Goal: Task Accomplishment & Management: Use online tool/utility

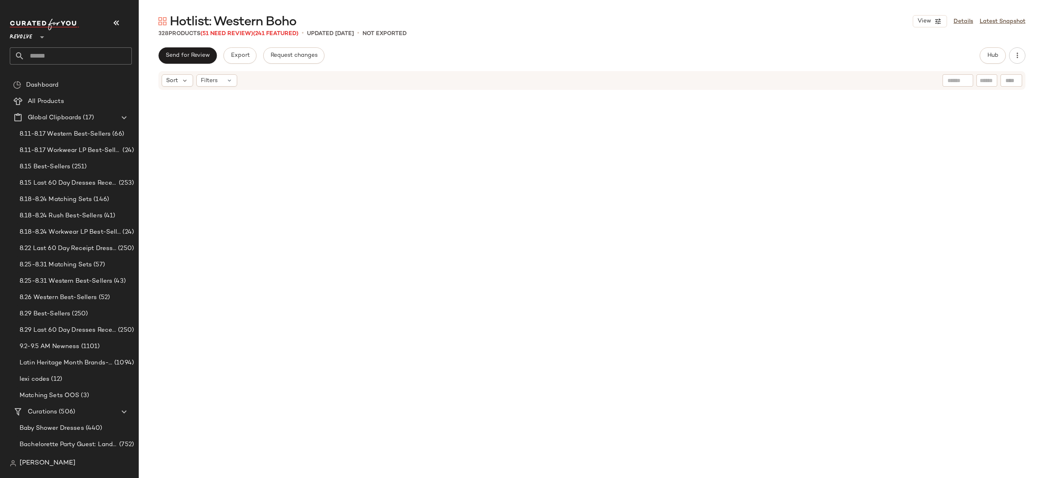
scroll to position [3670, 0]
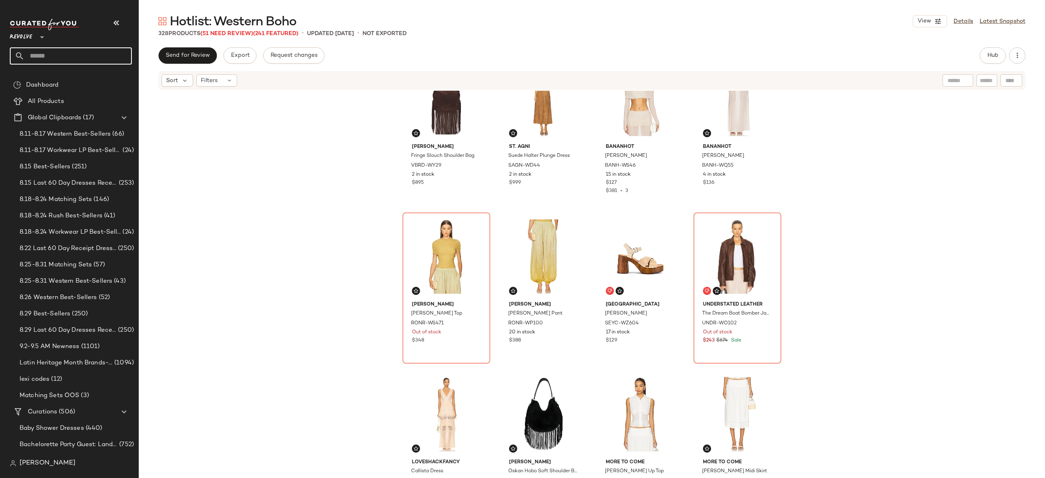
click at [117, 56] on input "text" at bounding box center [78, 55] width 107 height 17
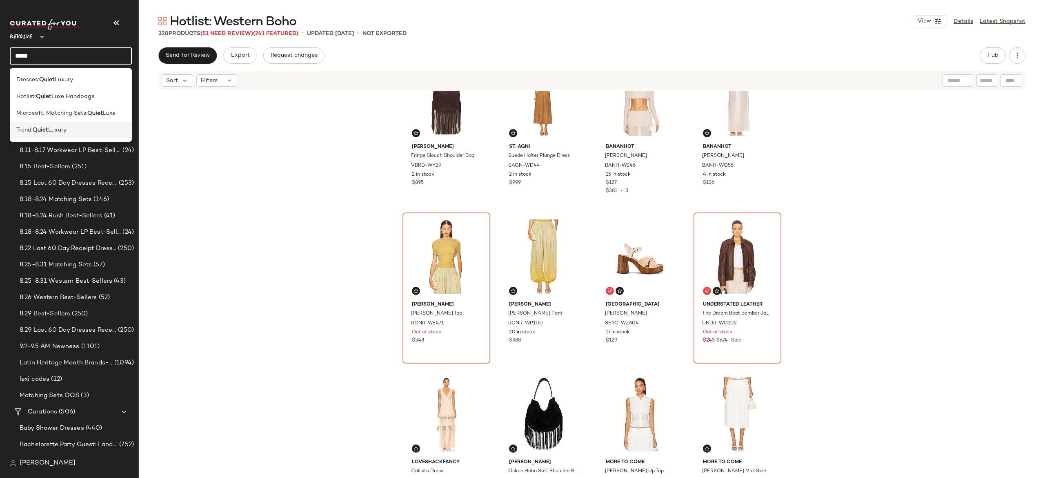
type input "*****"
click at [61, 130] on span "Luxury" at bounding box center [57, 130] width 18 height 9
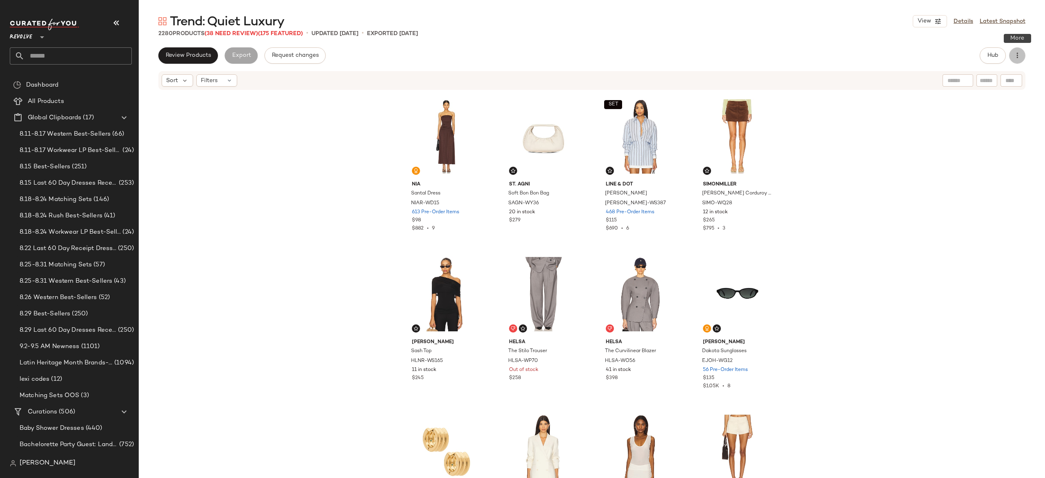
click at [1019, 59] on icon "button" at bounding box center [1018, 55] width 8 height 8
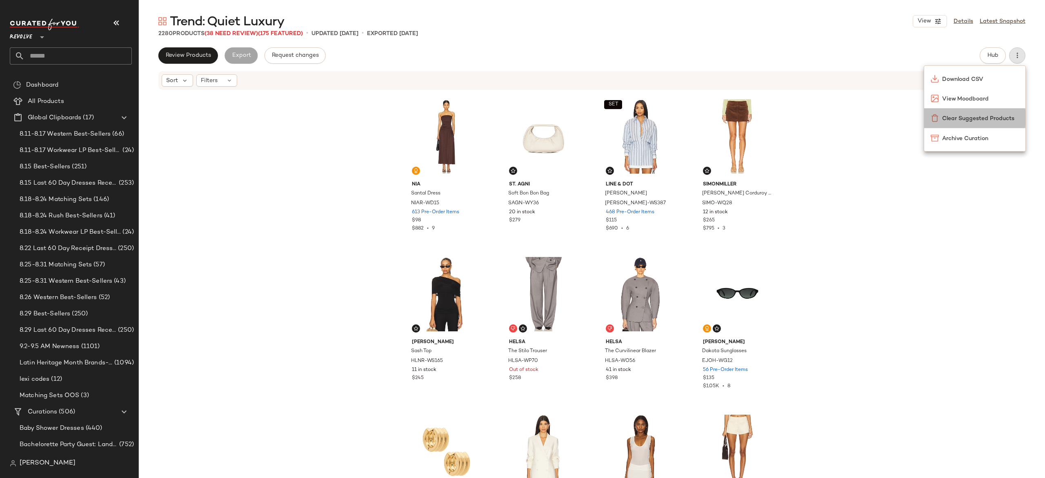
click at [995, 116] on span "Clear Suggested Products" at bounding box center [981, 118] width 77 height 9
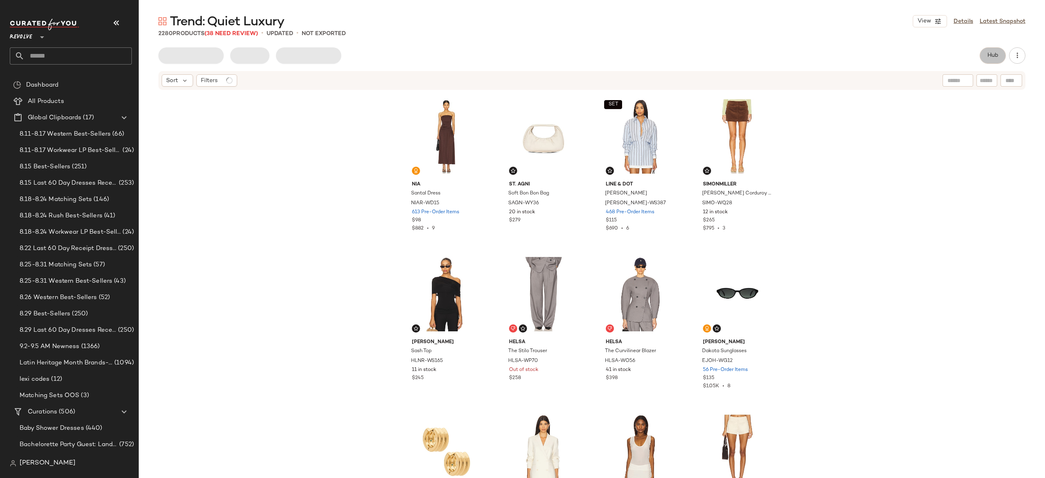
click at [988, 53] on span "Hub" at bounding box center [993, 55] width 11 height 7
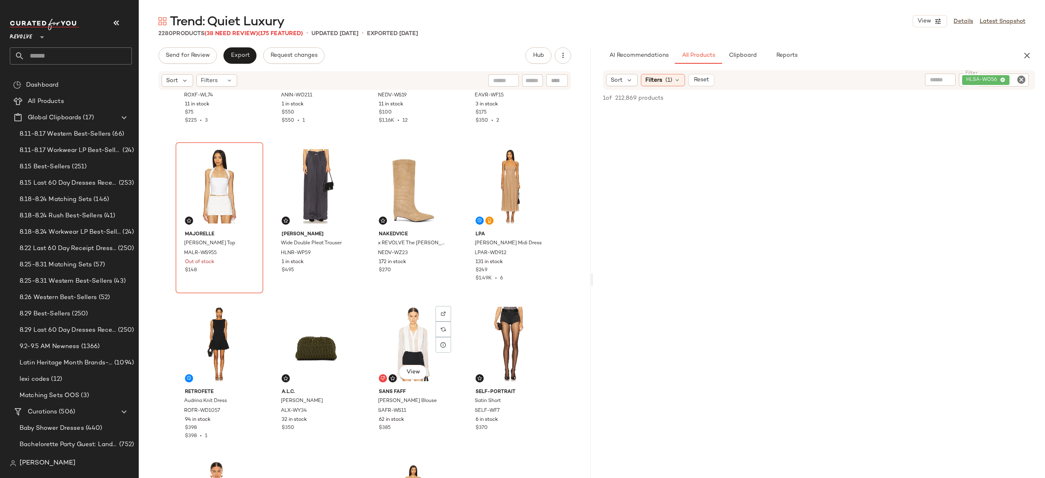
scroll to position [430, 0]
click at [244, 164] on div at bounding box center [250, 172] width 16 height 16
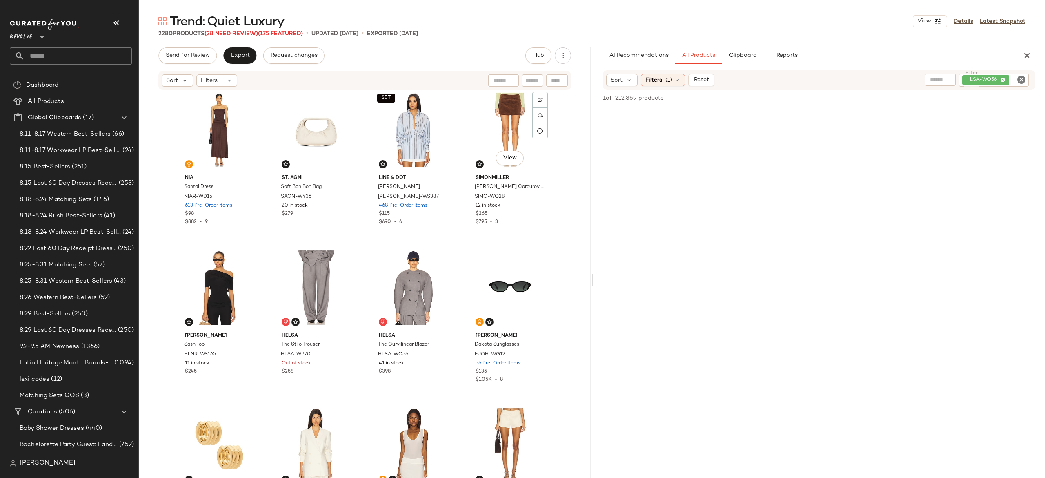
scroll to position [0, 0]
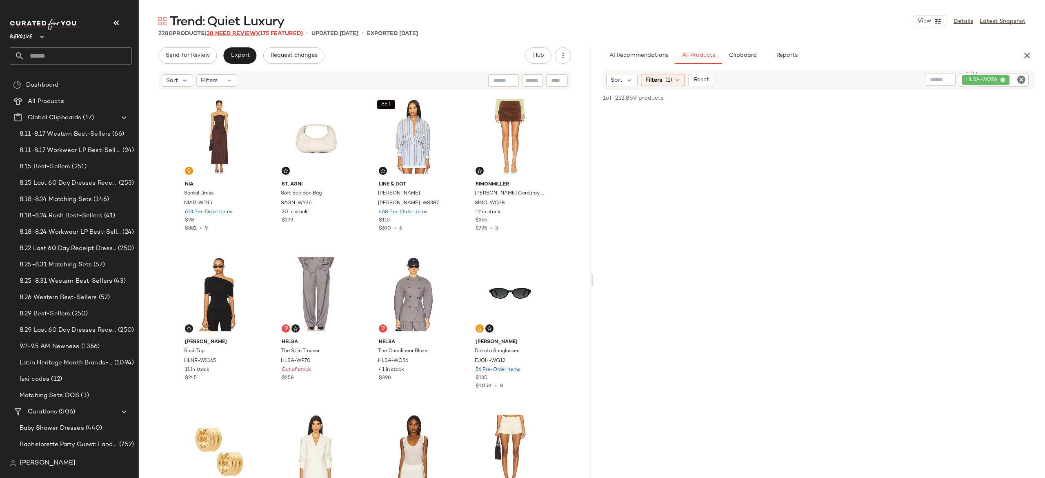
click at [250, 32] on span "(38 Need Review)" at bounding box center [232, 34] width 54 height 6
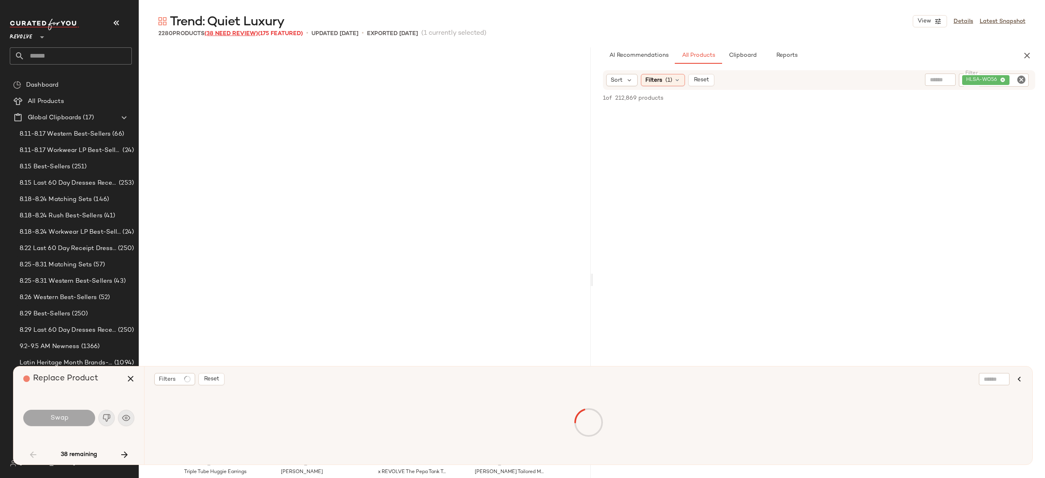
scroll to position [322, 0]
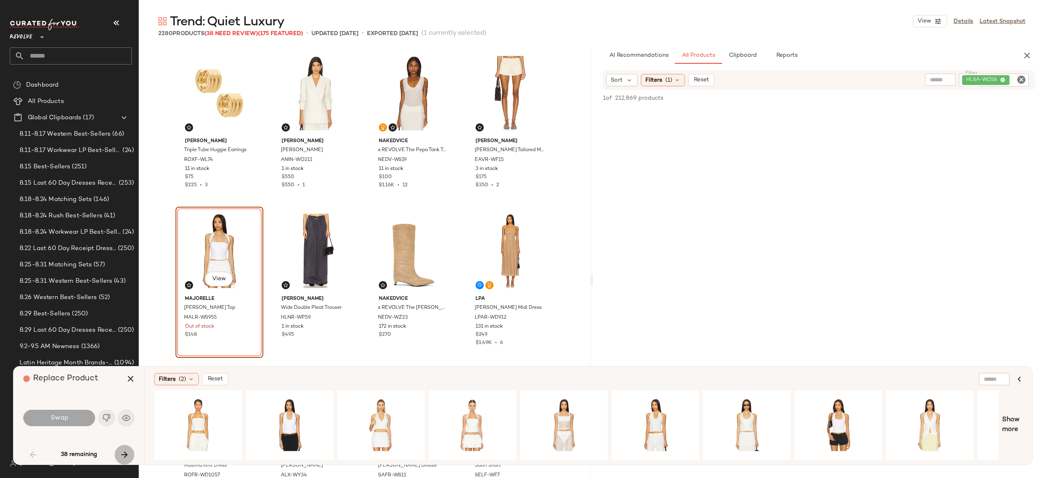
click at [121, 453] on icon "button" at bounding box center [125, 455] width 10 height 10
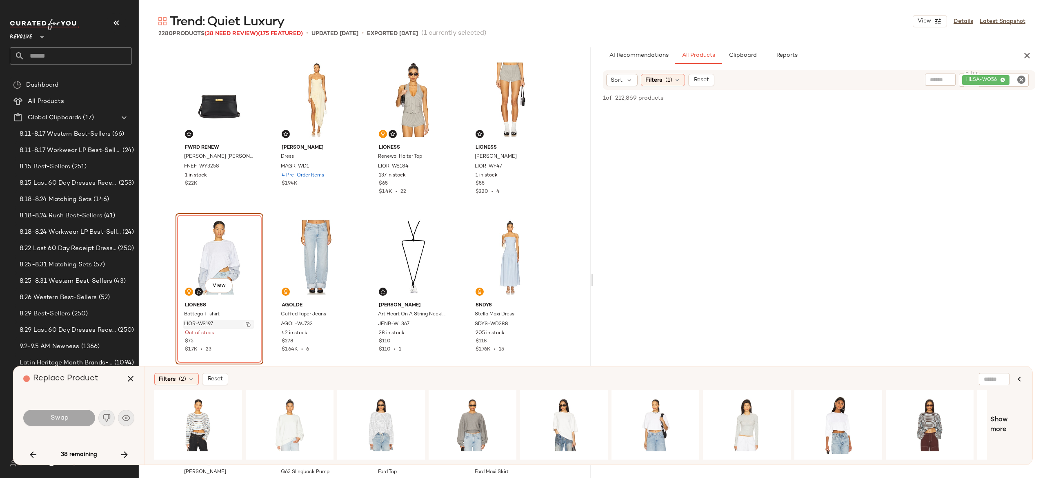
click at [248, 325] on img "button" at bounding box center [248, 324] width 5 height 5
click at [123, 457] on icon "button" at bounding box center [125, 455] width 10 height 10
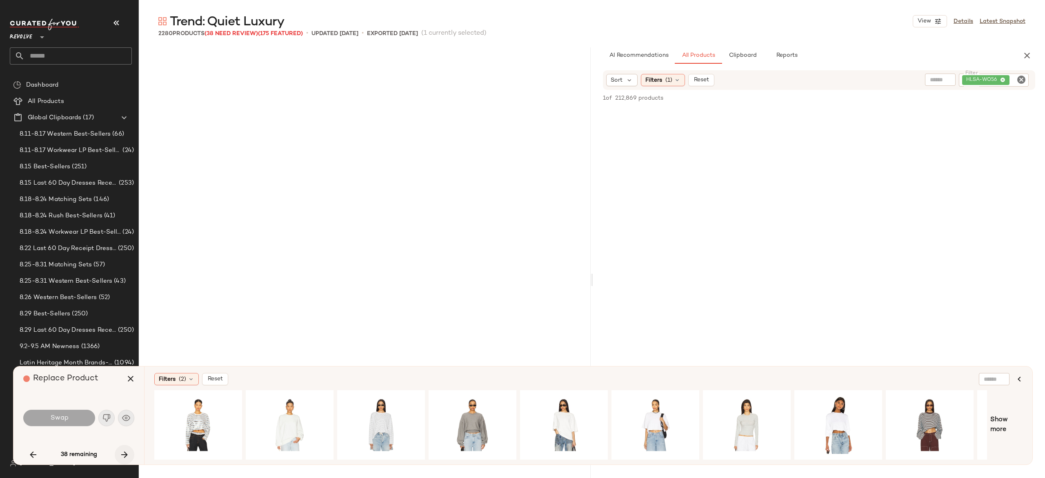
scroll to position [2522, 0]
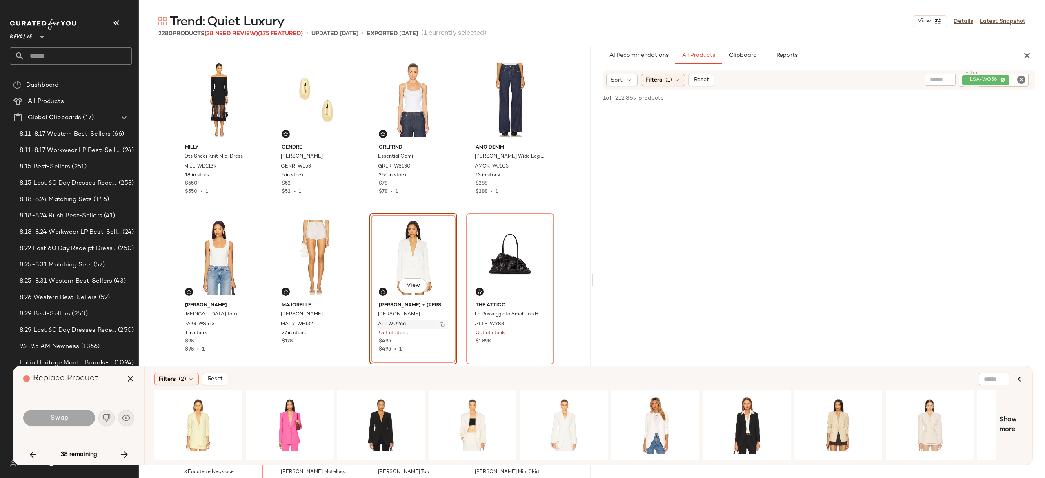
click at [440, 322] on img "button" at bounding box center [442, 324] width 5 height 5
click at [123, 454] on icon "button" at bounding box center [125, 455] width 10 height 10
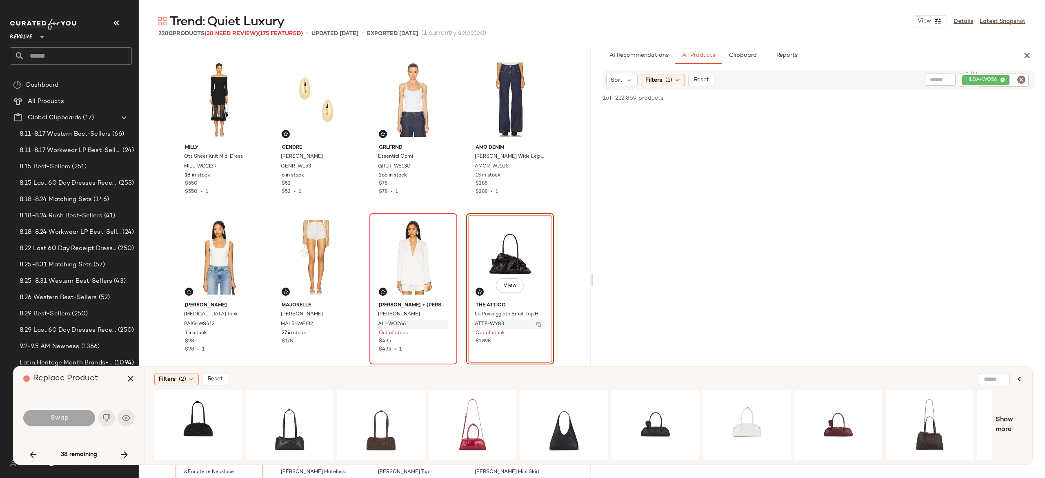
click at [537, 325] on img "button" at bounding box center [539, 324] width 5 height 5
click at [125, 450] on icon "button" at bounding box center [125, 455] width 10 height 10
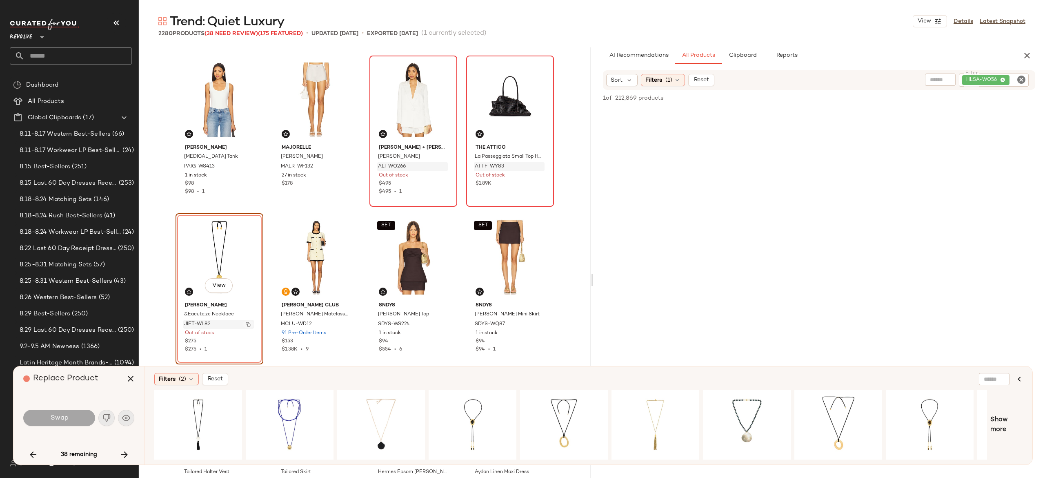
click at [246, 322] on img "button" at bounding box center [248, 324] width 5 height 5
click at [246, 324] on img "button" at bounding box center [248, 324] width 5 height 5
click at [384, 403] on div "View" at bounding box center [381, 425] width 82 height 58
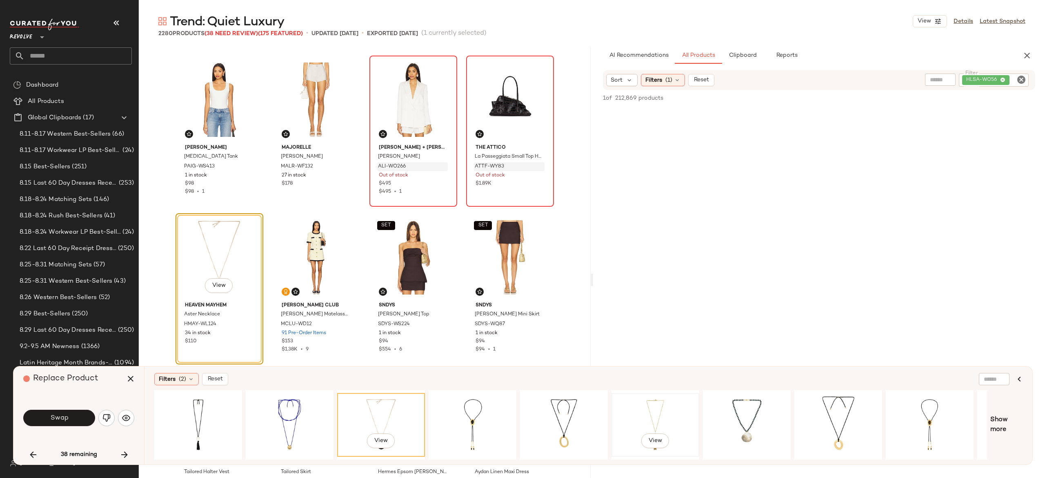
click at [655, 408] on div "View" at bounding box center [656, 425] width 82 height 58
click at [78, 418] on button "Swap" at bounding box center [59, 418] width 72 height 16
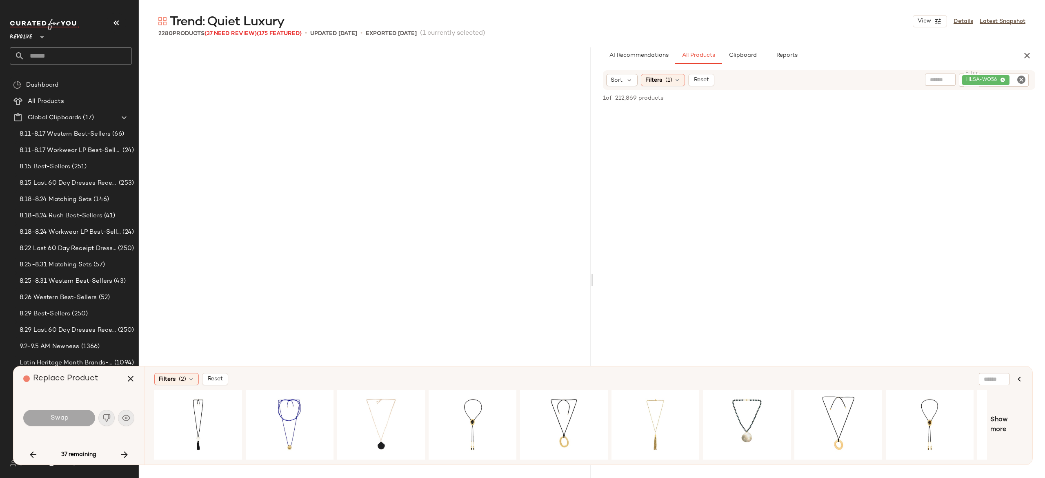
scroll to position [4099, 0]
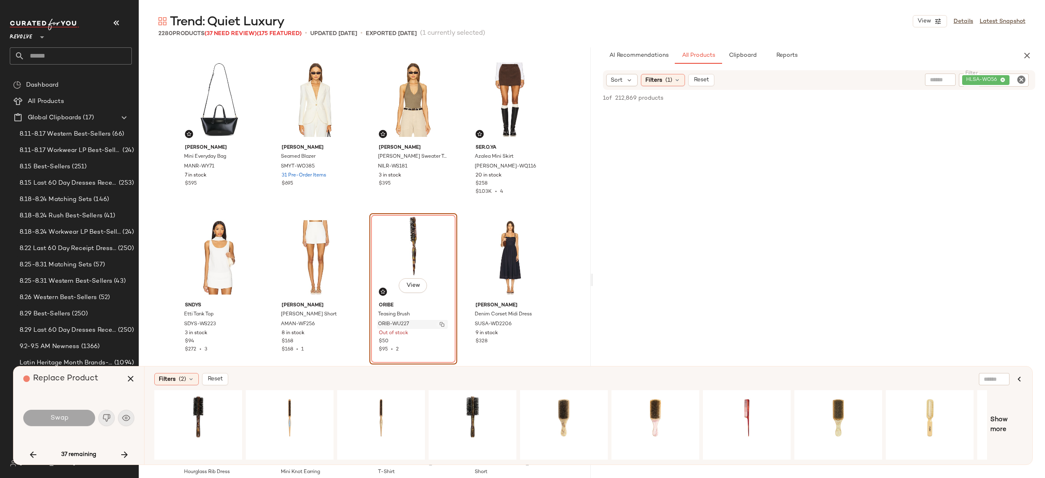
click at [440, 324] on img "button" at bounding box center [442, 324] width 5 height 5
click at [123, 456] on icon "button" at bounding box center [125, 455] width 10 height 10
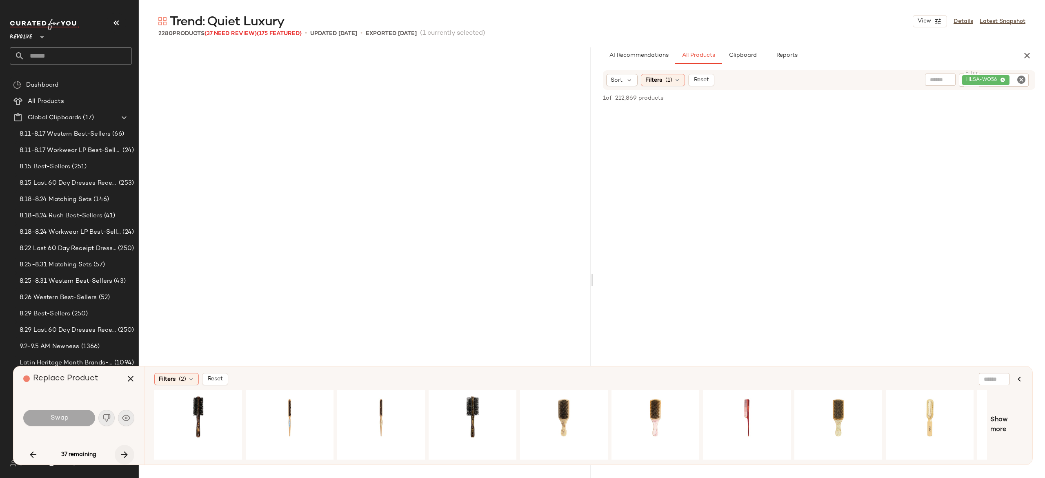
scroll to position [5990, 0]
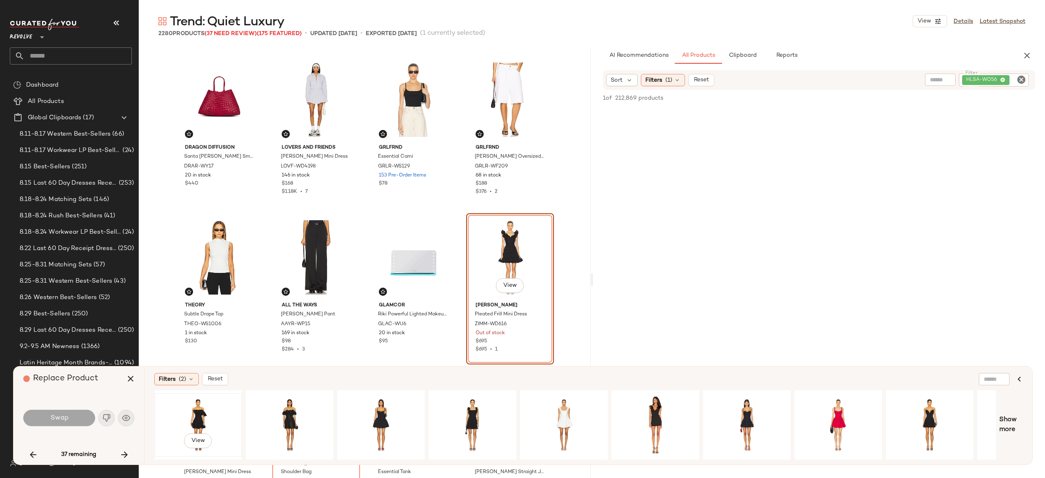
click at [201, 408] on div "View" at bounding box center [198, 425] width 82 height 58
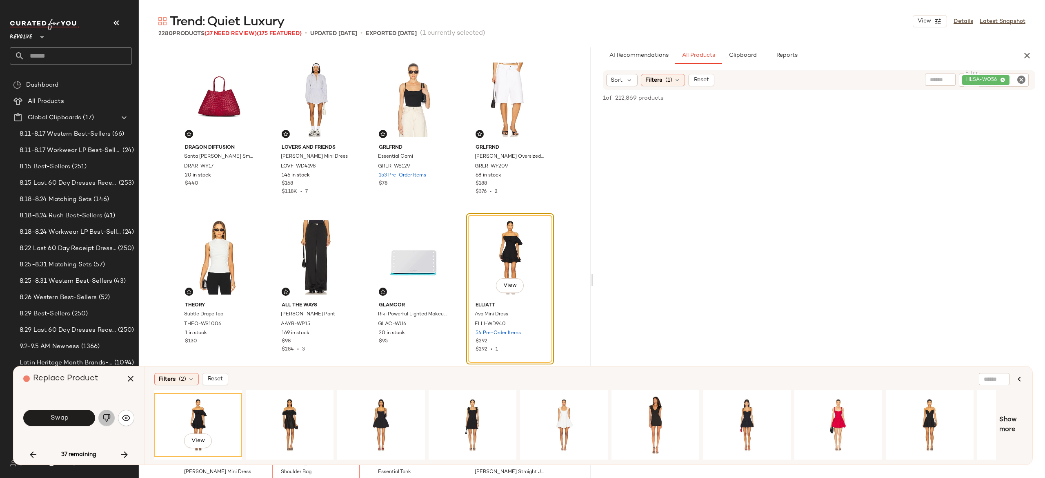
click at [103, 418] on img "button" at bounding box center [107, 418] width 8 height 8
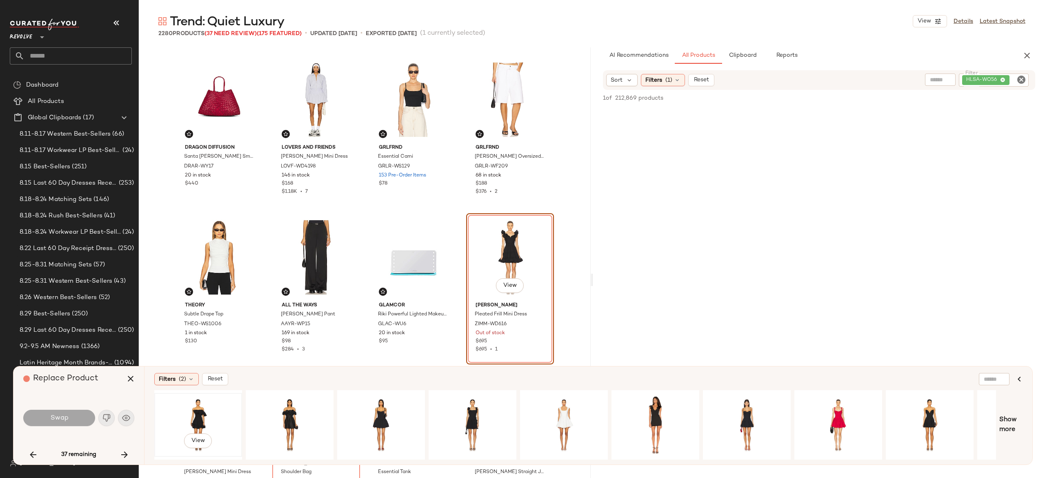
click at [203, 415] on div "View" at bounding box center [198, 425] width 82 height 58
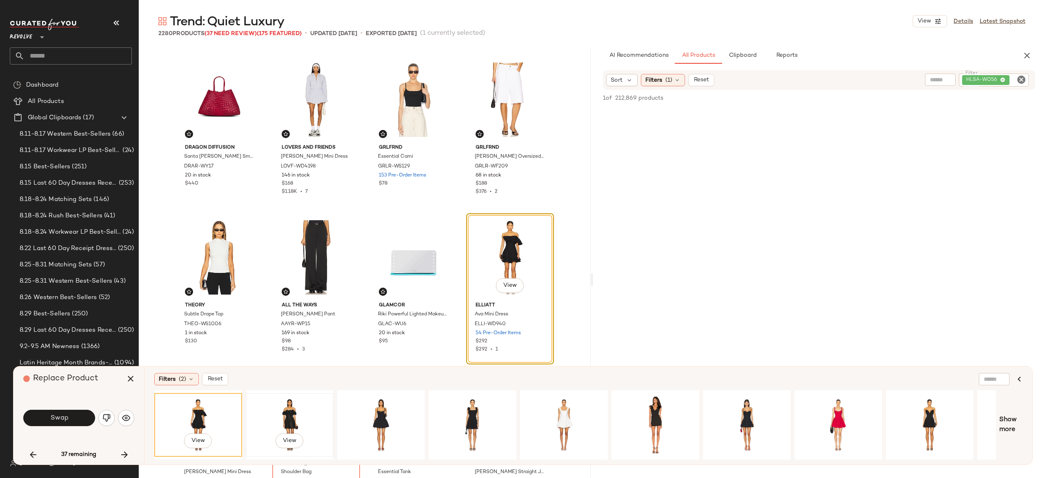
click at [295, 409] on div "View" at bounding box center [290, 425] width 82 height 58
click at [384, 409] on div "View" at bounding box center [381, 425] width 82 height 58
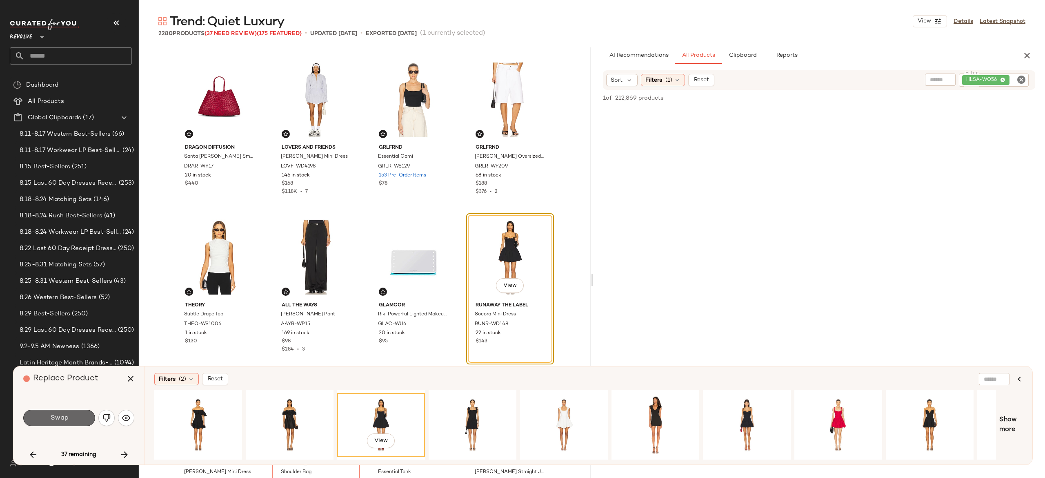
click at [86, 416] on button "Swap" at bounding box center [59, 418] width 72 height 16
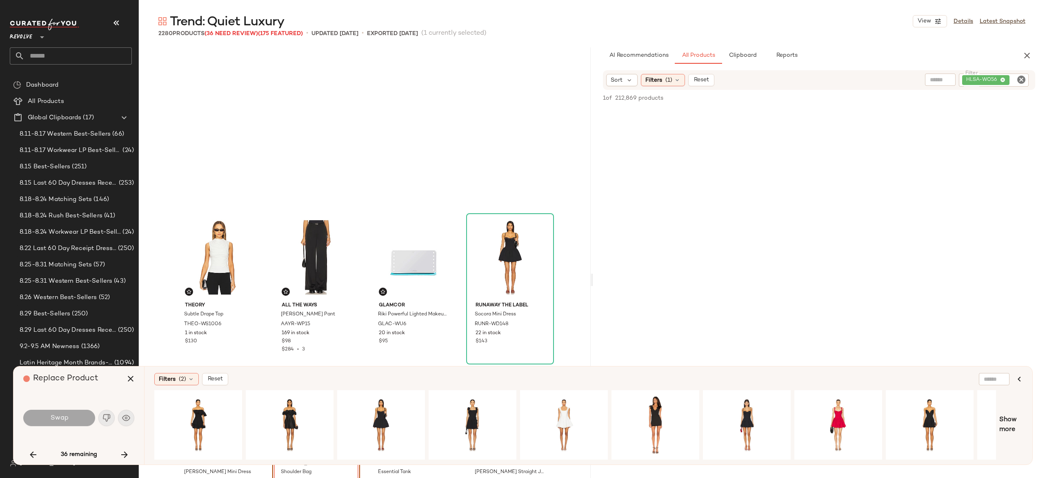
scroll to position [6148, 0]
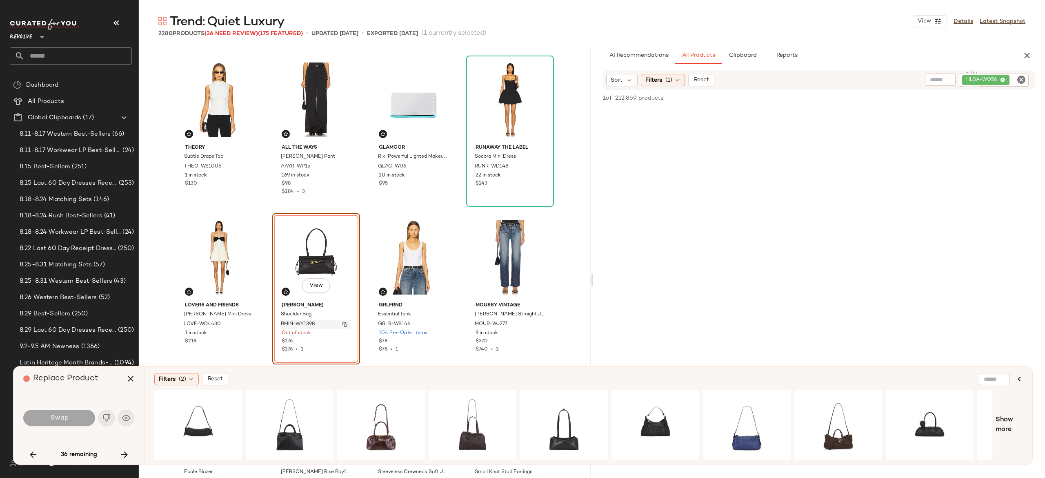
click at [343, 322] on img "button" at bounding box center [345, 324] width 5 height 5
click at [121, 451] on icon "button" at bounding box center [125, 455] width 10 height 10
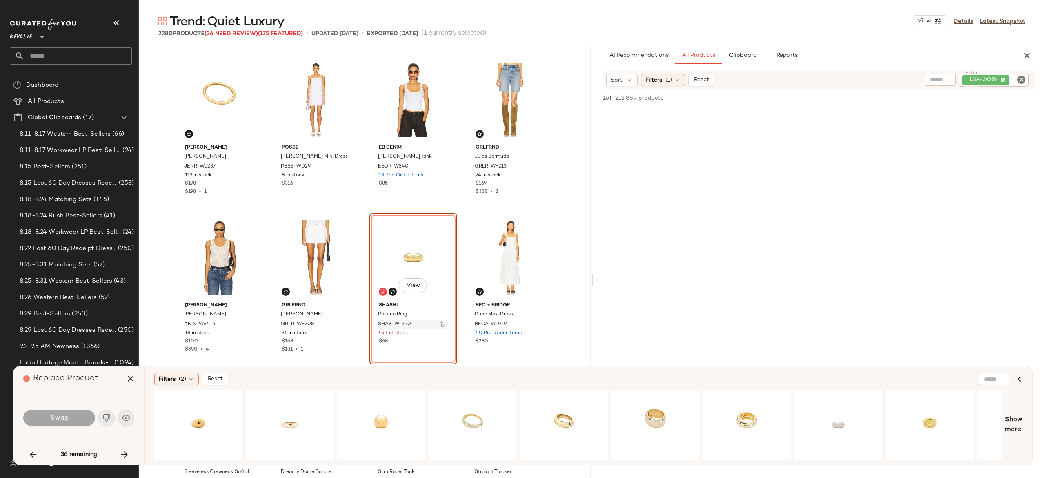
click at [440, 322] on img "button" at bounding box center [442, 324] width 5 height 5
click at [124, 453] on icon "button" at bounding box center [125, 455] width 10 height 10
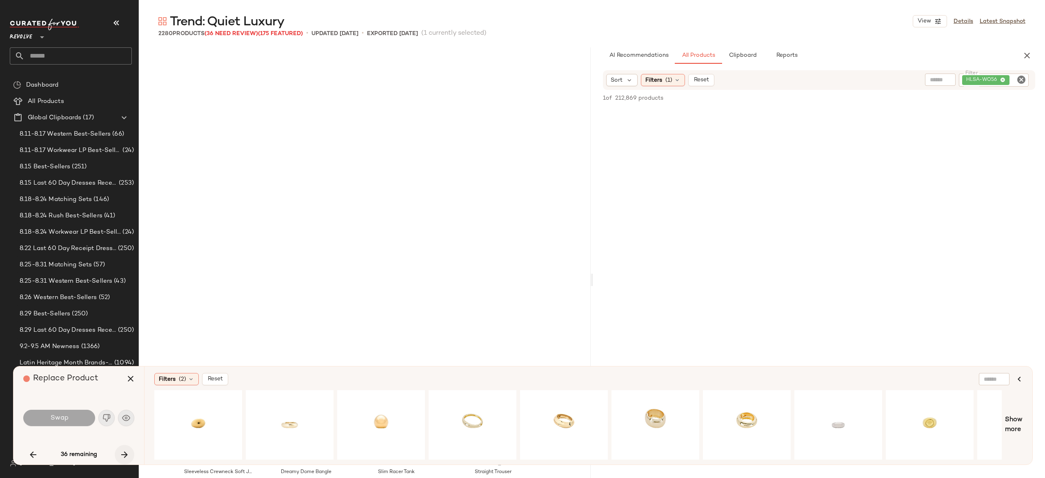
scroll to position [6936, 0]
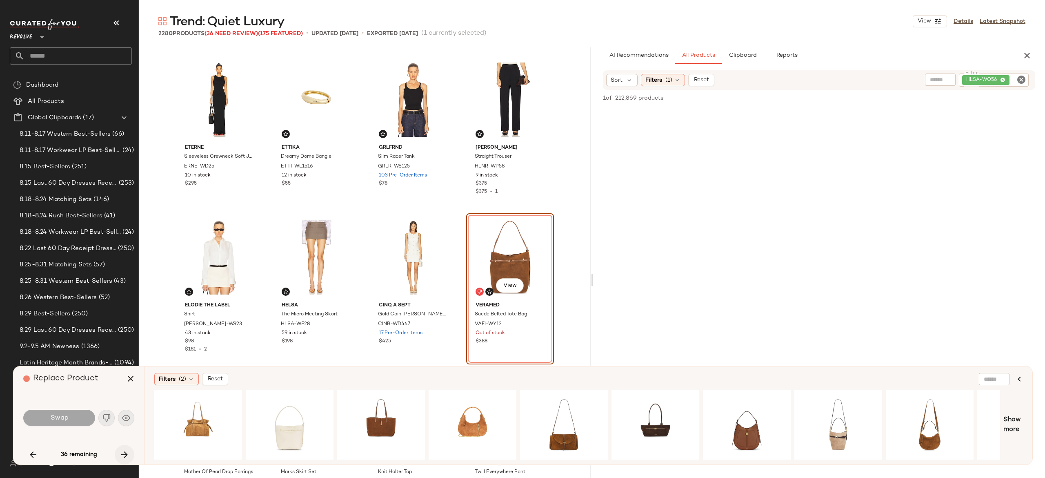
click at [121, 453] on icon "button" at bounding box center [125, 455] width 10 height 10
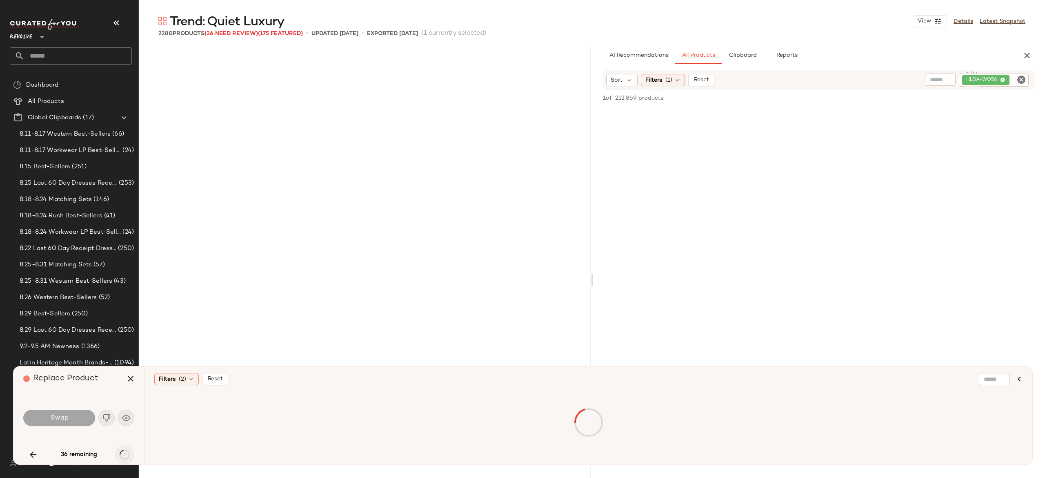
scroll to position [7882, 0]
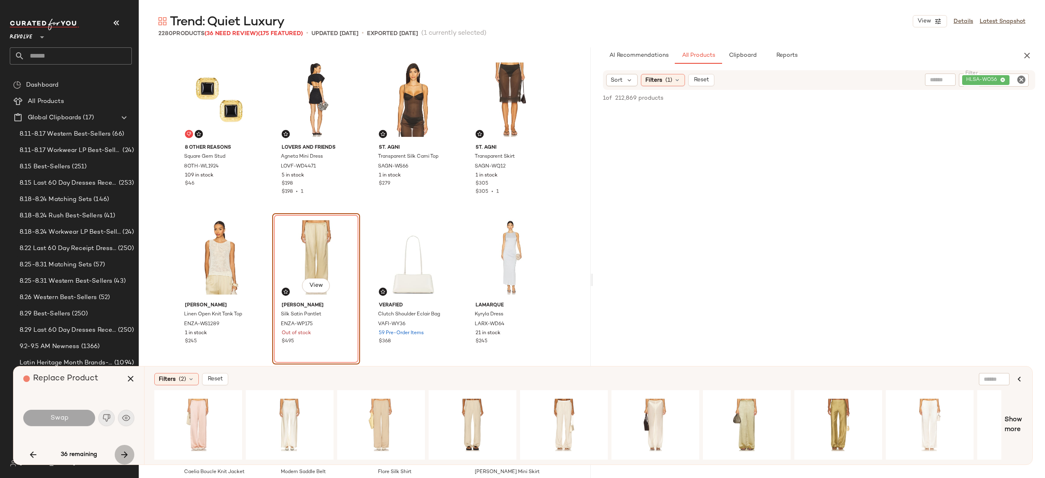
click at [121, 453] on icon "button" at bounding box center [125, 455] width 10 height 10
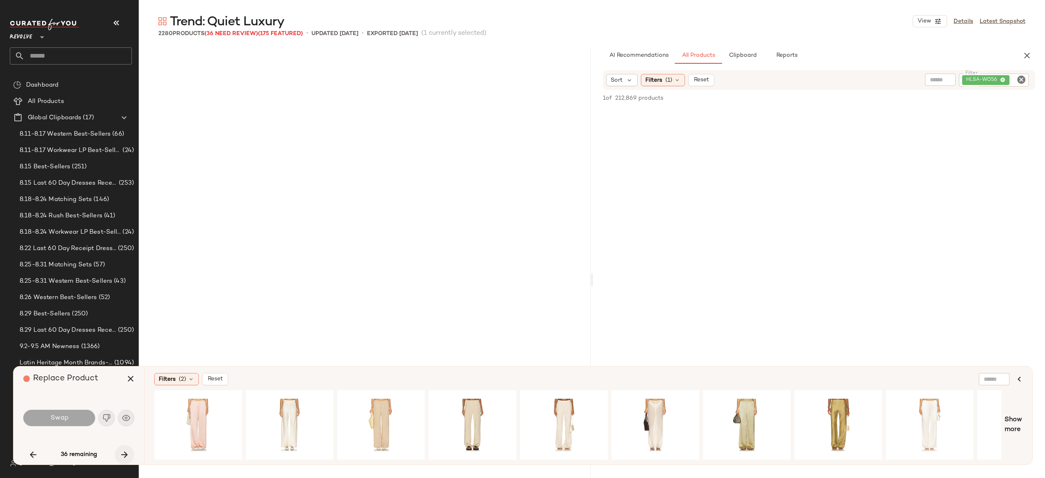
scroll to position [11035, 0]
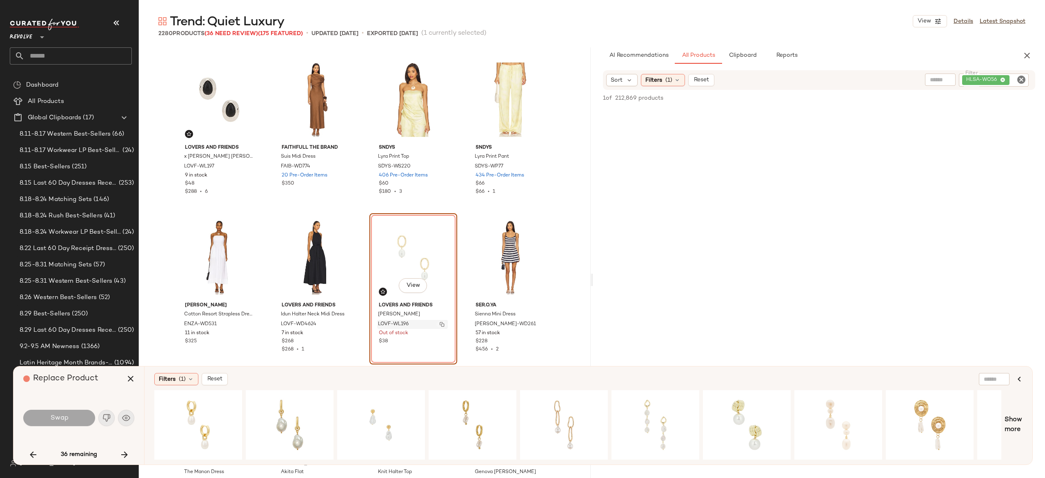
click at [440, 323] on img "button" at bounding box center [442, 324] width 5 height 5
click at [125, 452] on icon "button" at bounding box center [125, 455] width 10 height 10
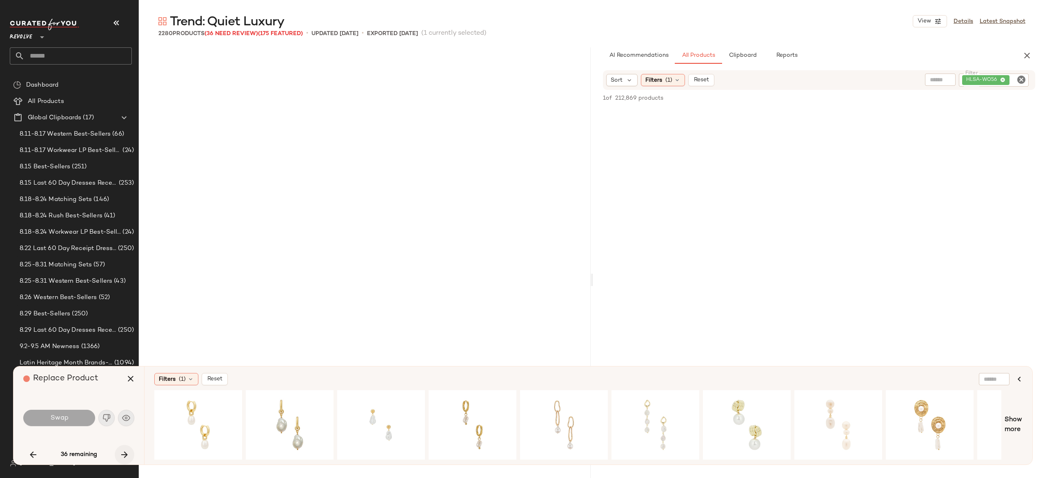
scroll to position [13242, 0]
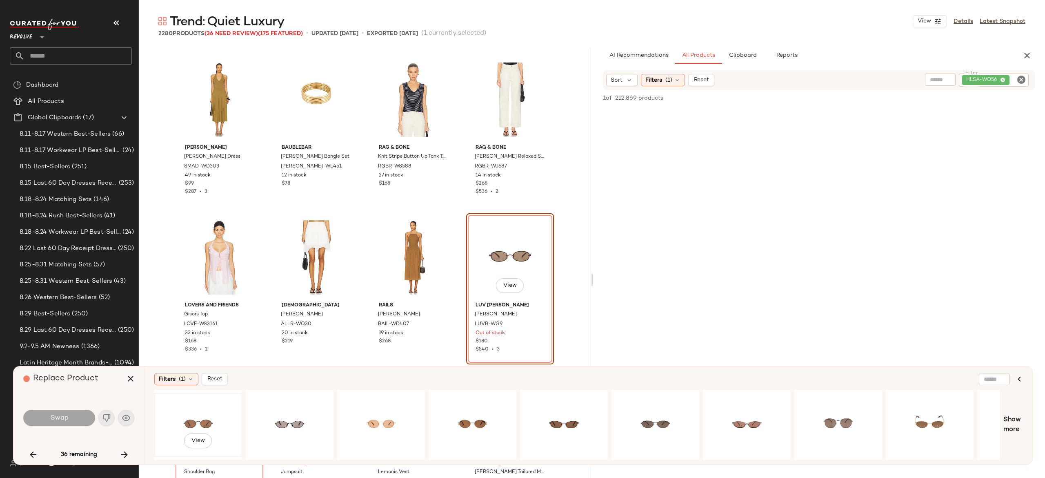
click at [200, 414] on div "View" at bounding box center [198, 425] width 82 height 58
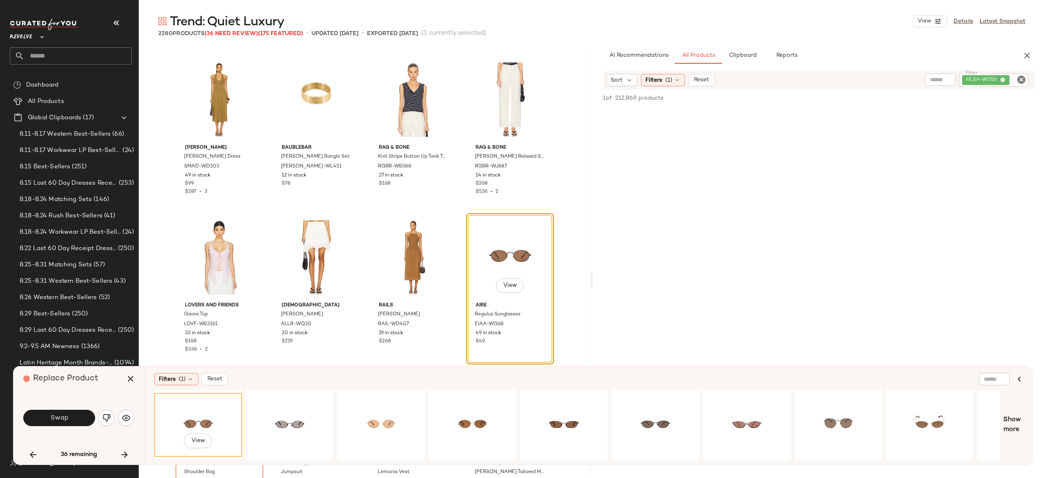
click at [200, 414] on div "View" at bounding box center [198, 425] width 82 height 58
click at [80, 419] on button "Swap" at bounding box center [59, 418] width 72 height 16
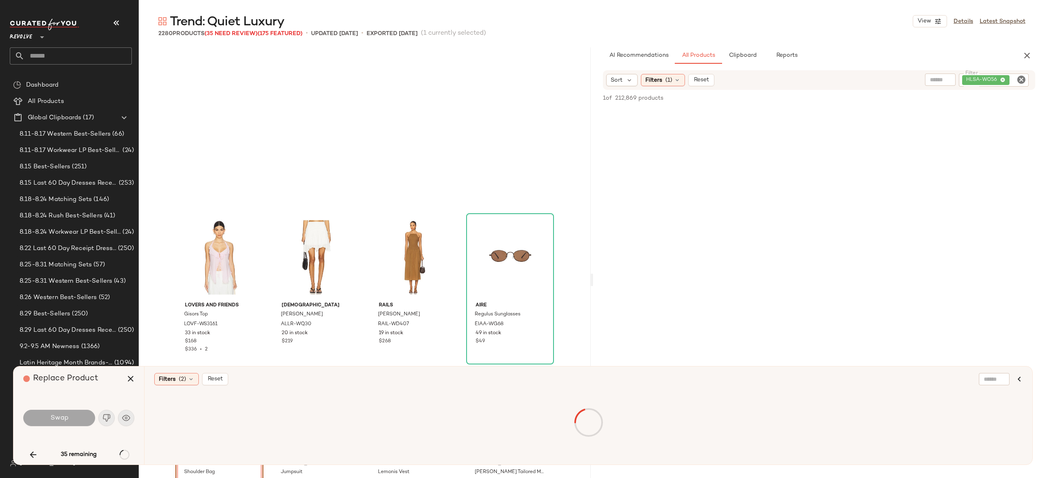
scroll to position [13400, 0]
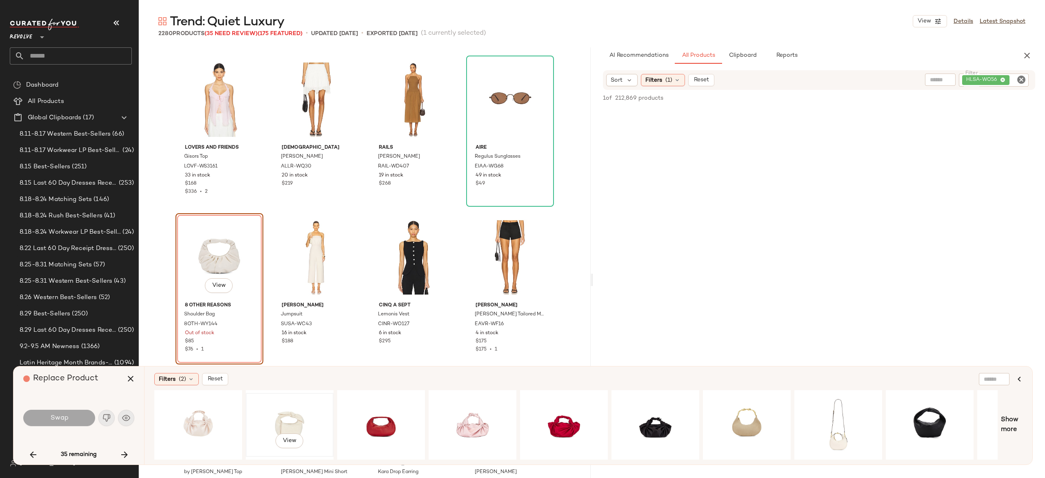
click at [281, 413] on div "View" at bounding box center [290, 425] width 82 height 58
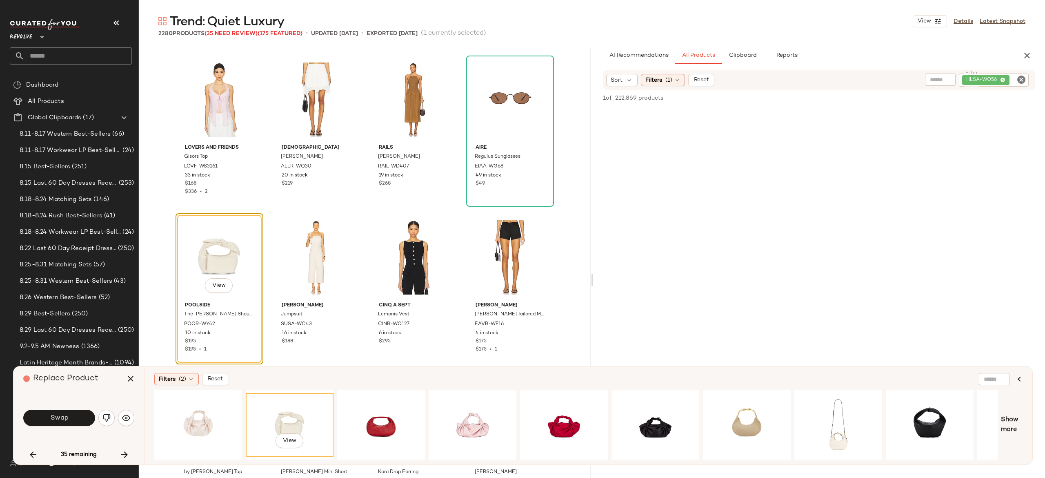
click at [77, 409] on div "Swap" at bounding box center [78, 418] width 111 height 20
click at [77, 416] on button "Swap" at bounding box center [59, 418] width 72 height 16
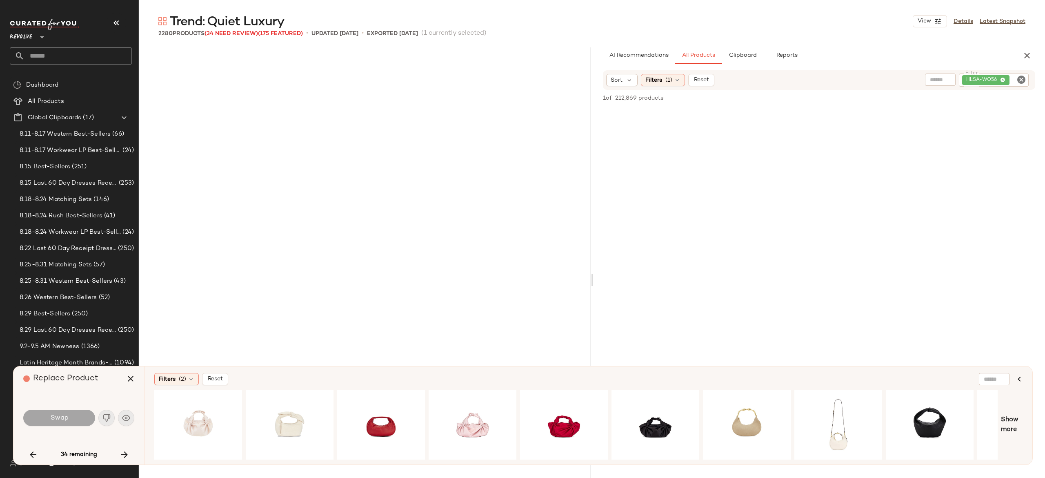
scroll to position [16237, 0]
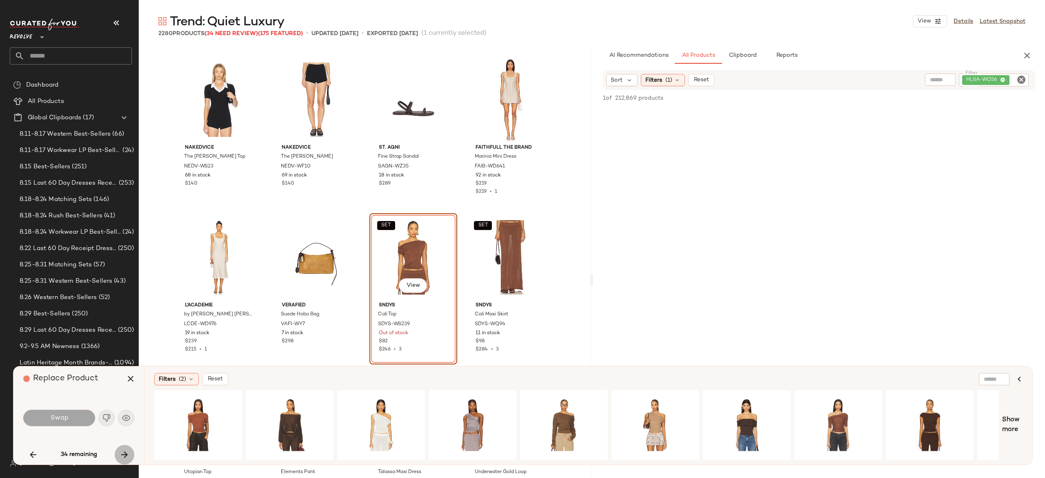
click at [123, 454] on icon "button" at bounding box center [125, 455] width 10 height 10
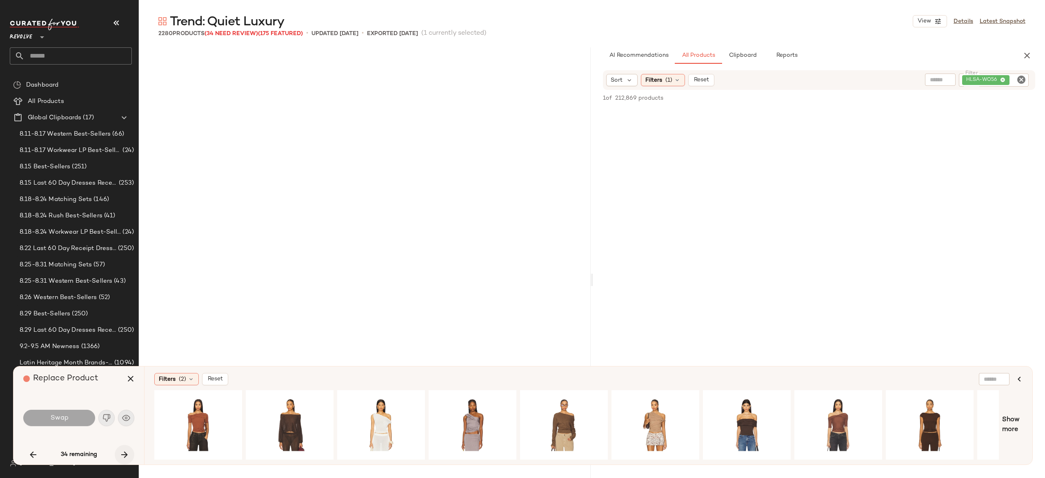
scroll to position [17656, 0]
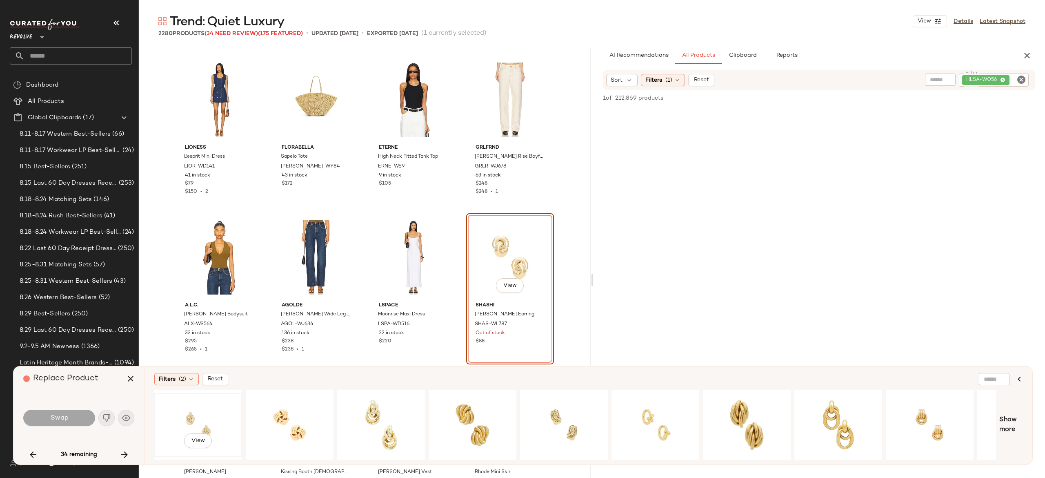
click at [203, 414] on div "View" at bounding box center [198, 425] width 82 height 58
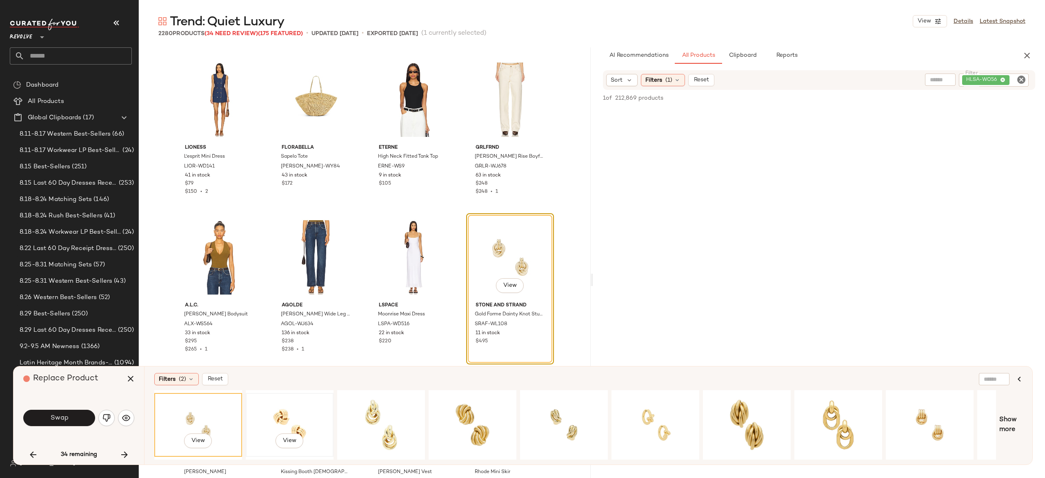
click at [283, 415] on div "View" at bounding box center [290, 425] width 82 height 58
click at [366, 416] on div "View" at bounding box center [381, 425] width 82 height 58
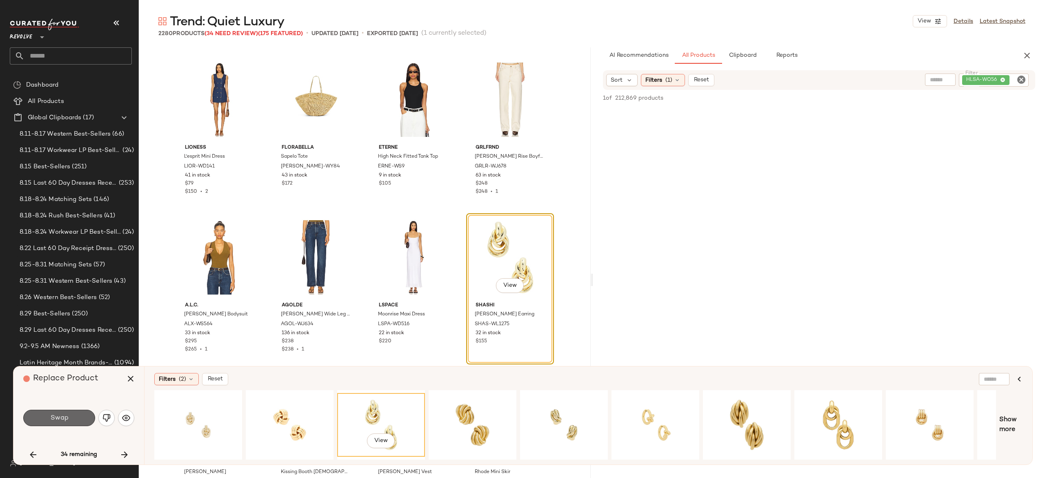
click at [88, 419] on button "Swap" at bounding box center [59, 418] width 72 height 16
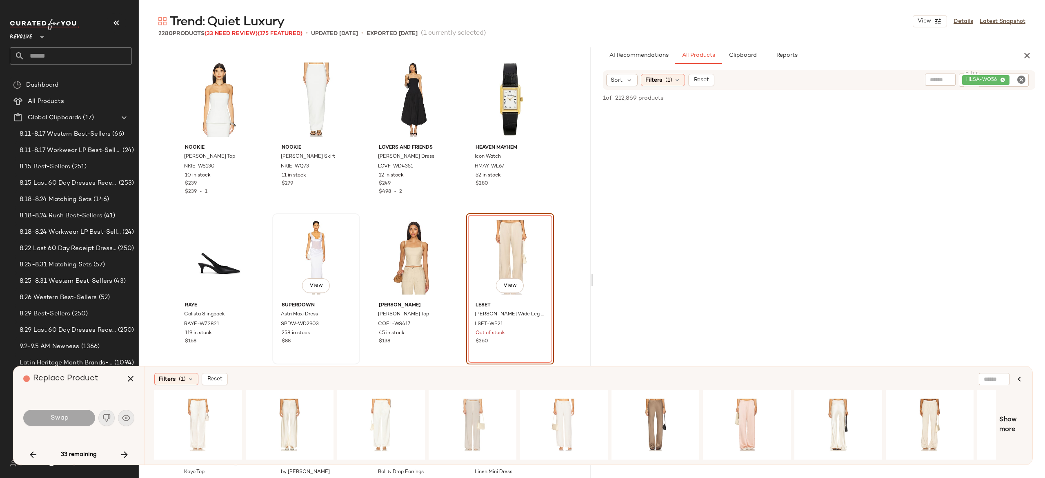
scroll to position [22892, 0]
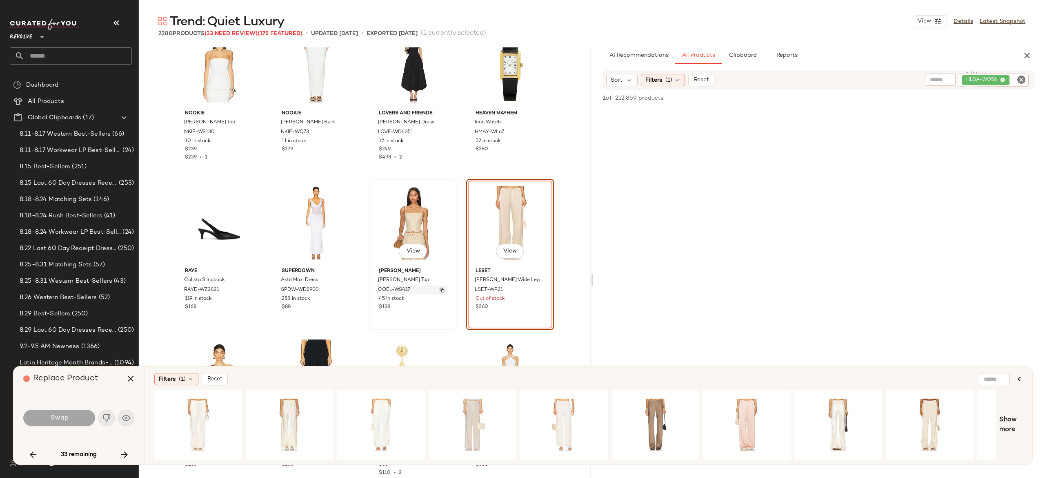
click at [440, 289] on img "button" at bounding box center [442, 290] width 5 height 5
click at [1024, 78] on icon "Clear Filter" at bounding box center [1022, 80] width 10 height 10
paste input "**********"
type input "**********"
click at [708, 81] on span "Reset" at bounding box center [701, 80] width 16 height 7
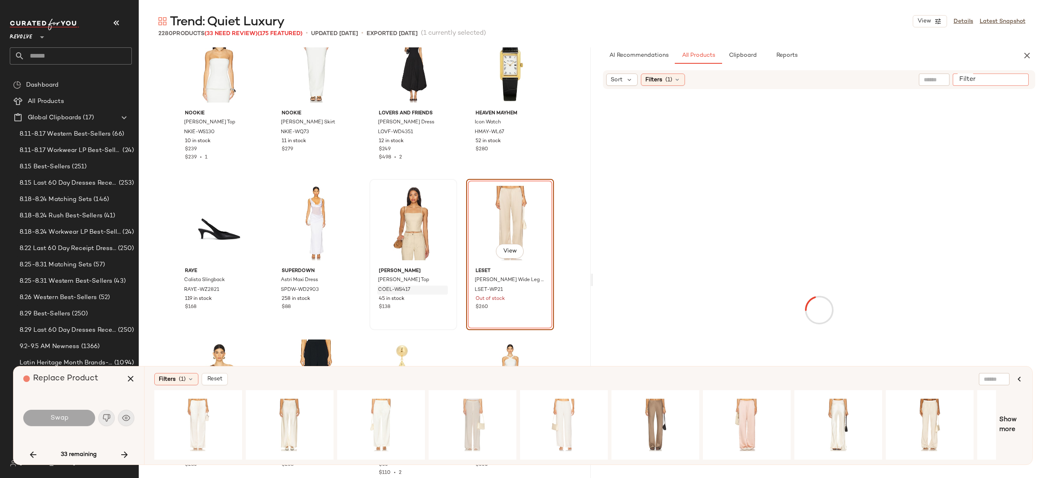
click at [1026, 78] on div at bounding box center [991, 80] width 76 height 12
paste input "**********"
type input "**********"
click at [678, 80] on icon at bounding box center [677, 80] width 7 height 7
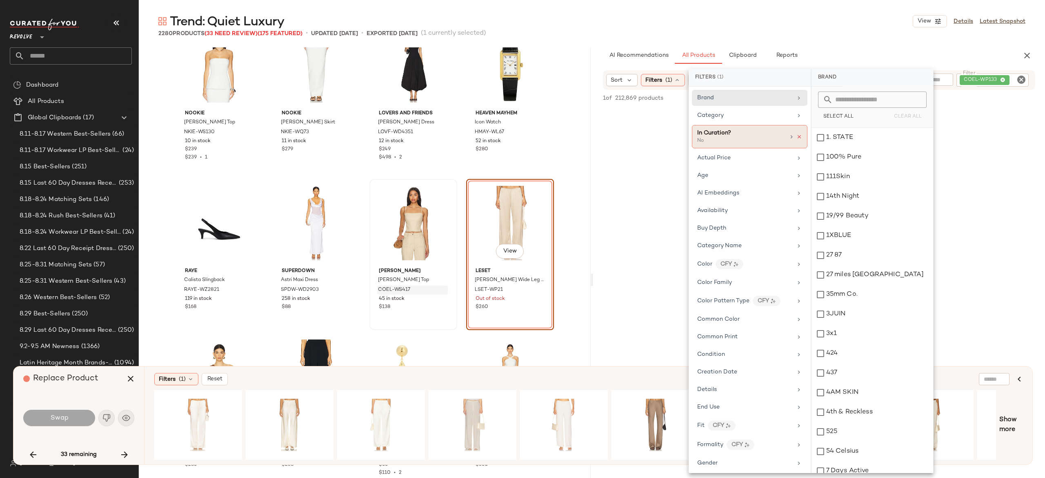
click at [798, 137] on icon at bounding box center [800, 137] width 6 height 6
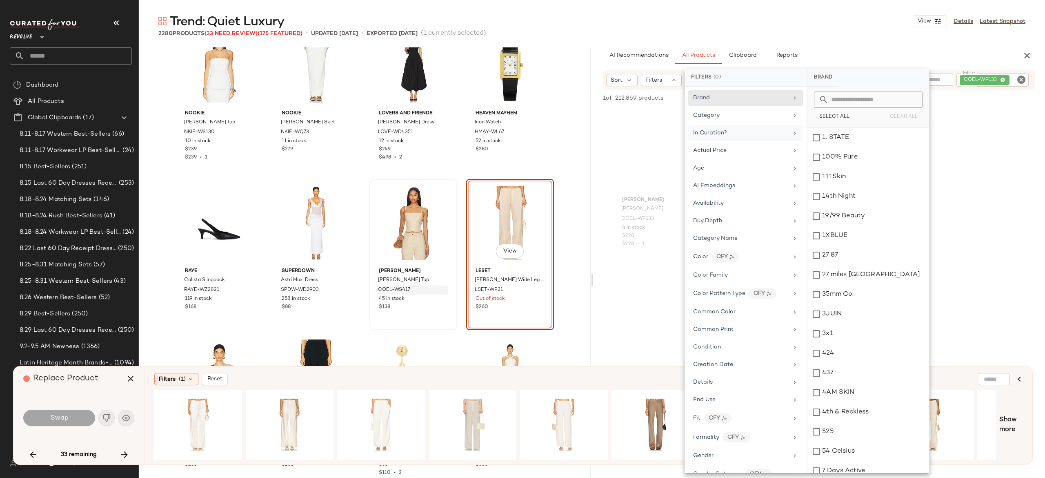
click at [885, 52] on div "AI Recommendations All Products Clipboard Reports" at bounding box center [806, 55] width 406 height 16
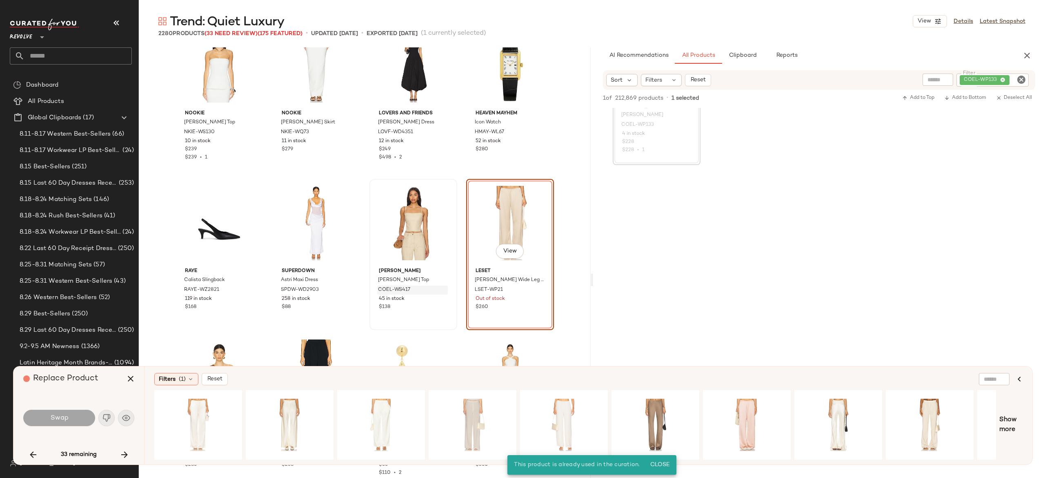
scroll to position [0, 0]
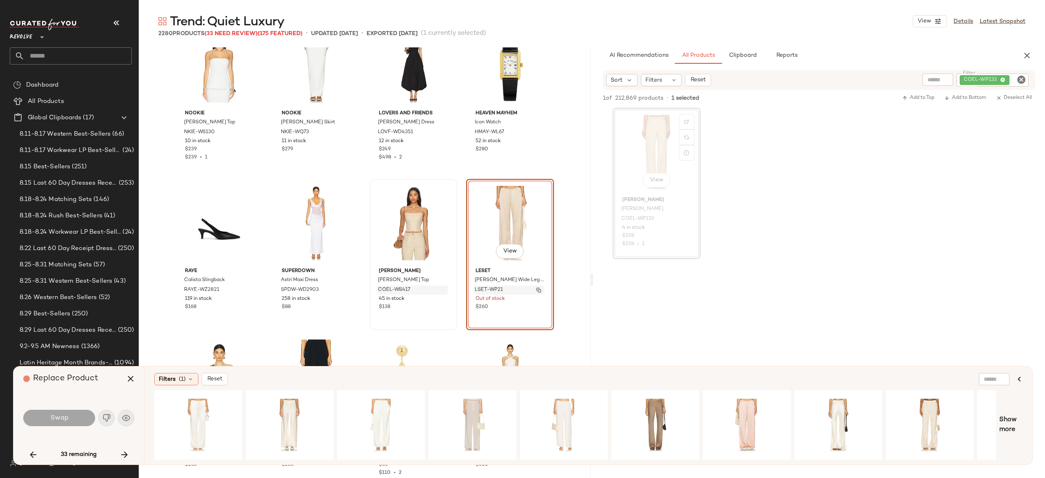
click at [539, 290] on button "button" at bounding box center [538, 289] width 11 height 7
click at [123, 454] on icon "button" at bounding box center [125, 455] width 10 height 10
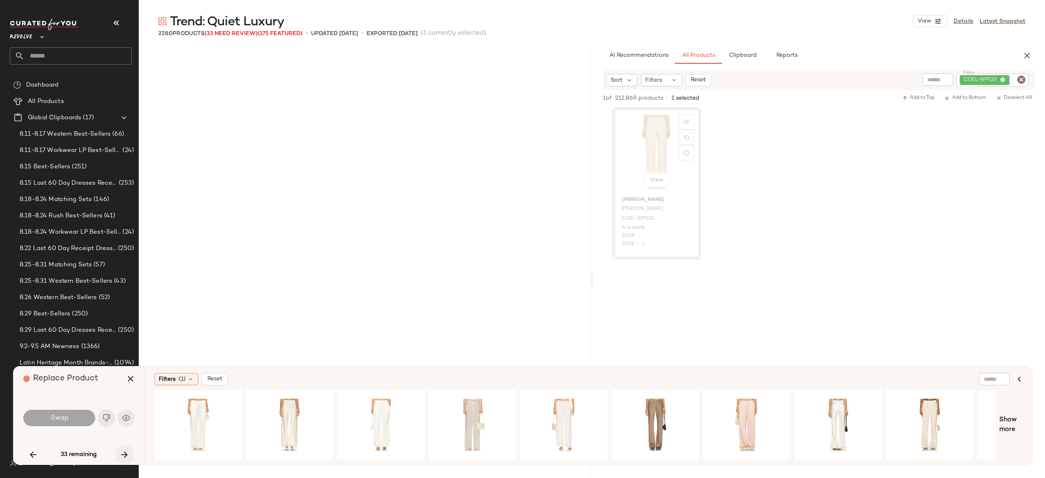
scroll to position [25538, 0]
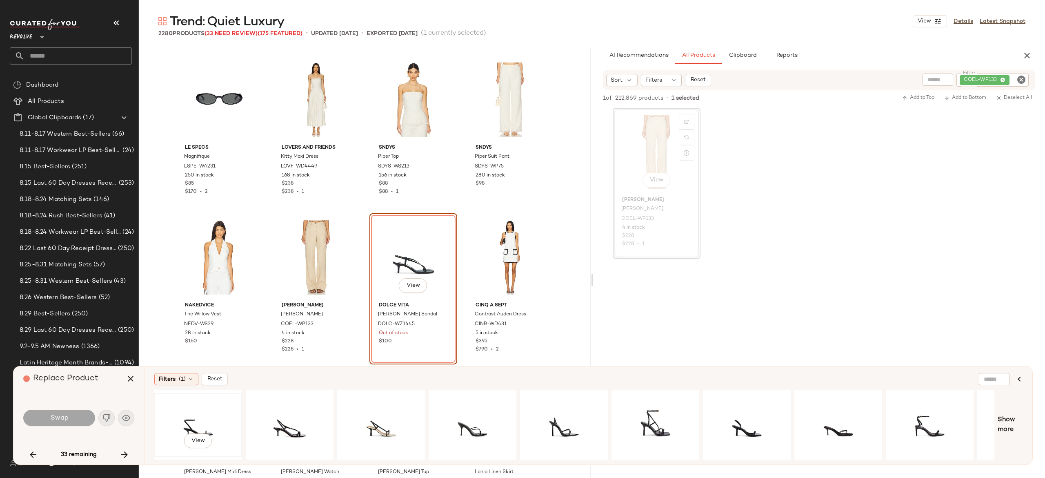
click at [202, 419] on div "View" at bounding box center [198, 425] width 82 height 58
click at [283, 423] on div "View" at bounding box center [290, 425] width 82 height 58
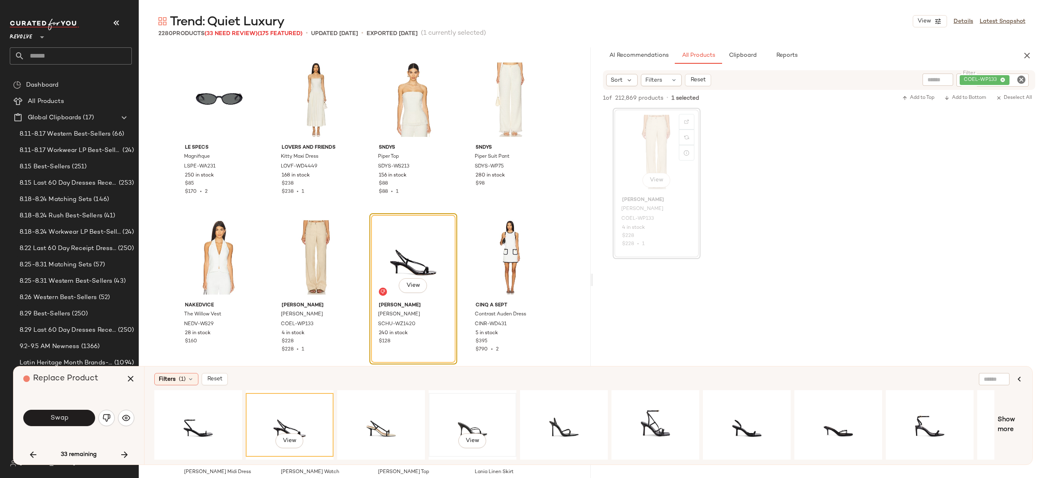
click at [466, 423] on div "View" at bounding box center [473, 425] width 82 height 58
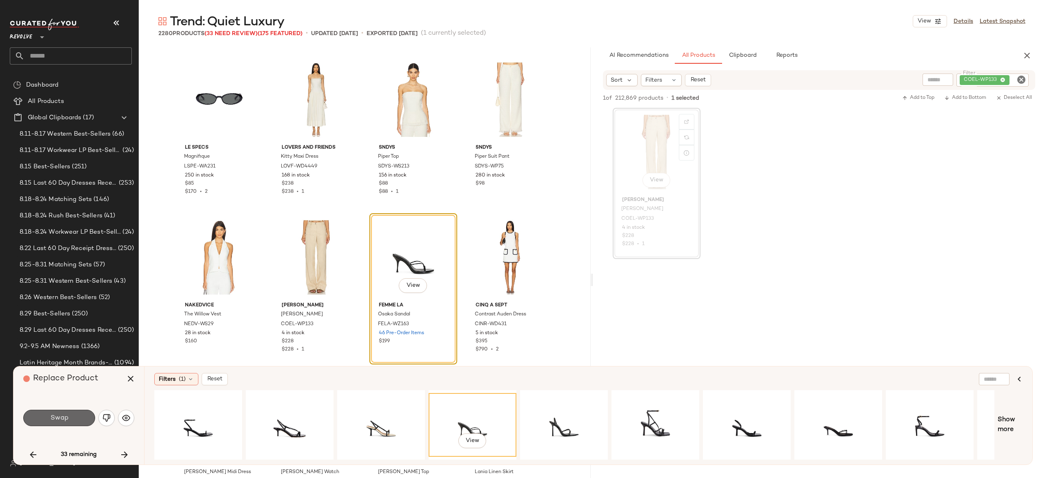
click at [74, 416] on button "Swap" at bounding box center [59, 418] width 72 height 16
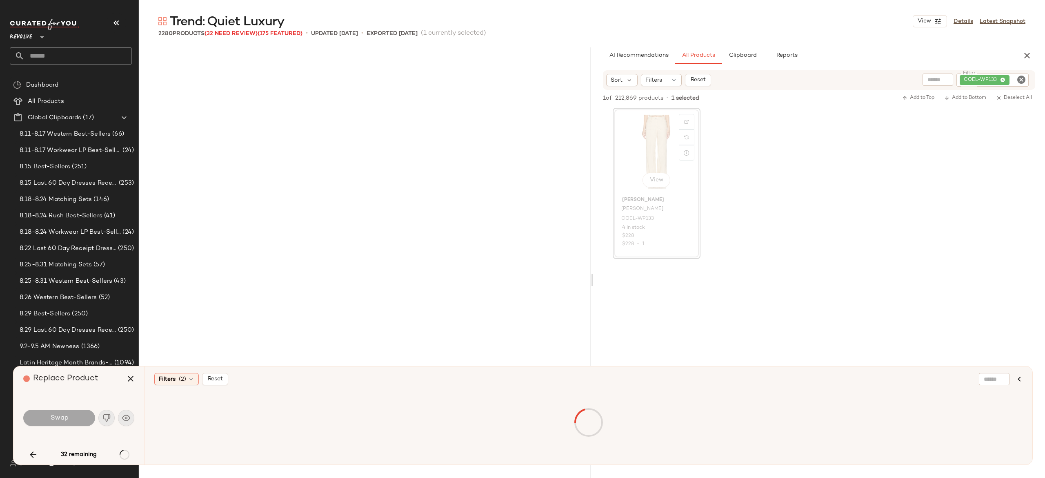
scroll to position [26799, 0]
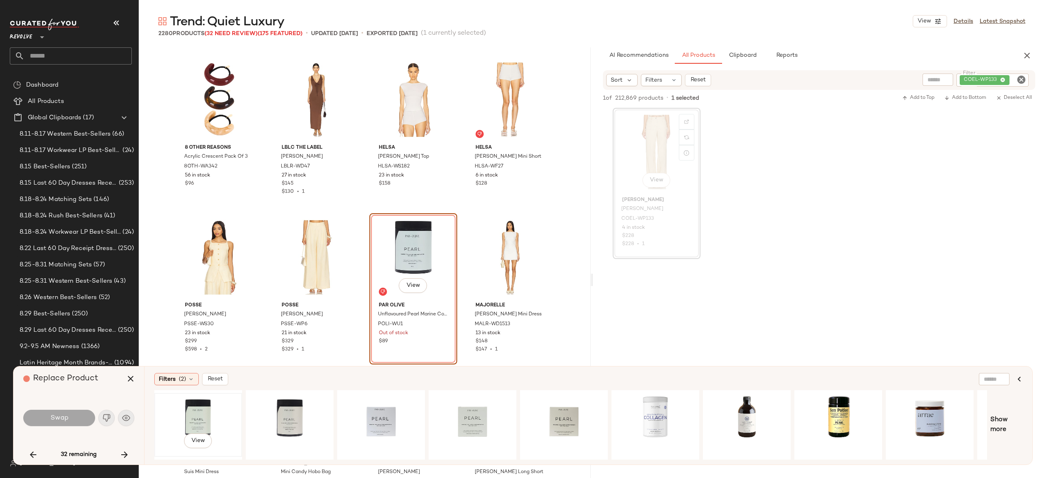
click at [198, 412] on div "View" at bounding box center [198, 425] width 82 height 58
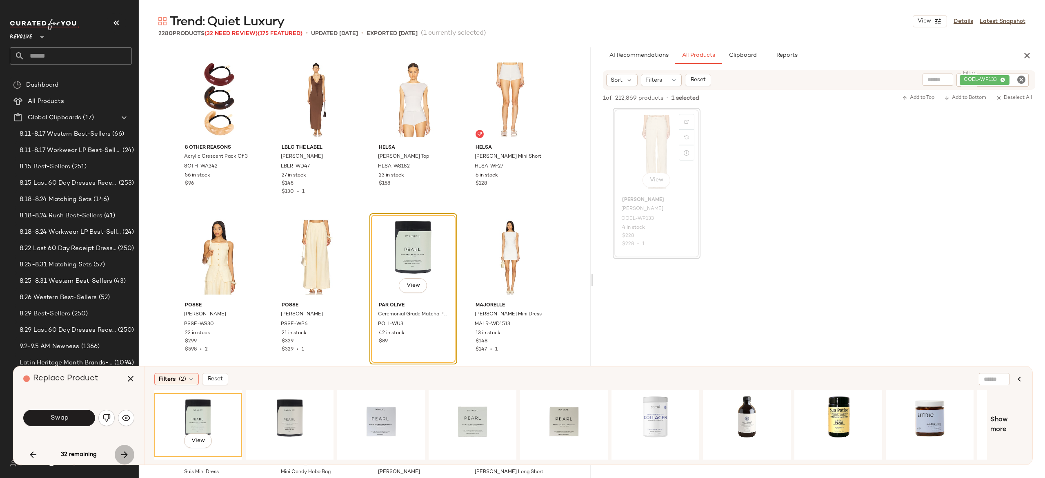
click at [125, 448] on button "button" at bounding box center [125, 455] width 20 height 20
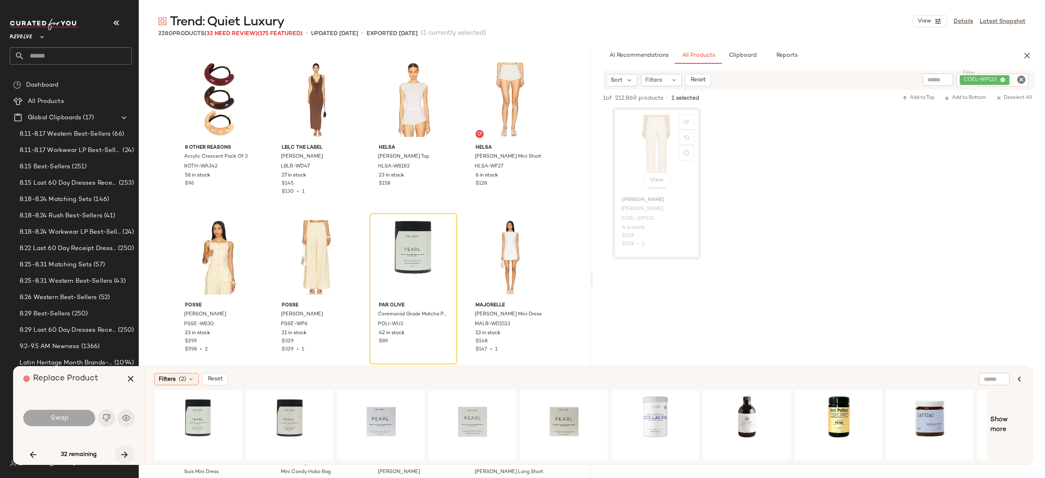
scroll to position [28376, 0]
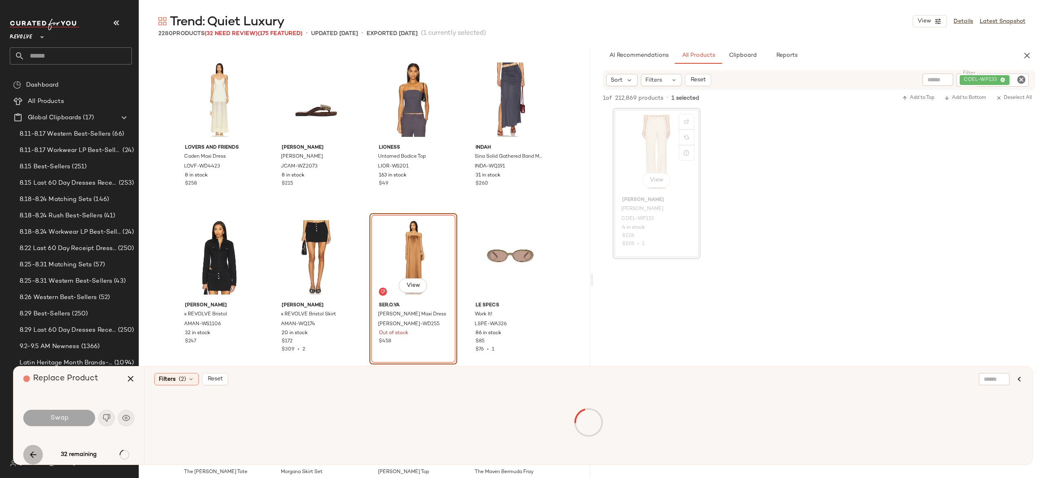
click at [29, 456] on icon "button" at bounding box center [33, 455] width 10 height 10
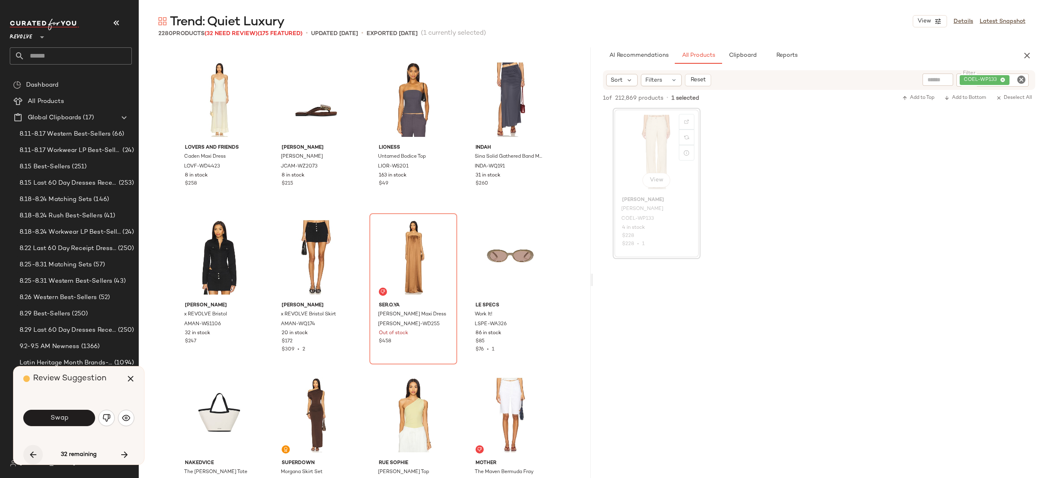
scroll to position [26799, 0]
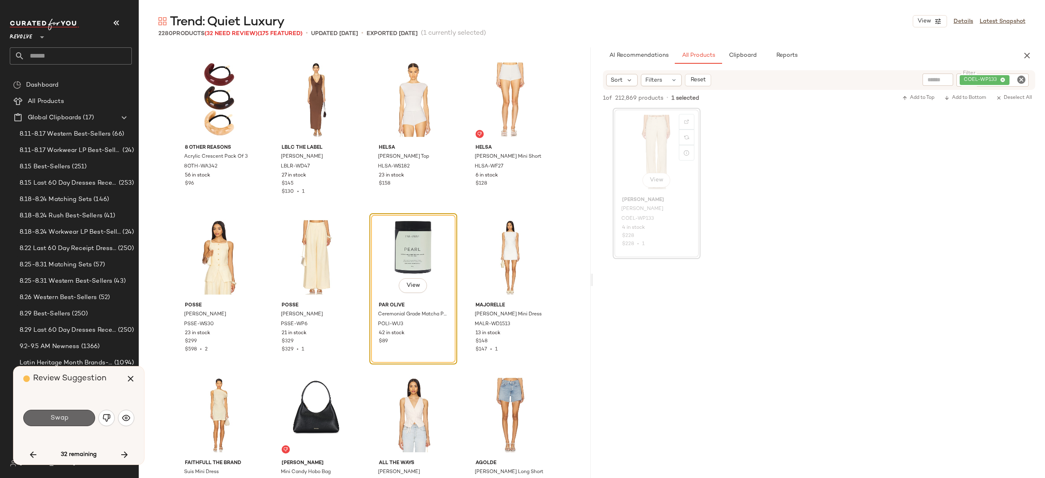
click at [52, 414] on span "Swap" at bounding box center [59, 418] width 18 height 8
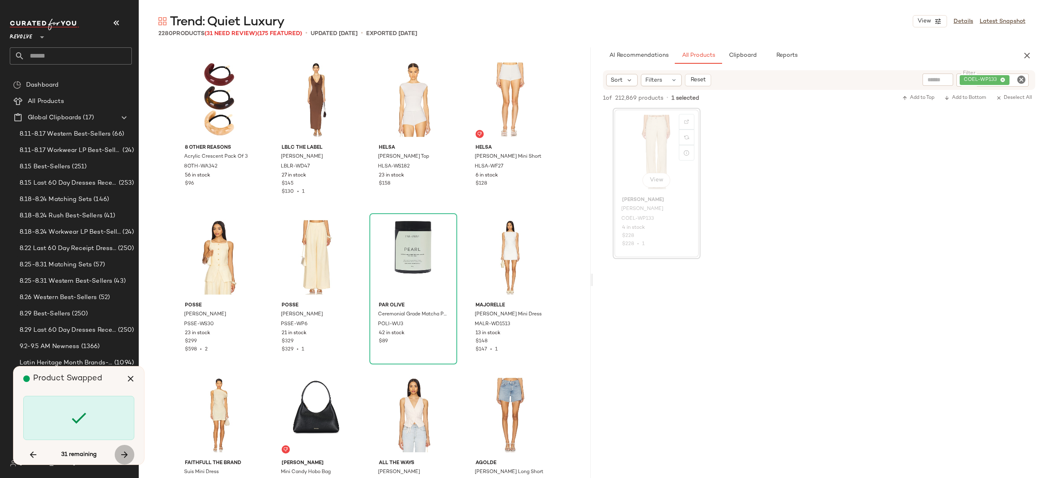
click at [126, 455] on icon "button" at bounding box center [125, 455] width 10 height 10
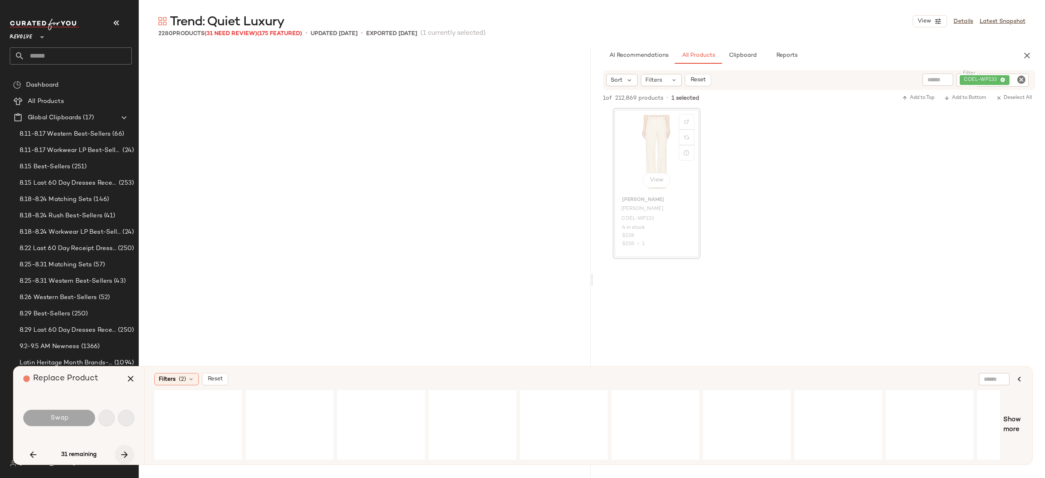
scroll to position [35942, 0]
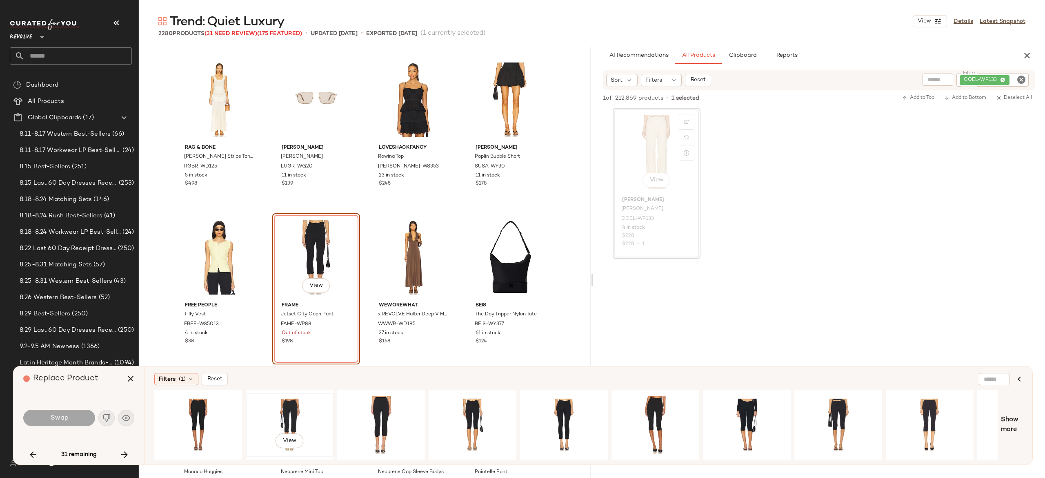
click at [285, 407] on div "View" at bounding box center [290, 425] width 82 height 58
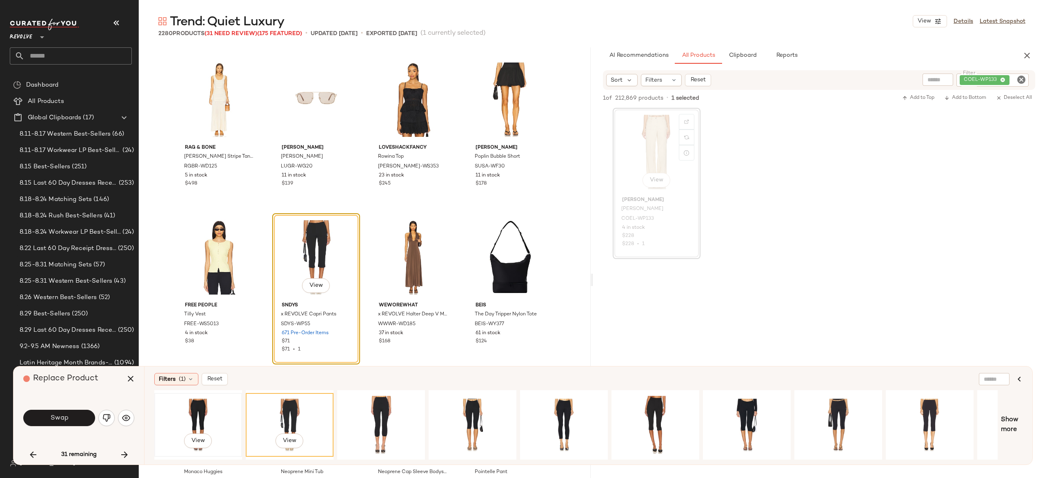
click at [198, 412] on div "View" at bounding box center [198, 425] width 82 height 58
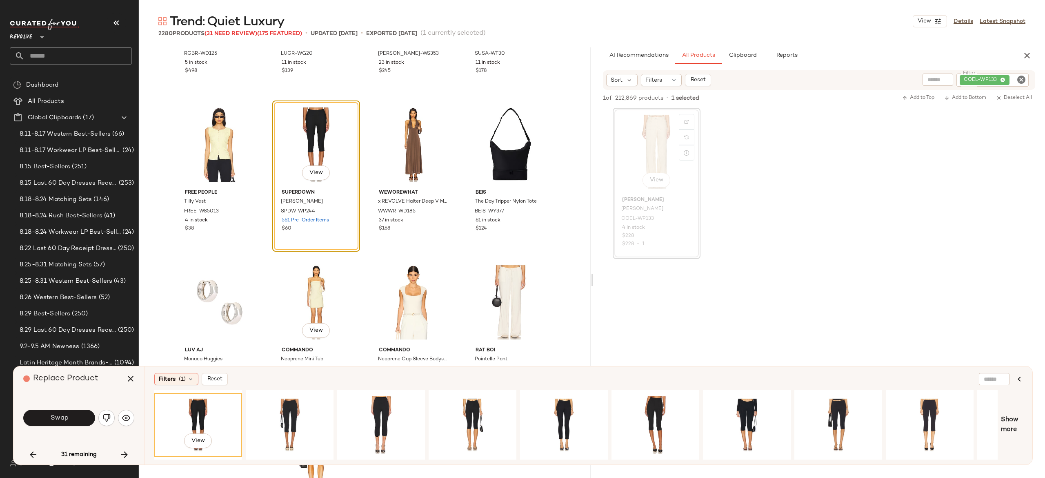
scroll to position [36055, 0]
click at [86, 419] on button "Swap" at bounding box center [59, 418] width 72 height 16
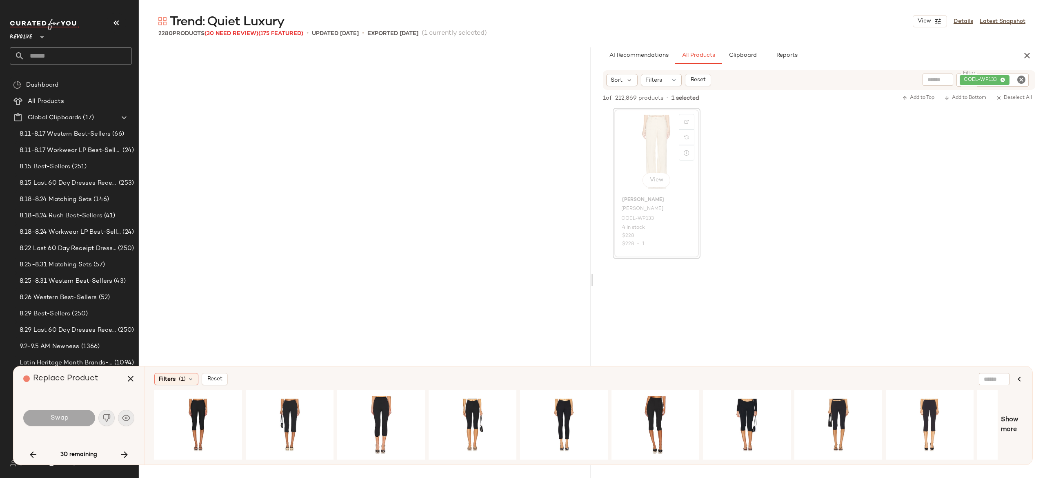
scroll to position [36888, 0]
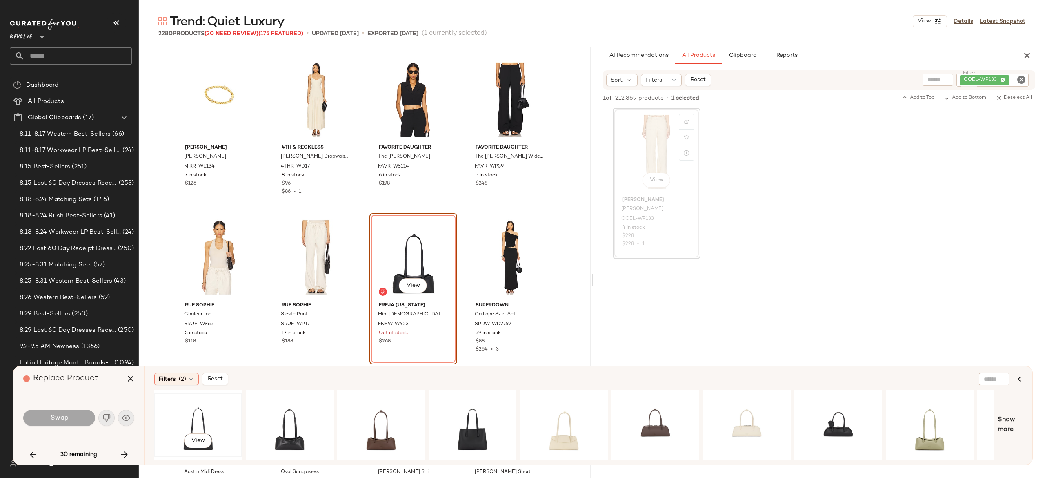
click at [202, 417] on div "View" at bounding box center [198, 425] width 82 height 58
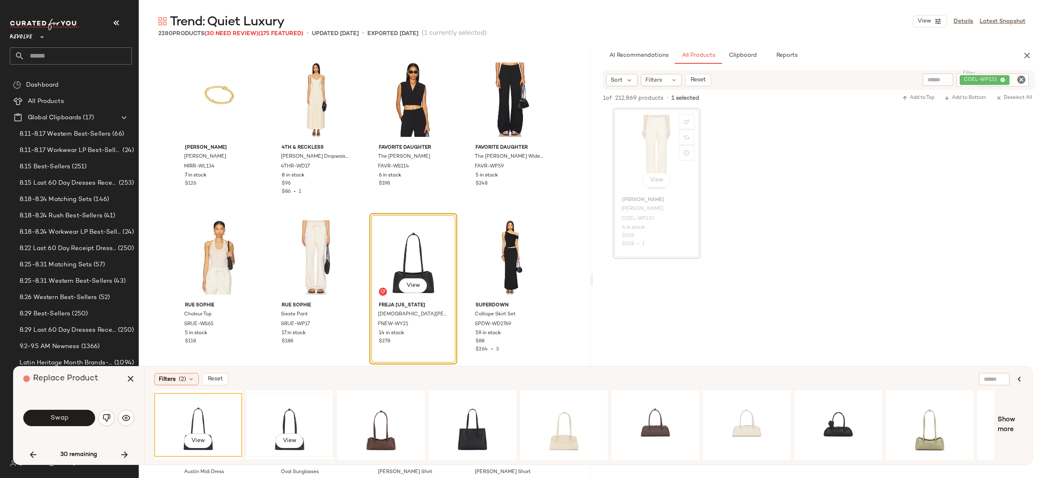
click at [285, 416] on div "View" at bounding box center [290, 425] width 82 height 58
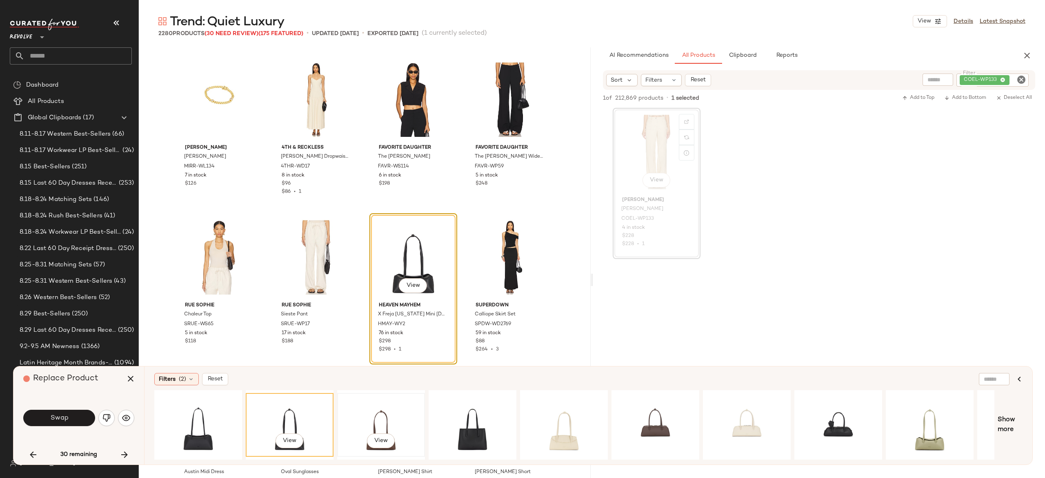
click at [371, 428] on div "View" at bounding box center [381, 425] width 82 height 58
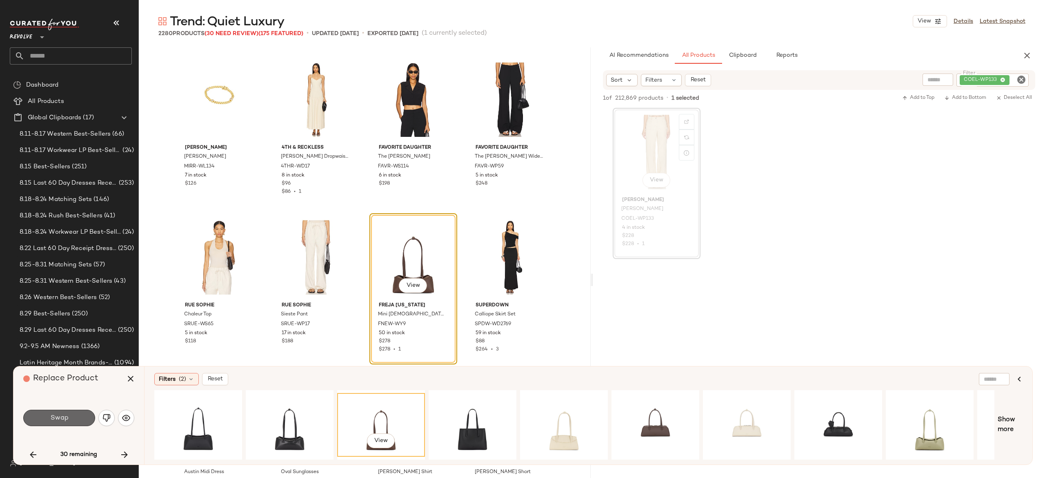
click at [87, 416] on button "Swap" at bounding box center [59, 418] width 72 height 16
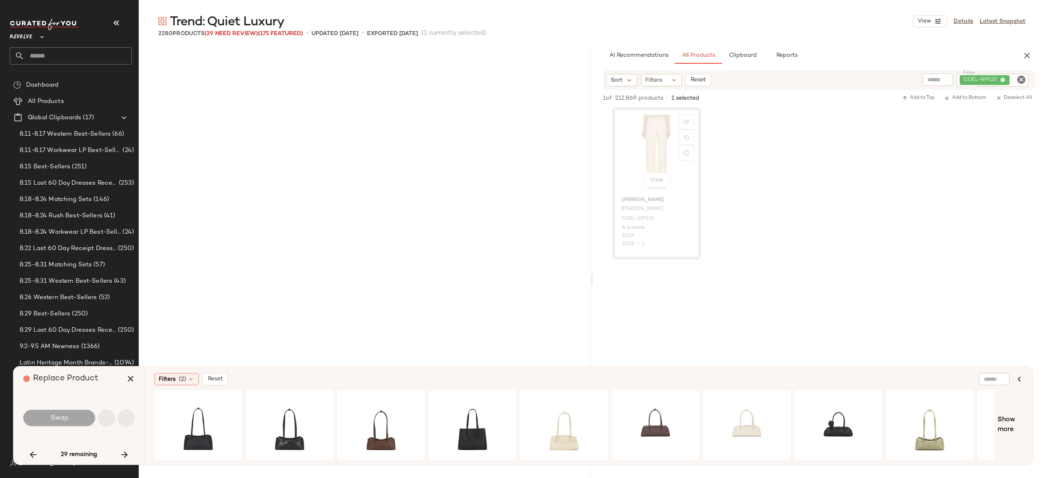
scroll to position [38622, 0]
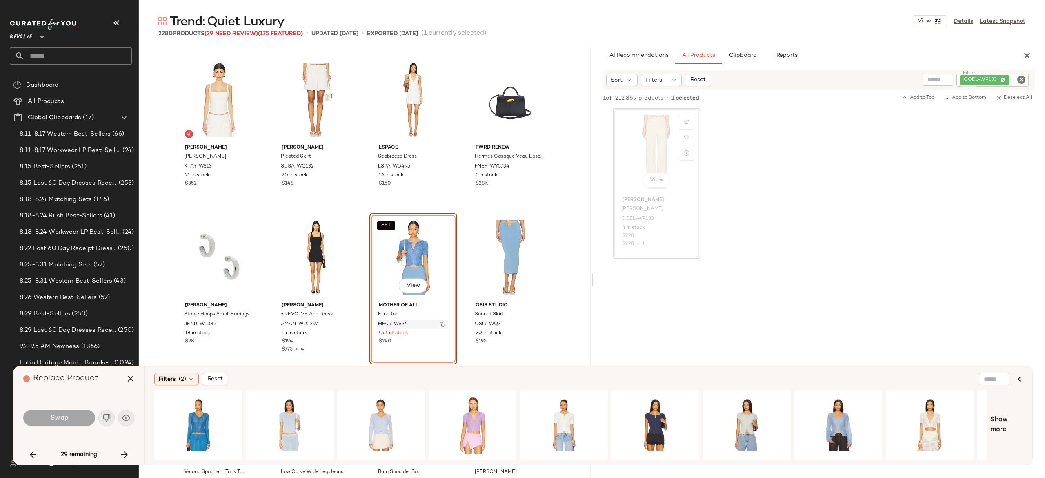
click at [440, 323] on img "button" at bounding box center [442, 324] width 5 height 5
click at [120, 452] on icon "button" at bounding box center [125, 455] width 10 height 10
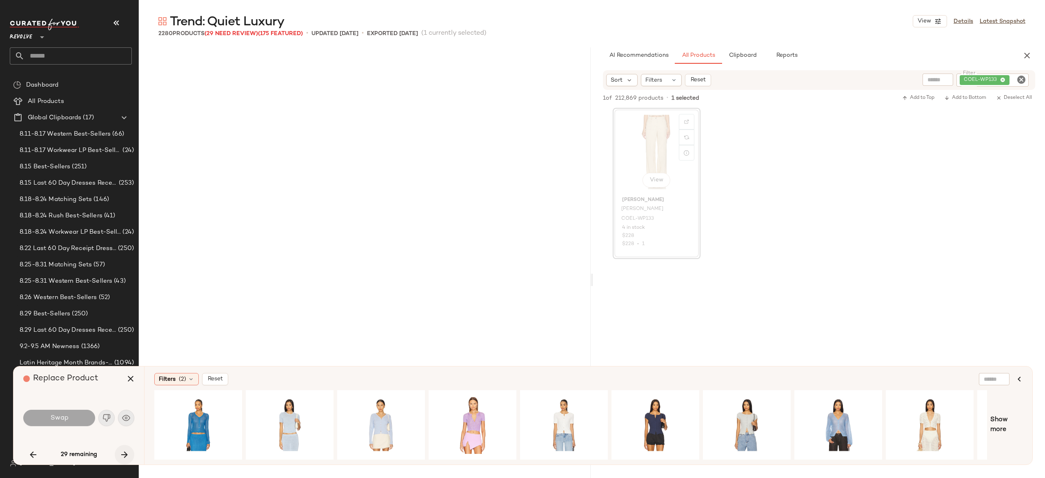
scroll to position [39883, 0]
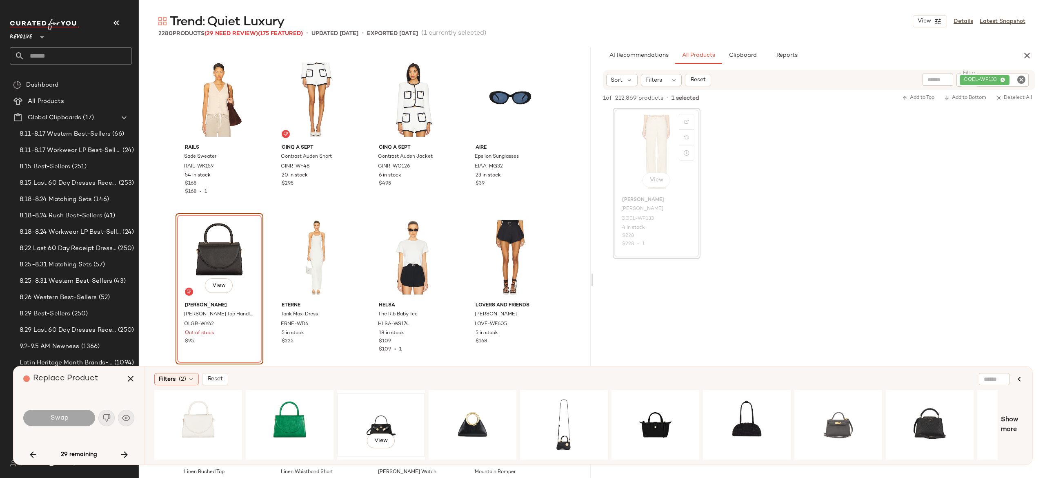
click at [386, 412] on div "View" at bounding box center [381, 425] width 82 height 58
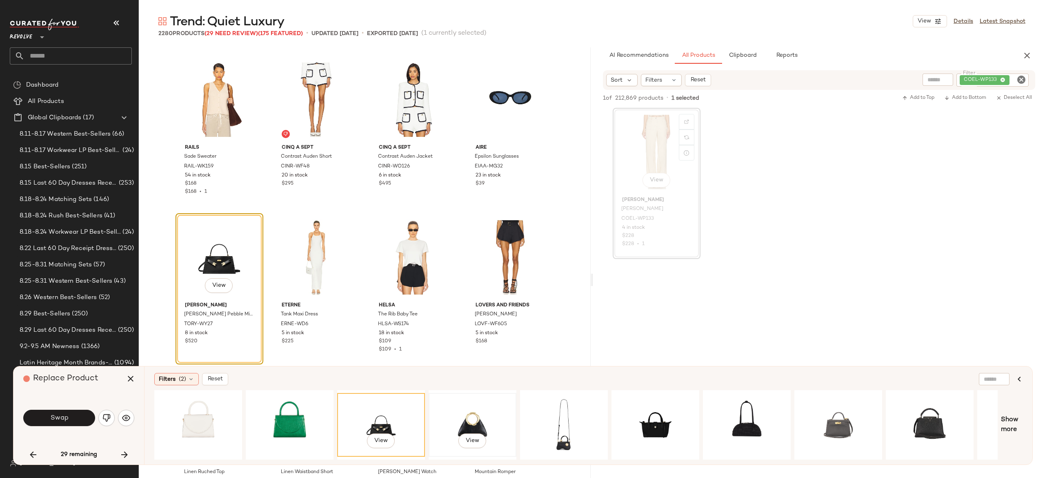
click at [473, 415] on div "View" at bounding box center [473, 425] width 82 height 58
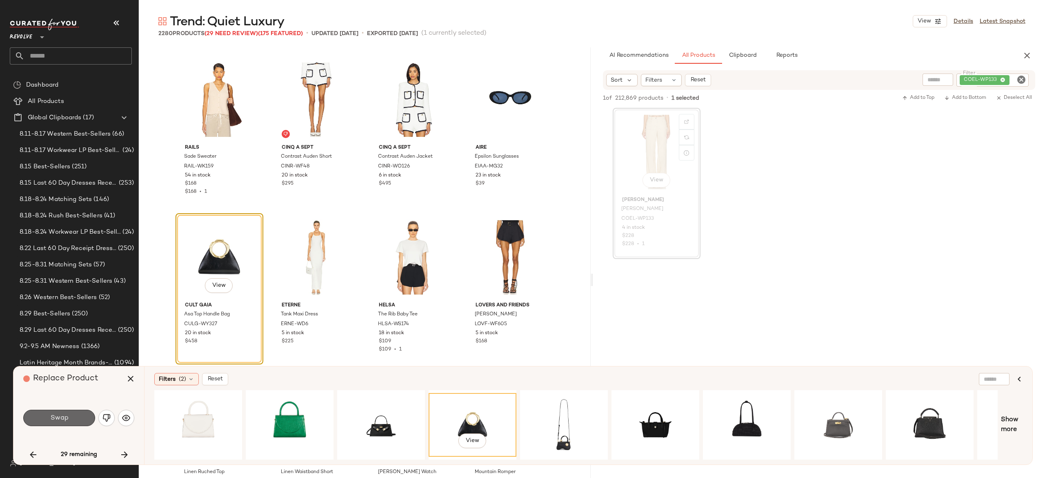
click at [79, 413] on button "Swap" at bounding box center [59, 418] width 72 height 16
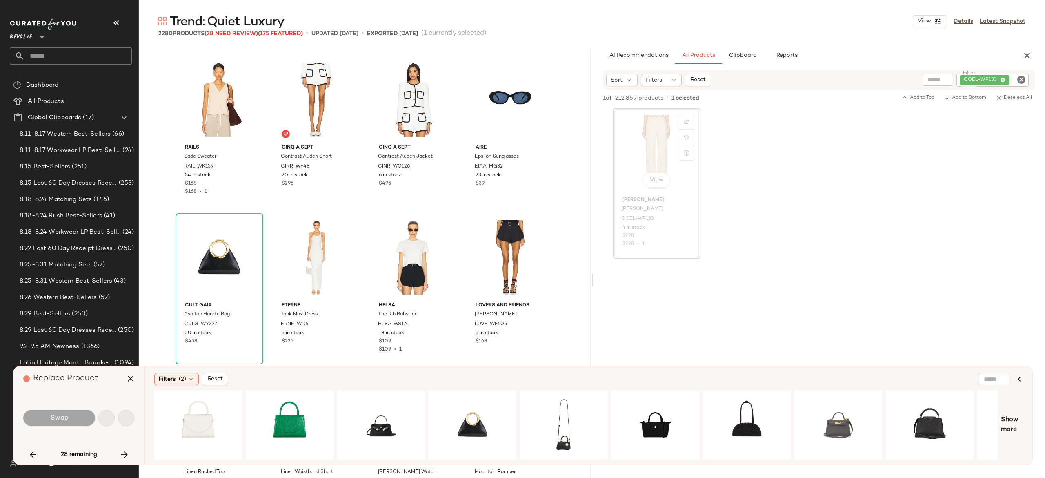
scroll to position [44297, 0]
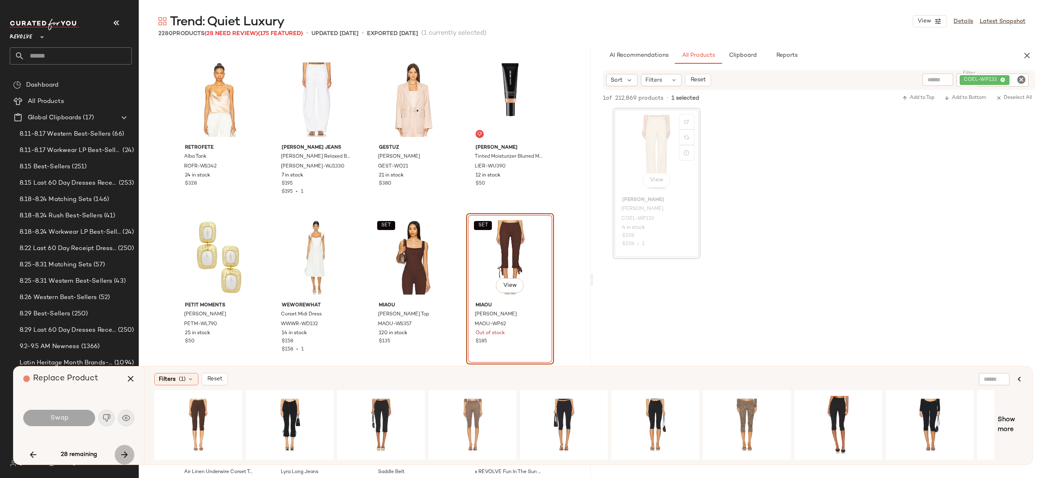
click at [127, 453] on icon "button" at bounding box center [125, 455] width 10 height 10
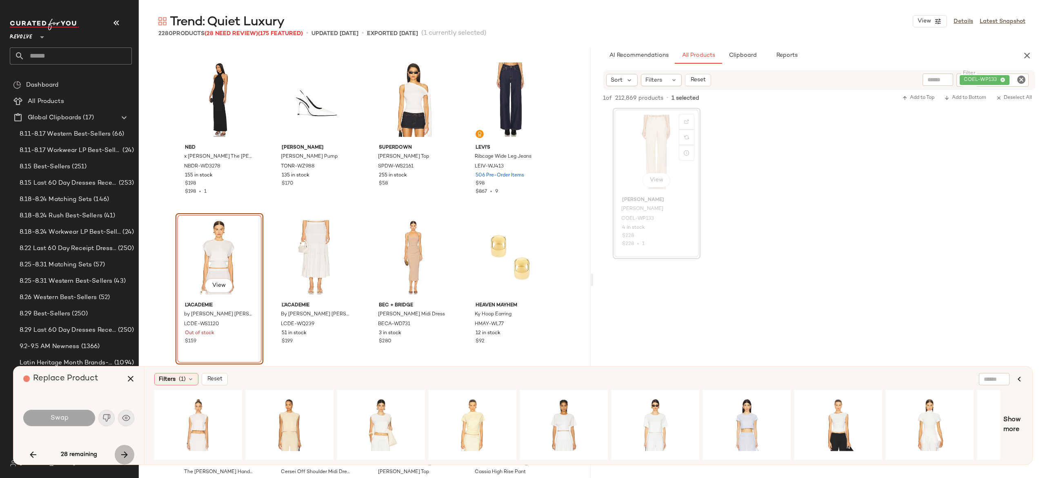
click at [124, 453] on icon "button" at bounding box center [125, 455] width 10 height 10
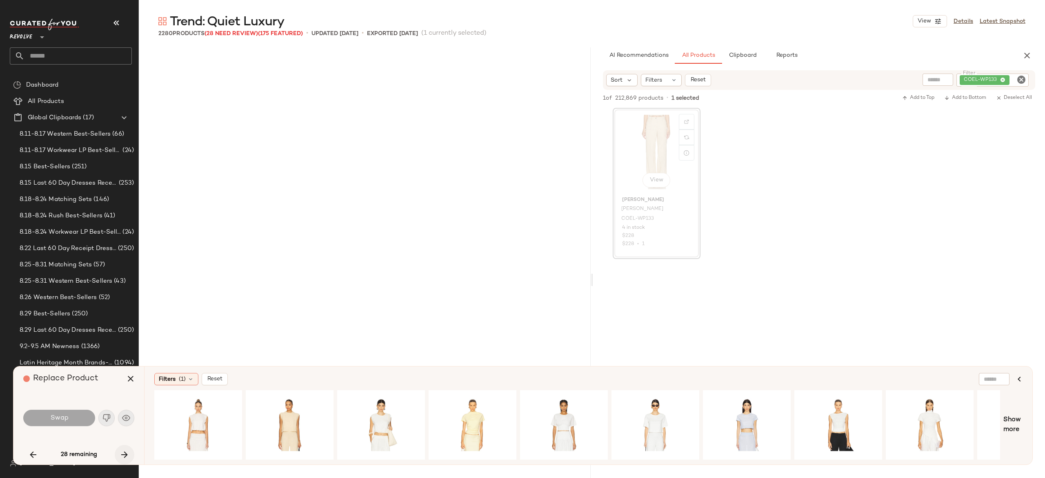
scroll to position [62111, 0]
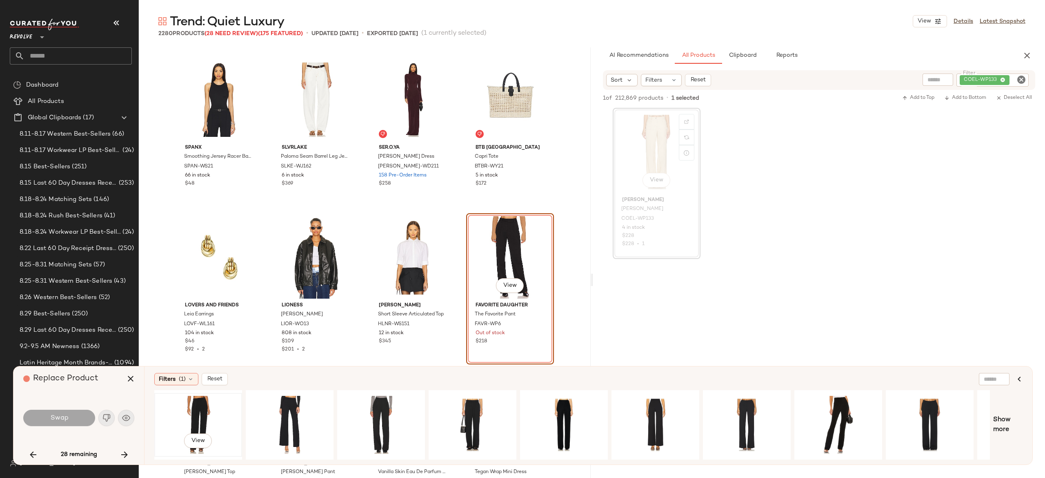
click at [200, 405] on div "View" at bounding box center [198, 425] width 82 height 58
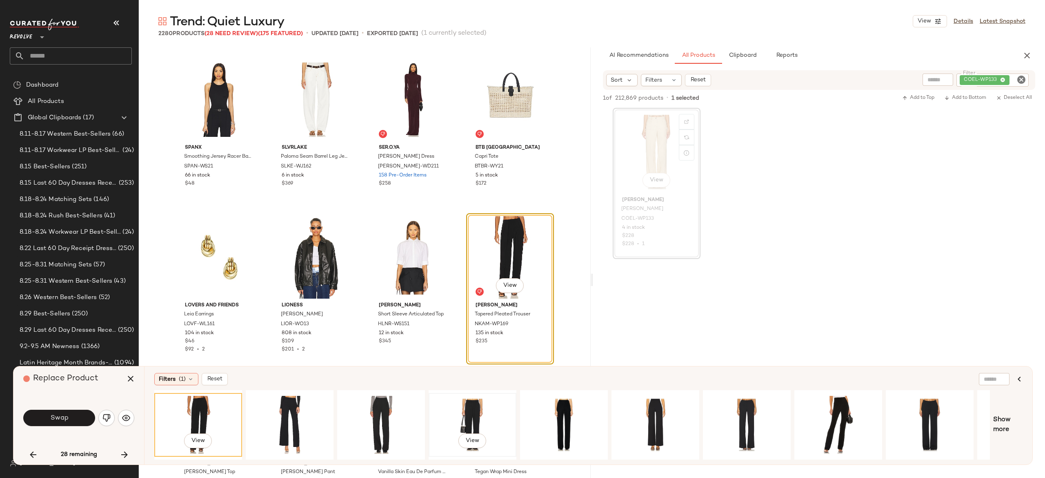
click at [474, 415] on div "View" at bounding box center [473, 425] width 82 height 58
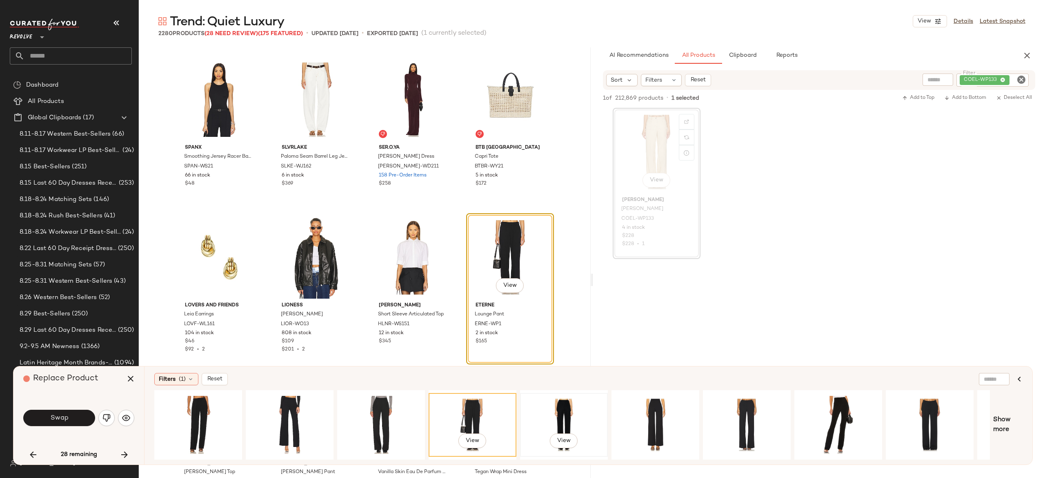
click at [562, 417] on div "View" at bounding box center [564, 425] width 82 height 58
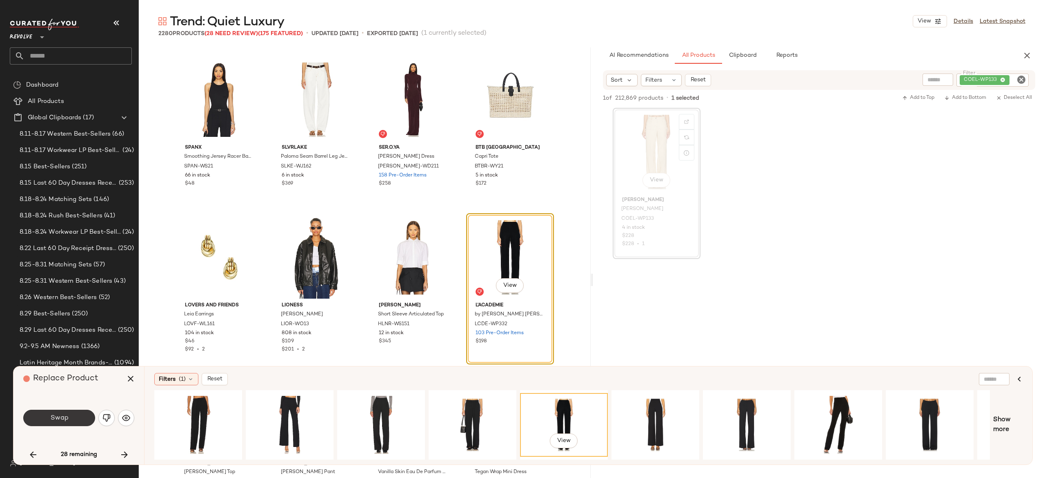
click at [74, 416] on button "Swap" at bounding box center [59, 418] width 72 height 16
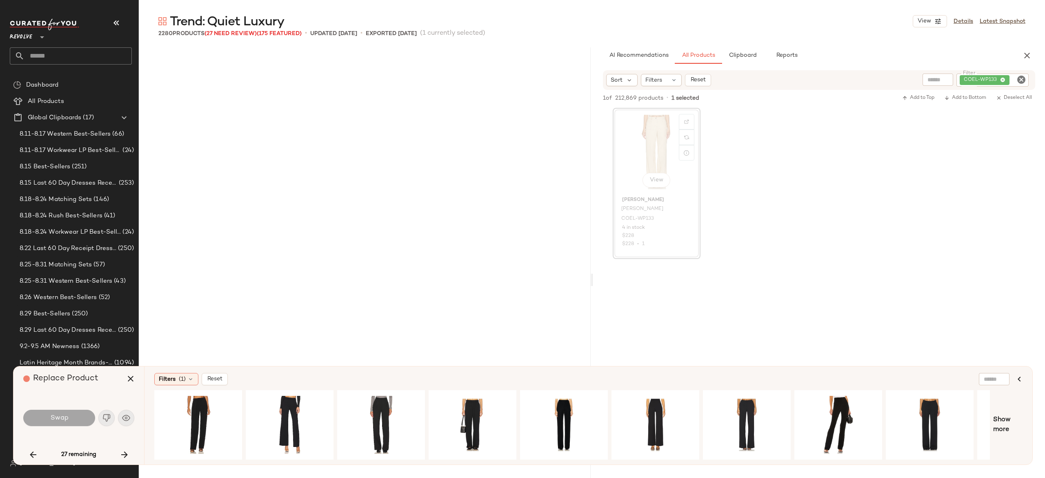
scroll to position [63530, 0]
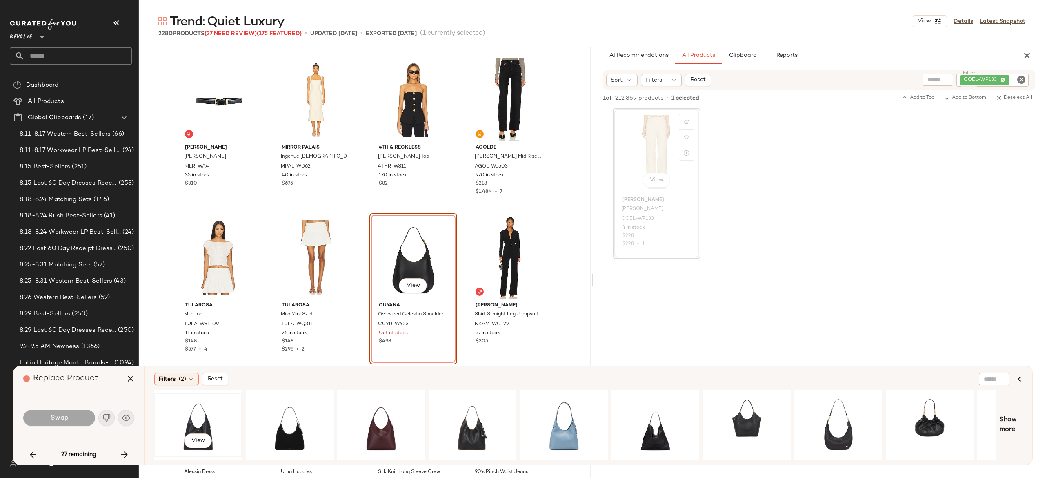
click at [200, 425] on div "View" at bounding box center [198, 425] width 82 height 58
click at [80, 418] on button "Swap" at bounding box center [59, 418] width 72 height 16
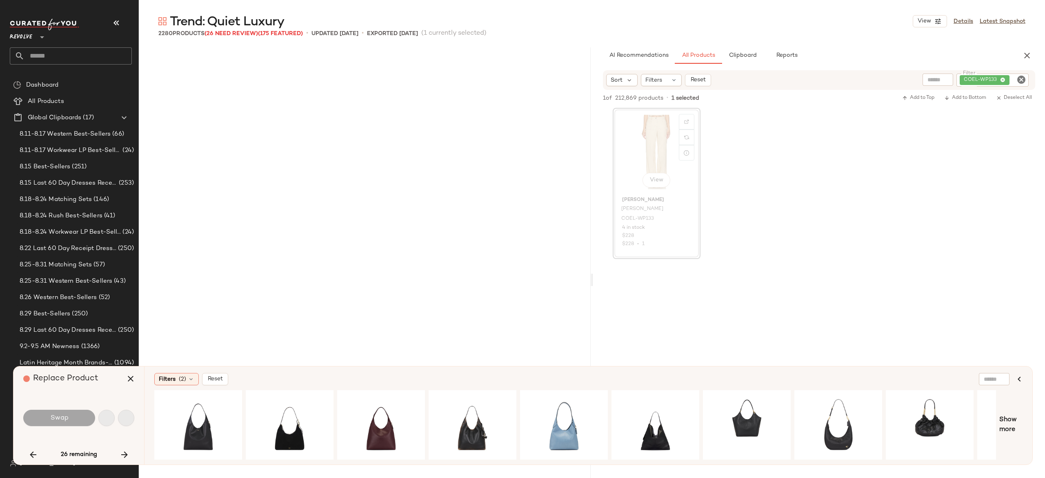
scroll to position [64948, 0]
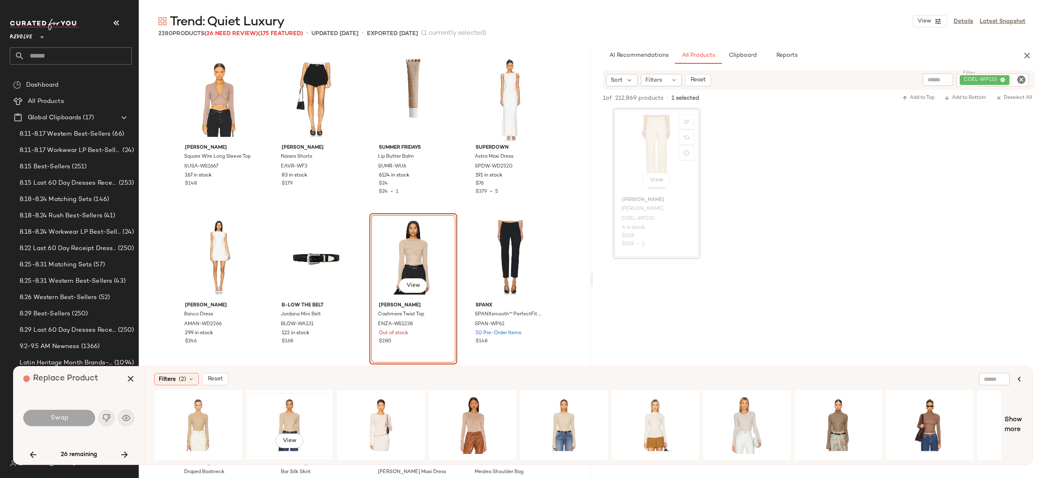
click at [288, 418] on div "View" at bounding box center [290, 425] width 82 height 58
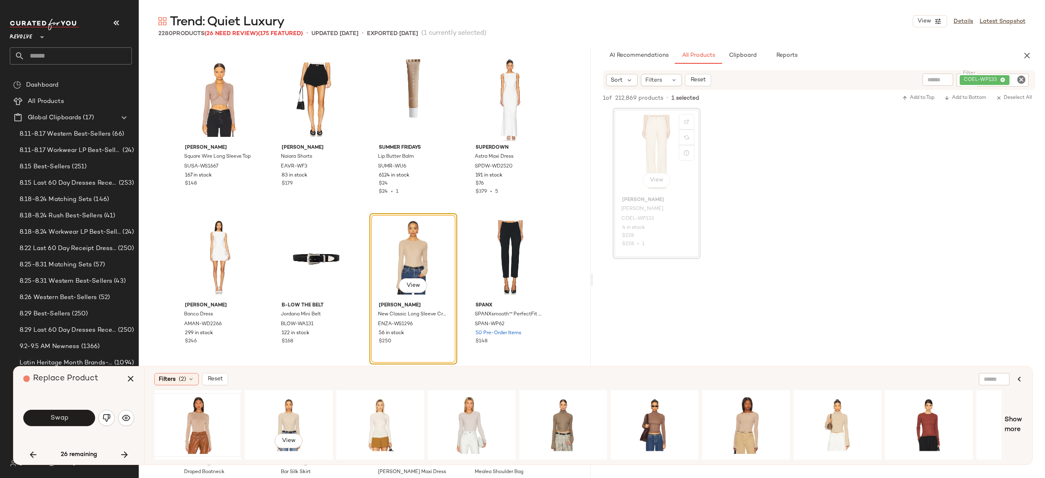
scroll to position [0, 276]
click at [918, 413] on div "View" at bounding box center [928, 425] width 82 height 58
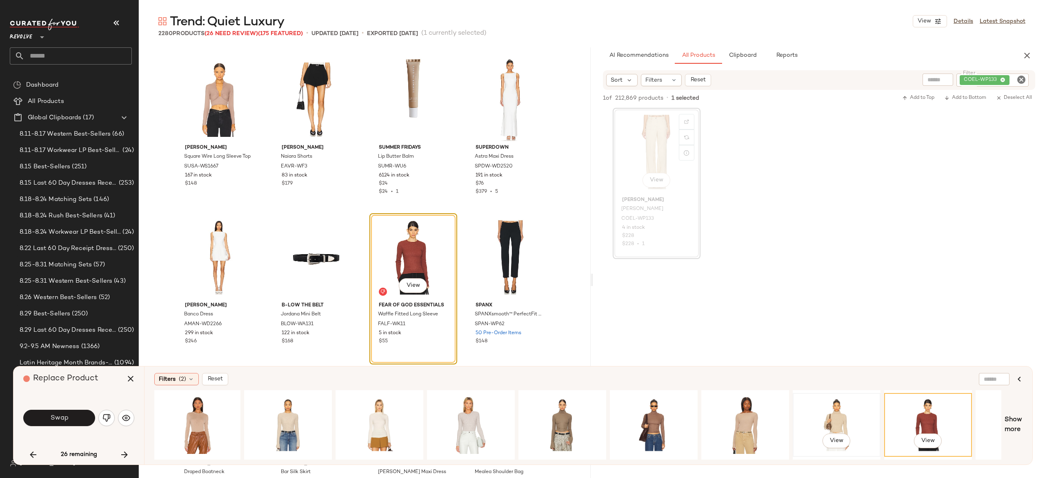
click at [835, 412] on div "View" at bounding box center [837, 425] width 82 height 58
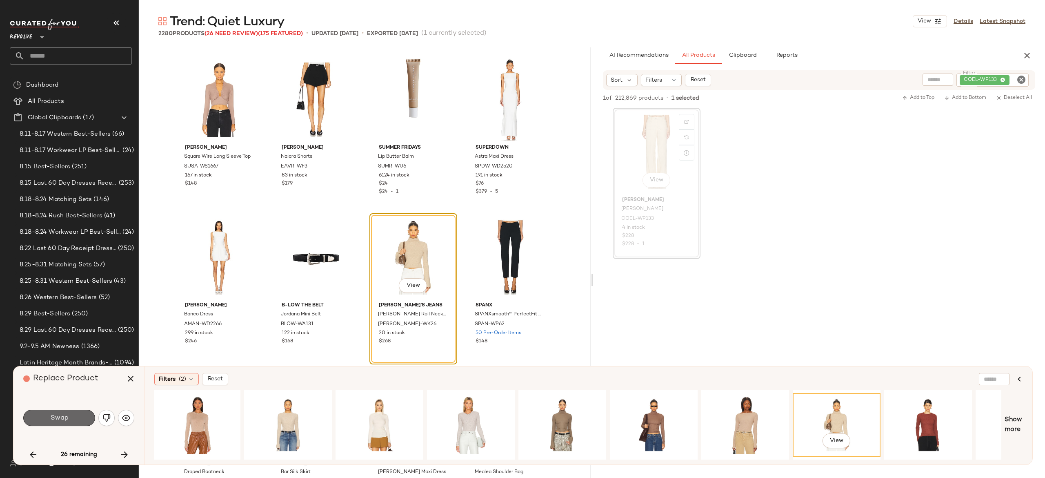
click at [80, 417] on button "Swap" at bounding box center [59, 418] width 72 height 16
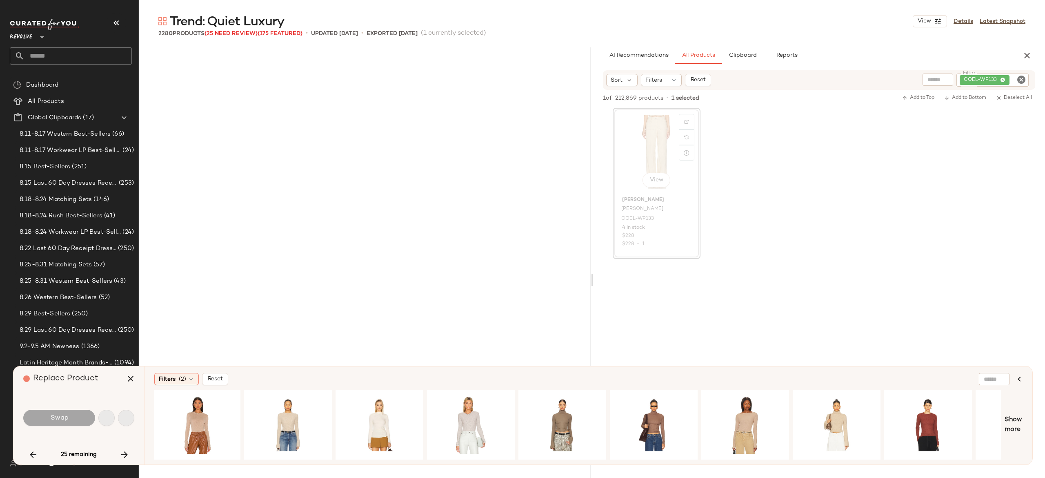
scroll to position [67628, 0]
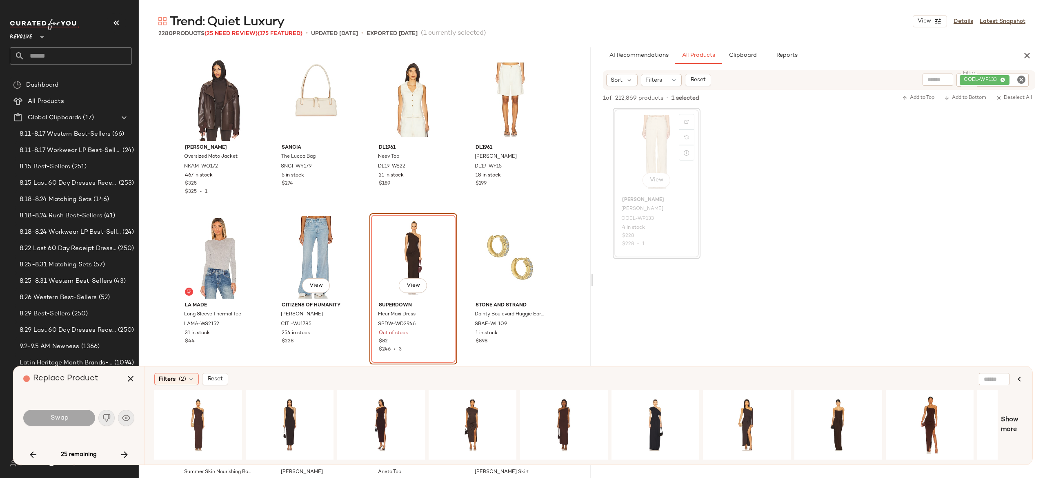
click at [352, 346] on div "View Citizens of Humanity [PERSON_NAME] CITI-WJ1785 254 in stock $228" at bounding box center [316, 288] width 86 height 149
click at [200, 412] on div "View" at bounding box center [198, 425] width 82 height 58
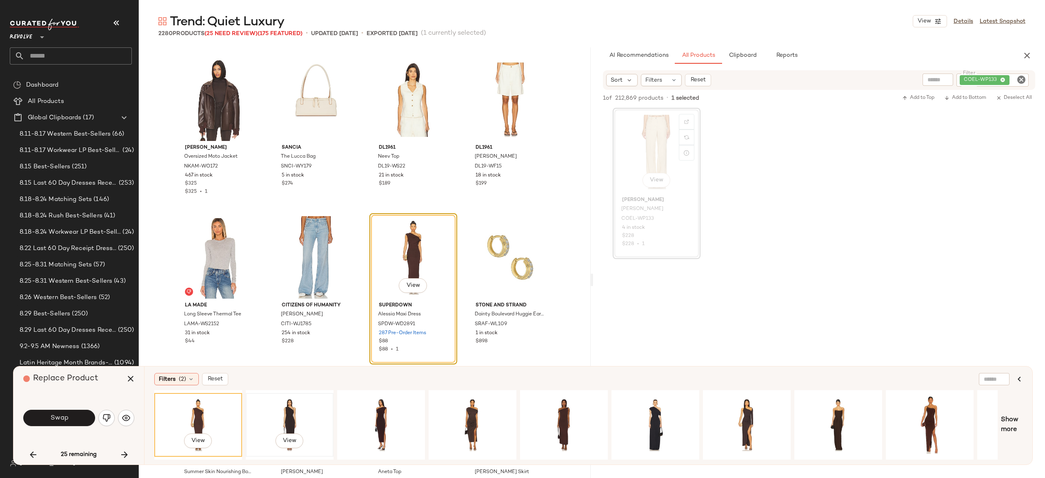
click at [291, 408] on div "View" at bounding box center [290, 425] width 82 height 58
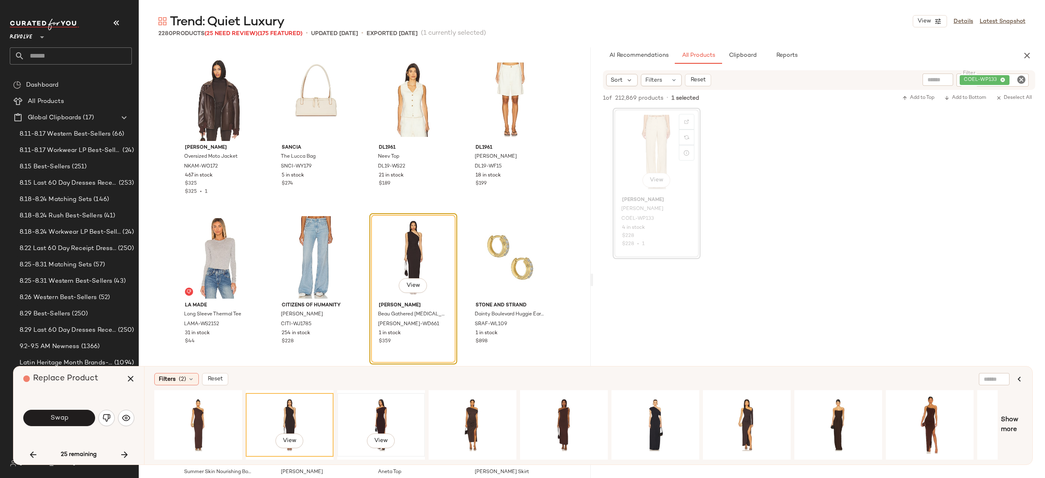
click at [387, 409] on div "View" at bounding box center [381, 425] width 82 height 58
click at [470, 406] on div "View" at bounding box center [473, 425] width 82 height 58
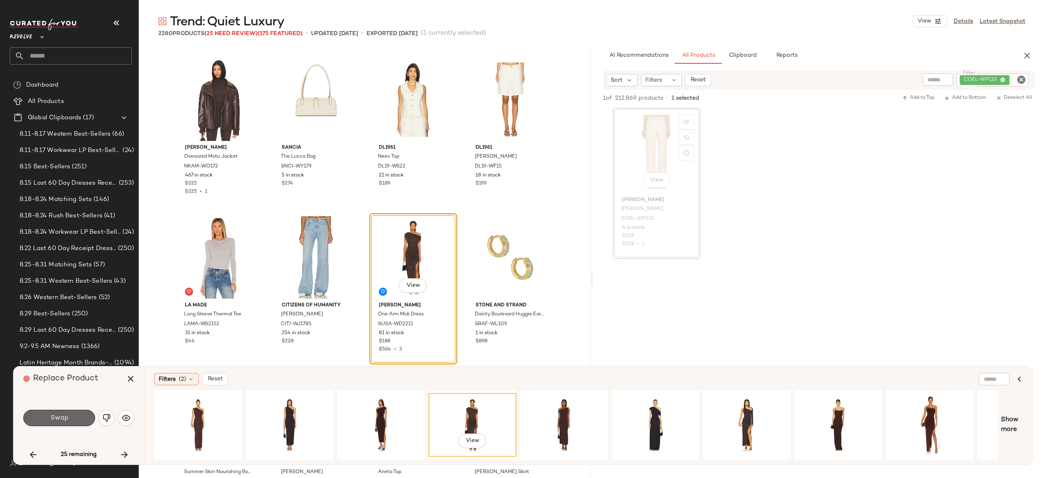
click at [74, 419] on button "Swap" at bounding box center [59, 418] width 72 height 16
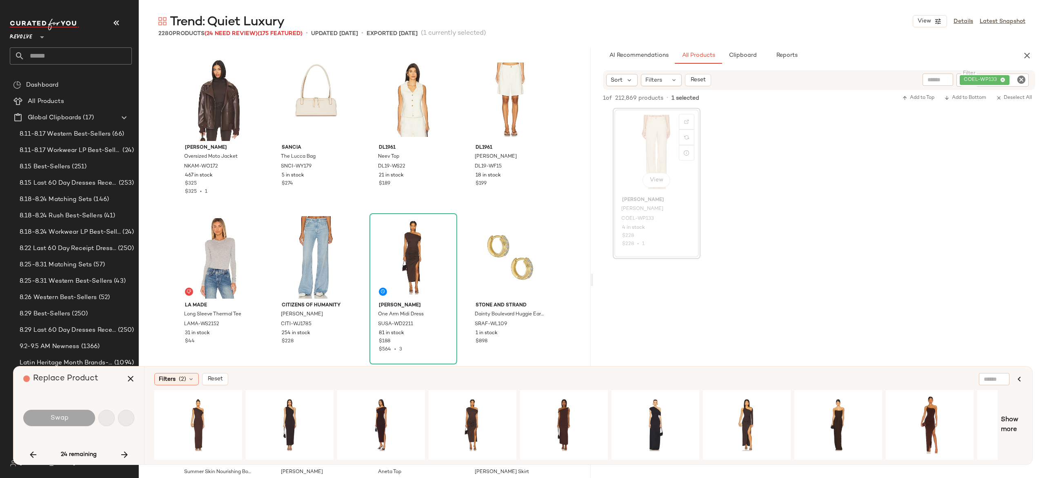
scroll to position [68732, 0]
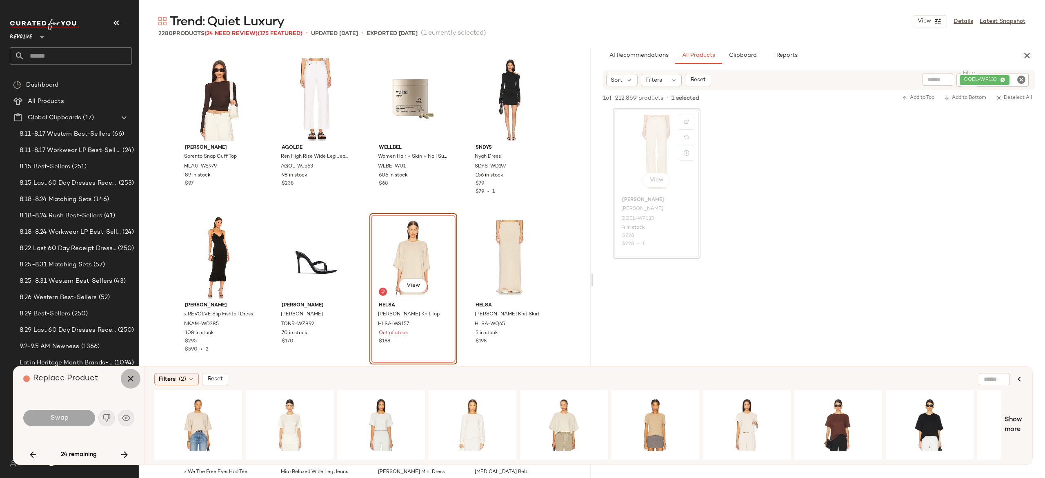
click at [130, 378] on icon "button" at bounding box center [131, 379] width 10 height 10
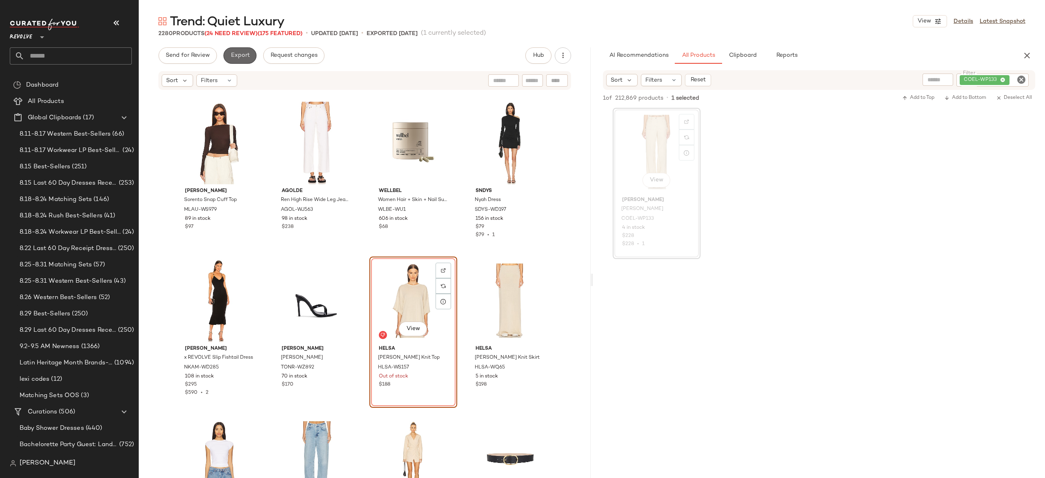
click at [247, 53] on span "Export" at bounding box center [239, 55] width 19 height 7
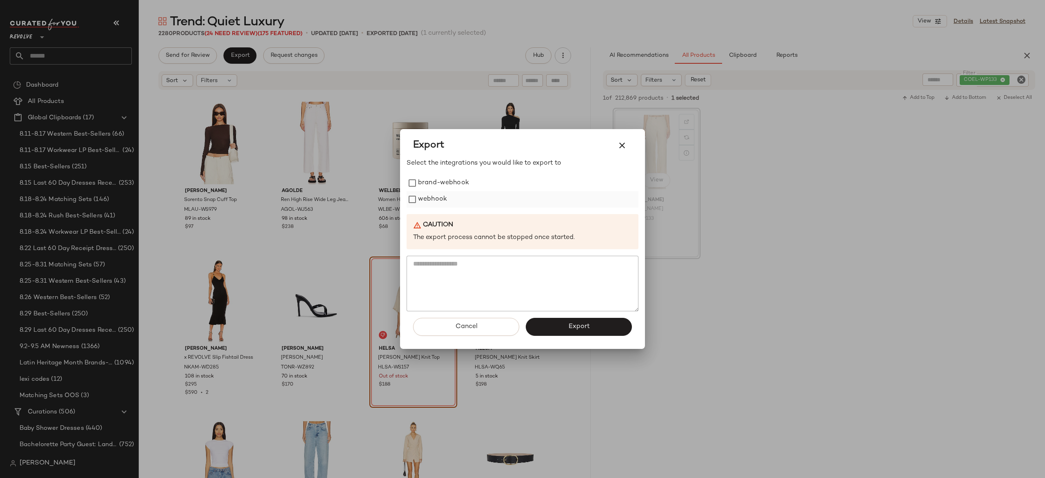
click at [424, 202] on label "webhook" at bounding box center [432, 199] width 29 height 16
click at [547, 326] on button "Export" at bounding box center [579, 327] width 106 height 18
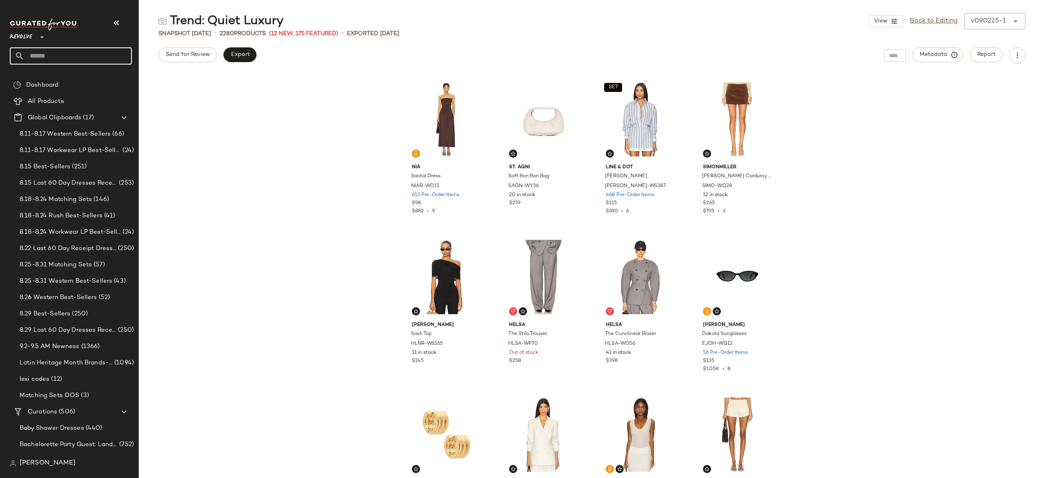
click at [121, 57] on input "text" at bounding box center [78, 55] width 107 height 17
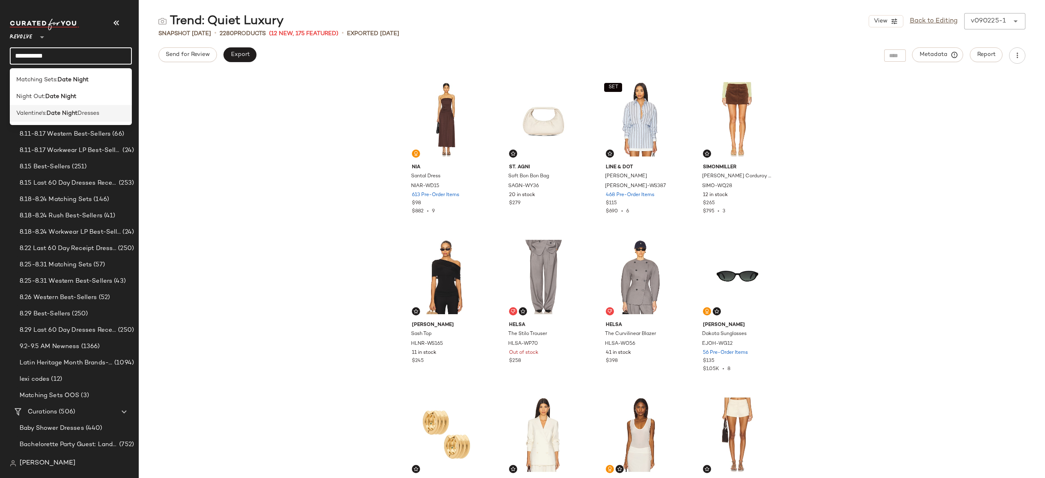
type input "**********"
click at [95, 109] on span "Dresses" at bounding box center [89, 113] width 22 height 9
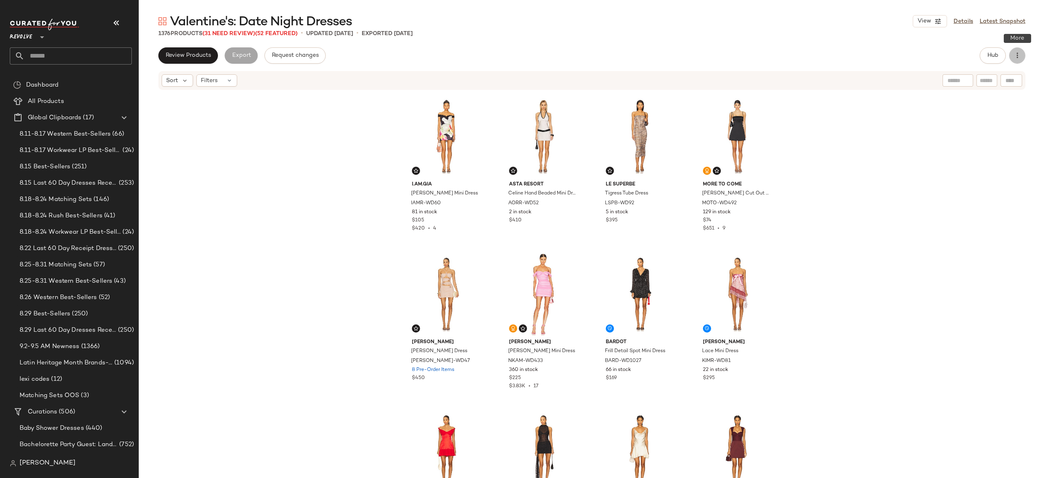
click at [1019, 54] on icon "button" at bounding box center [1018, 55] width 8 height 8
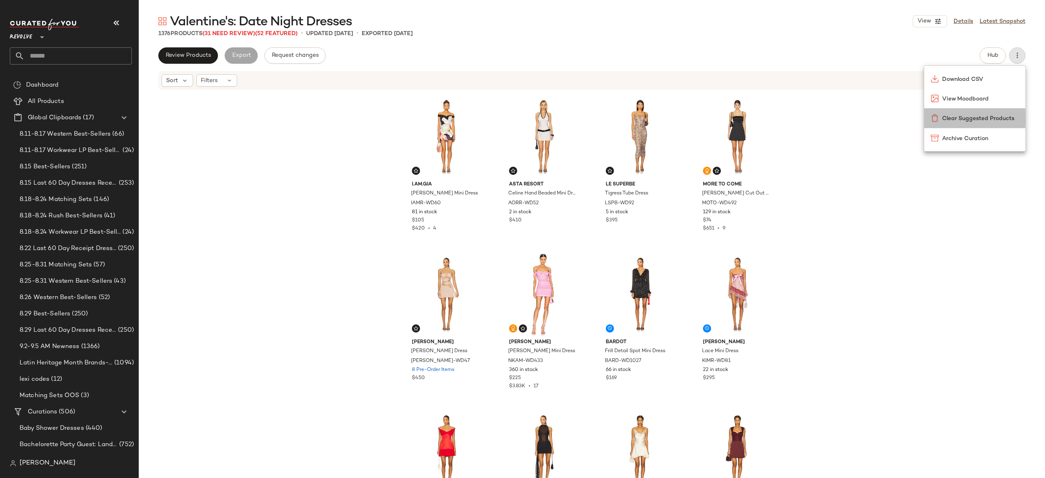
click at [991, 115] on span "Clear Suggested Products" at bounding box center [981, 118] width 77 height 9
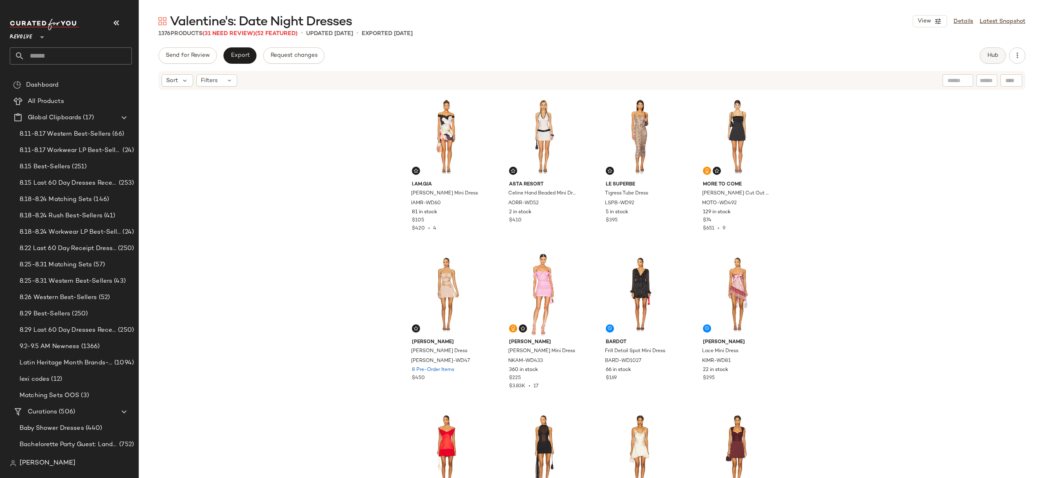
click at [991, 55] on span "Hub" at bounding box center [993, 55] width 11 height 7
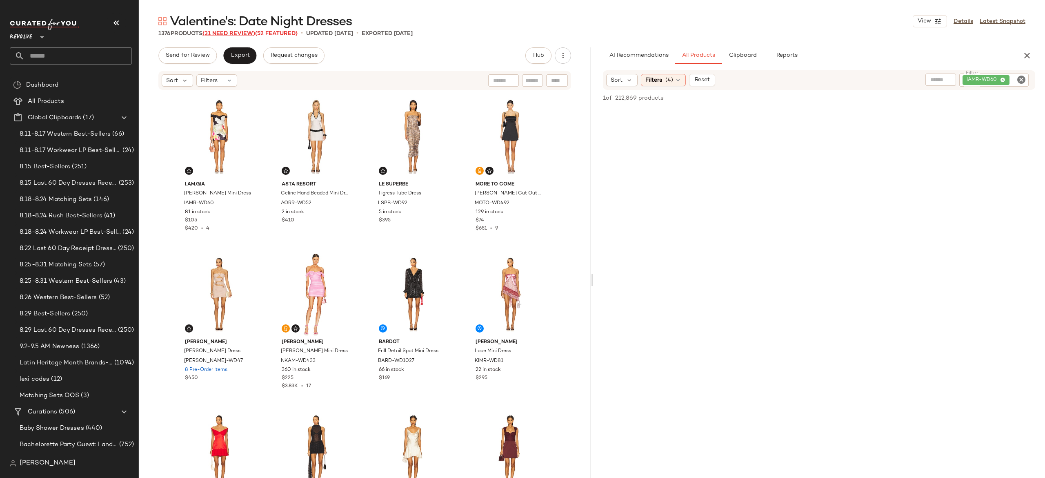
click at [245, 33] on span "(31 Need Review)" at bounding box center [229, 34] width 53 height 6
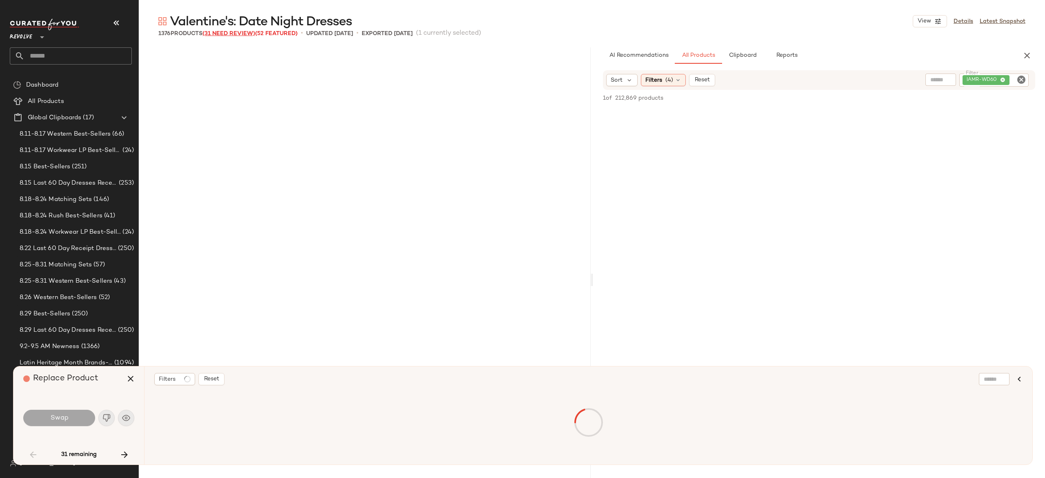
scroll to position [946, 0]
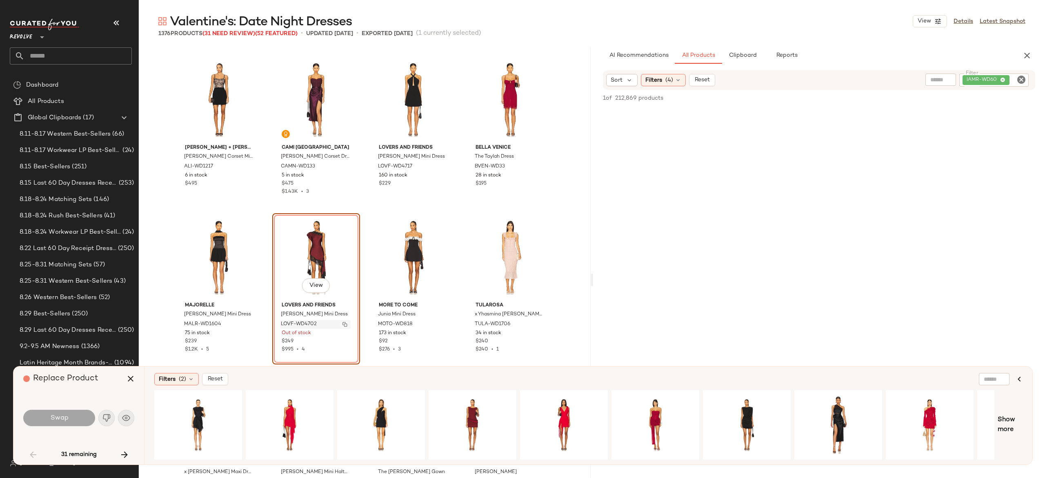
click at [343, 325] on img "button" at bounding box center [345, 324] width 5 height 5
click at [121, 454] on icon "button" at bounding box center [125, 455] width 10 height 10
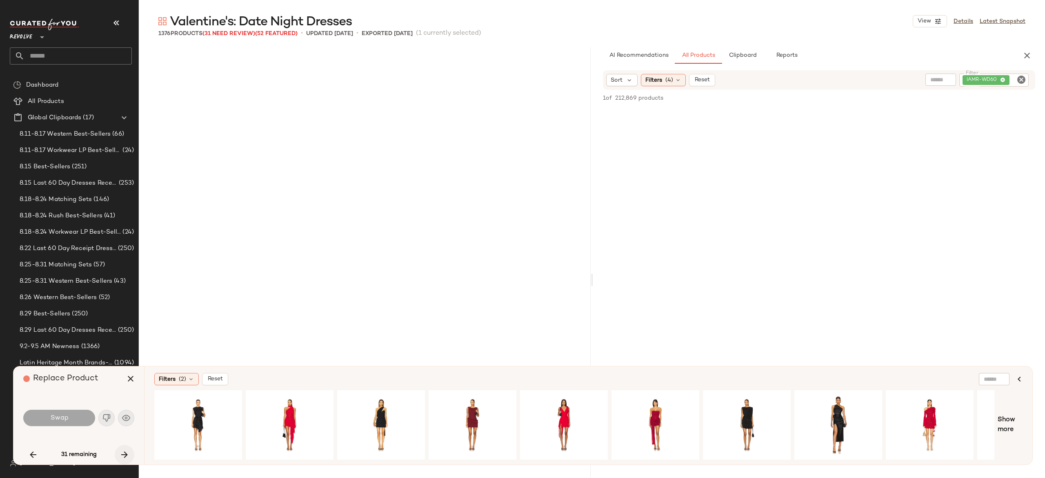
scroll to position [1734, 0]
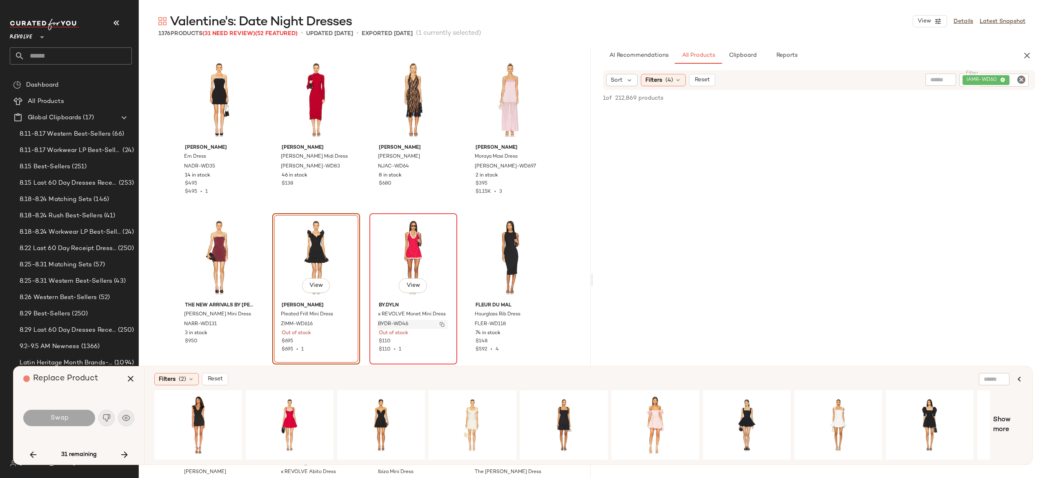
click at [440, 323] on img "button" at bounding box center [442, 324] width 5 height 5
click at [125, 452] on icon "button" at bounding box center [125, 455] width 10 height 10
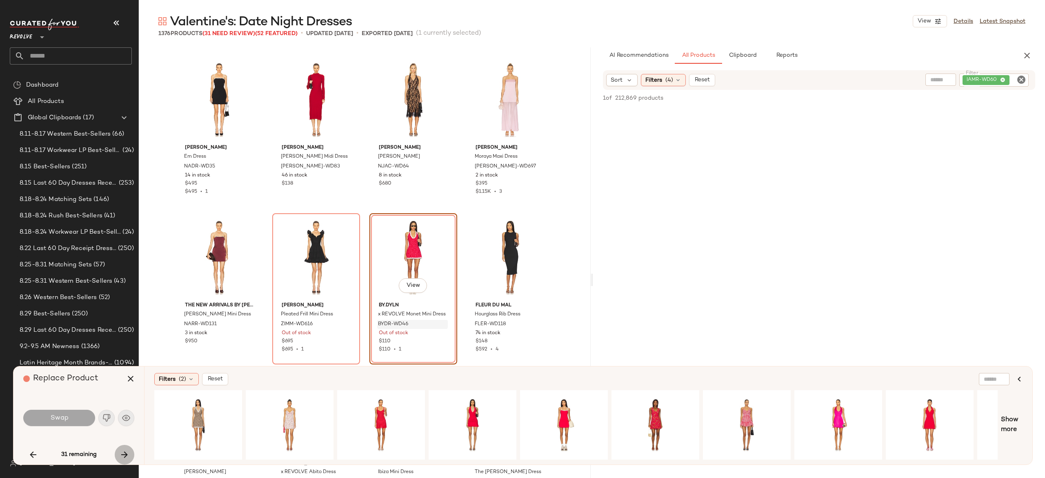
click at [125, 453] on icon "button" at bounding box center [125, 455] width 10 height 10
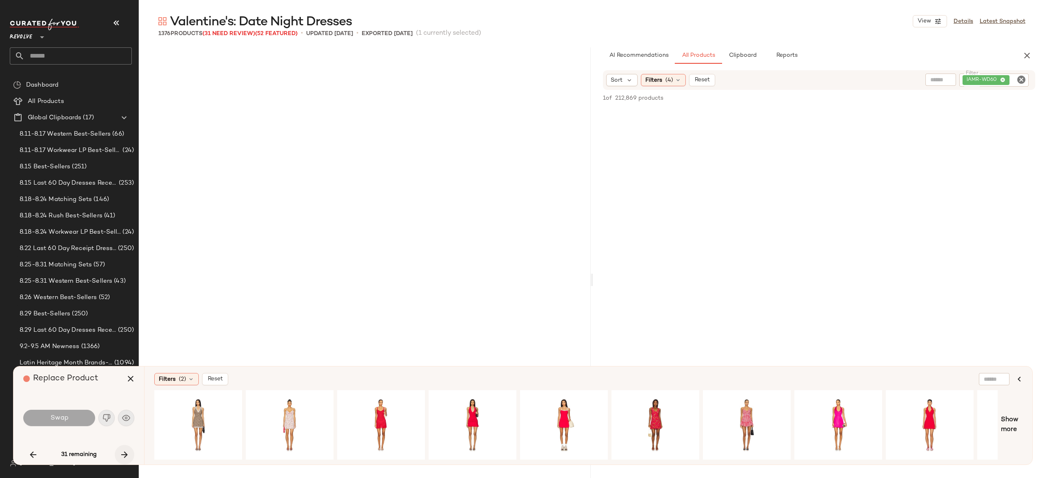
scroll to position [3153, 0]
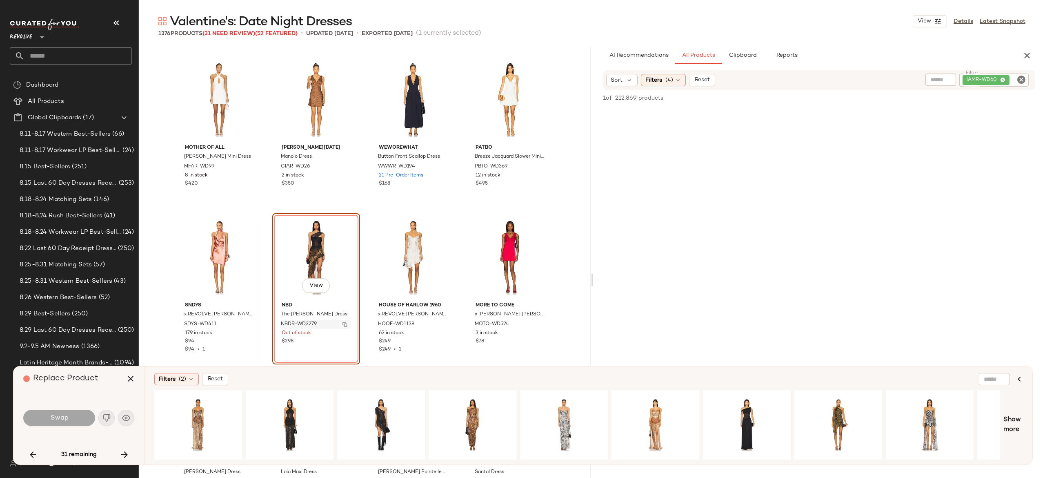
click at [343, 323] on img "button" at bounding box center [345, 324] width 5 height 5
click at [123, 454] on icon "button" at bounding box center [125, 455] width 10 height 10
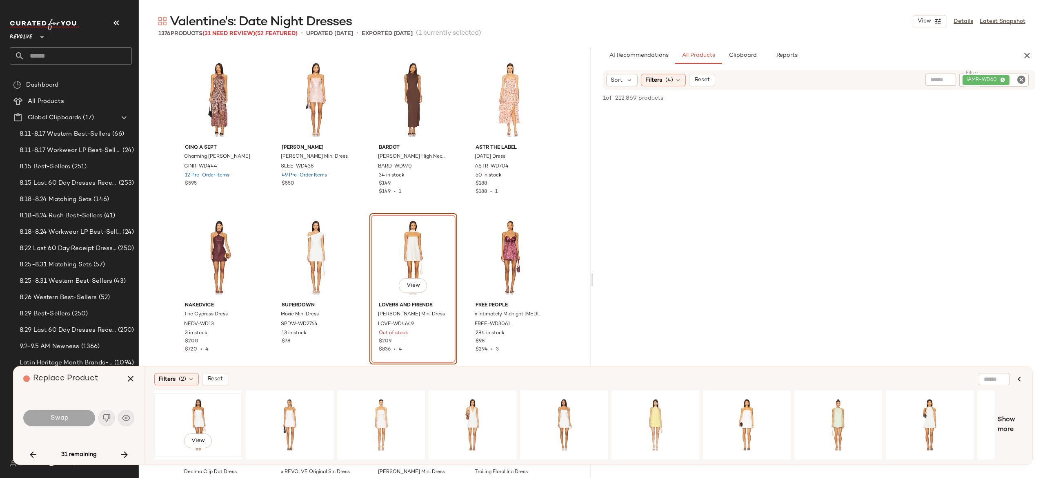
click at [201, 413] on div "View" at bounding box center [198, 425] width 82 height 58
click at [83, 415] on button "Swap" at bounding box center [59, 418] width 72 height 16
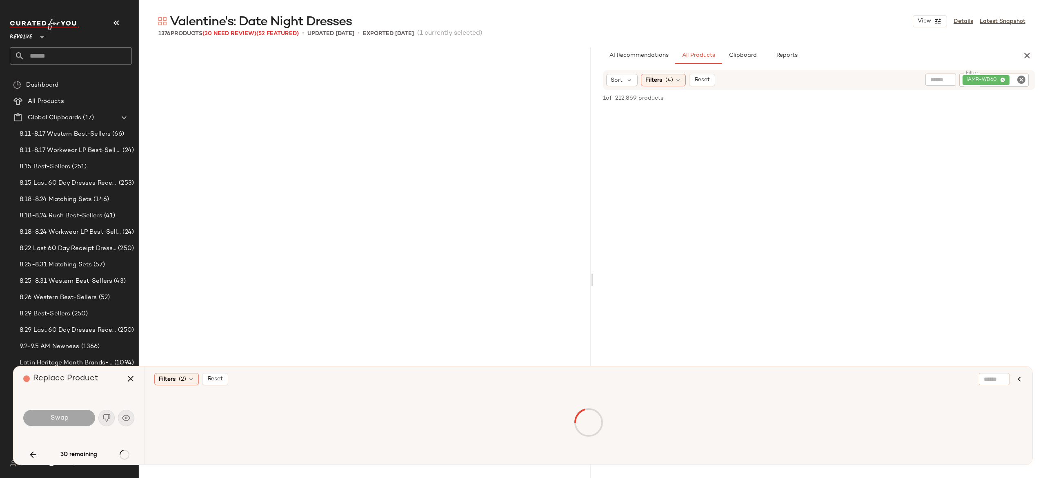
scroll to position [6463, 0]
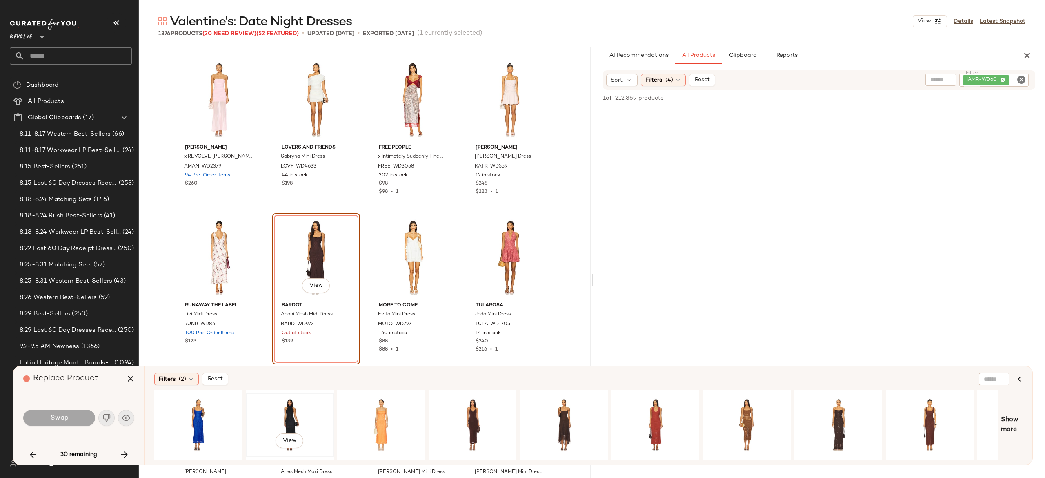
click at [285, 407] on div "View" at bounding box center [290, 425] width 82 height 58
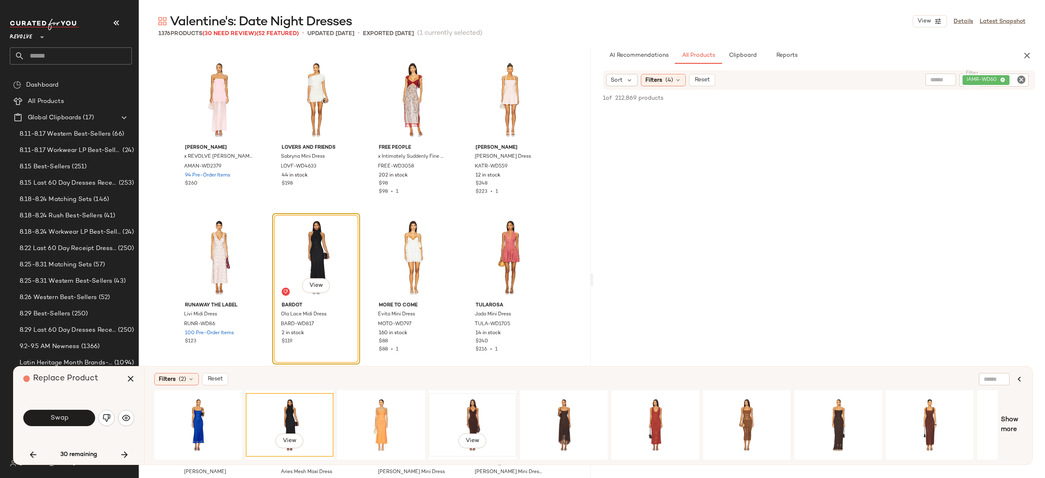
click at [470, 403] on div "View" at bounding box center [473, 425] width 82 height 58
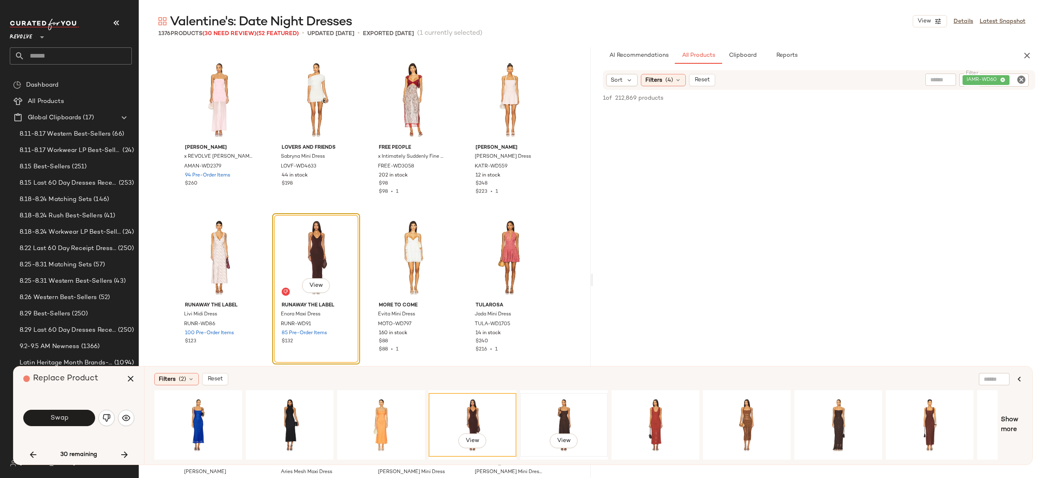
click at [559, 409] on div "View" at bounding box center [564, 425] width 82 height 58
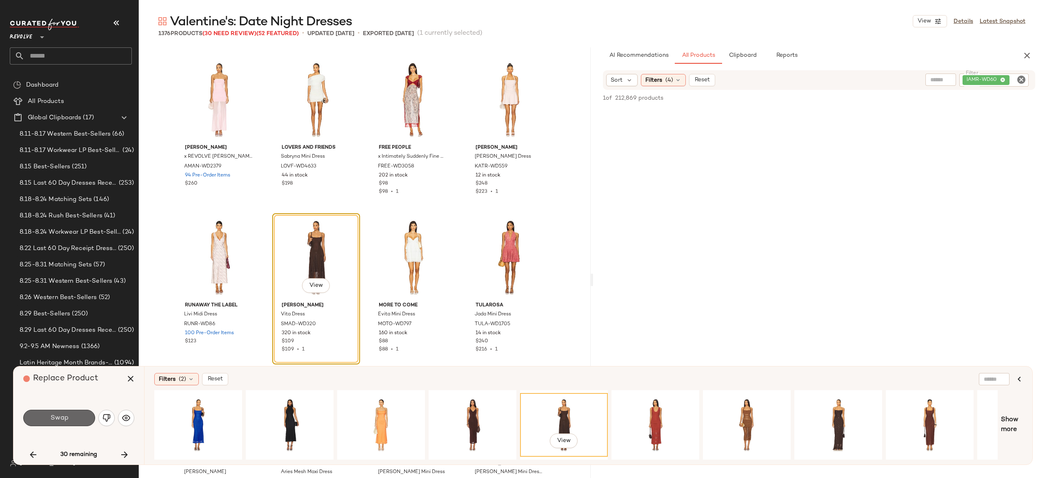
click at [77, 422] on button "Swap" at bounding box center [59, 418] width 72 height 16
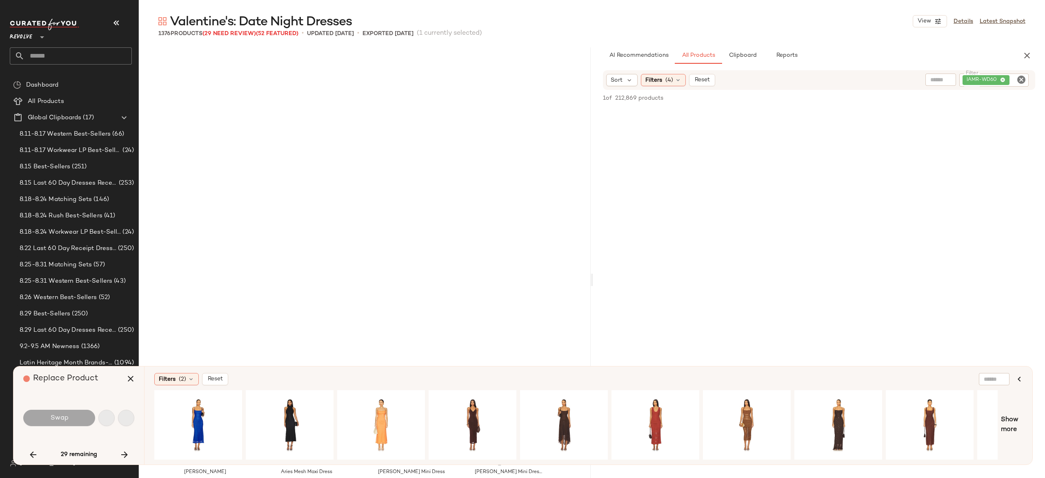
scroll to position [6779, 0]
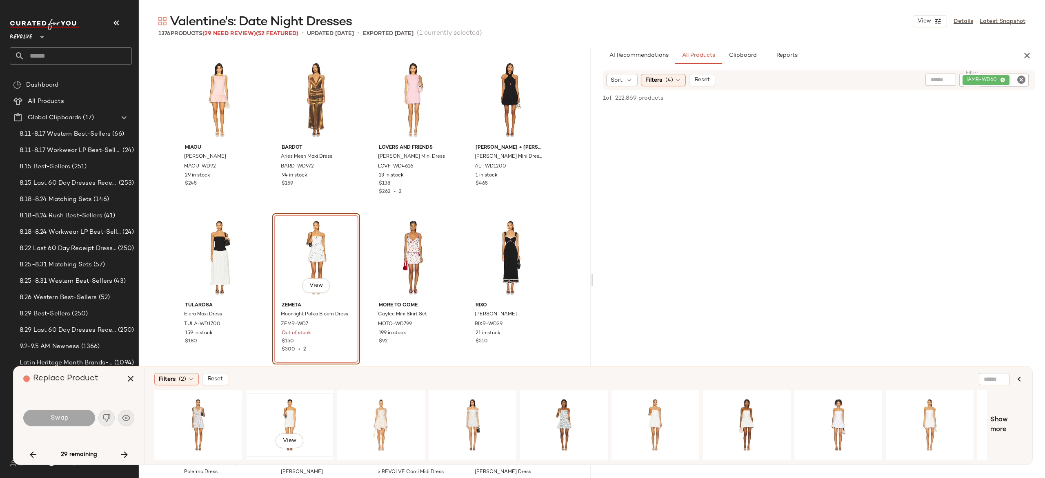
click at [283, 409] on div "View" at bounding box center [290, 425] width 82 height 58
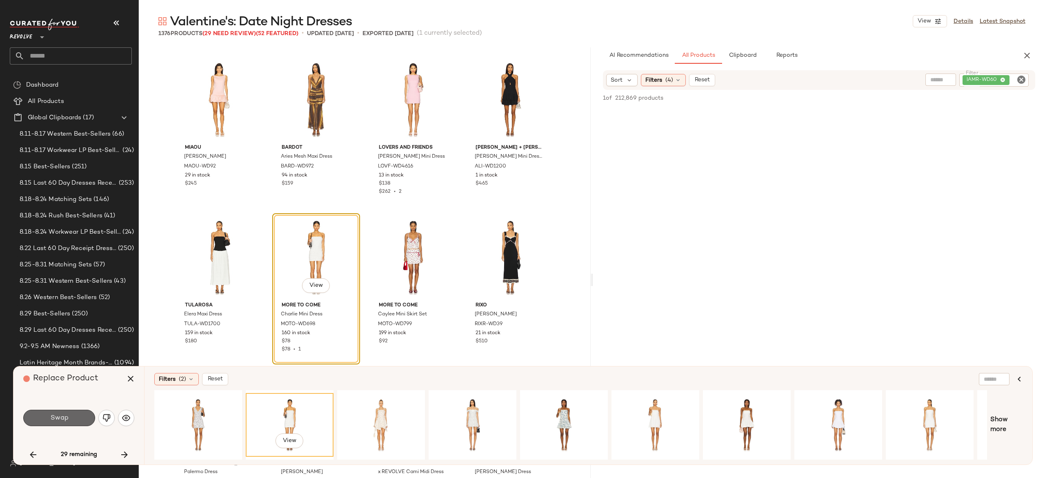
click at [81, 416] on button "Swap" at bounding box center [59, 418] width 72 height 16
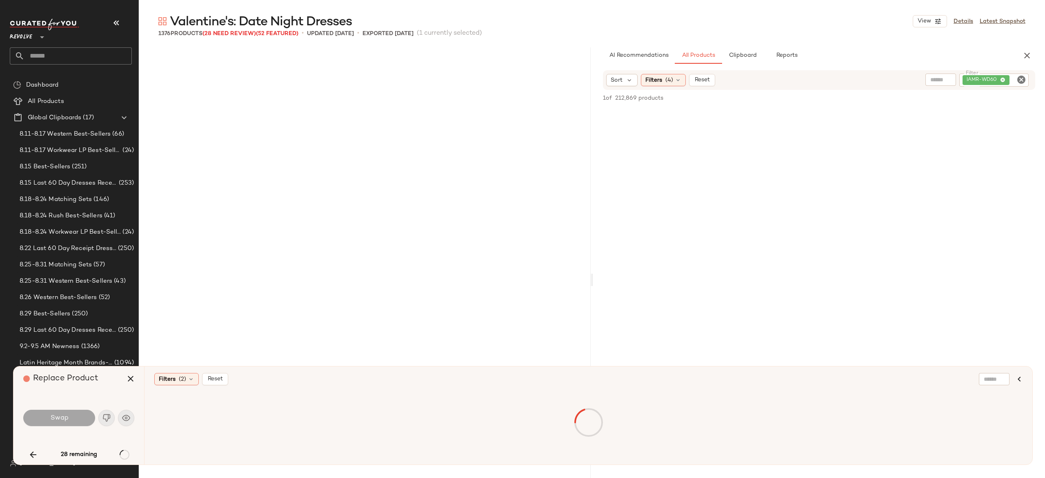
scroll to position [7252, 0]
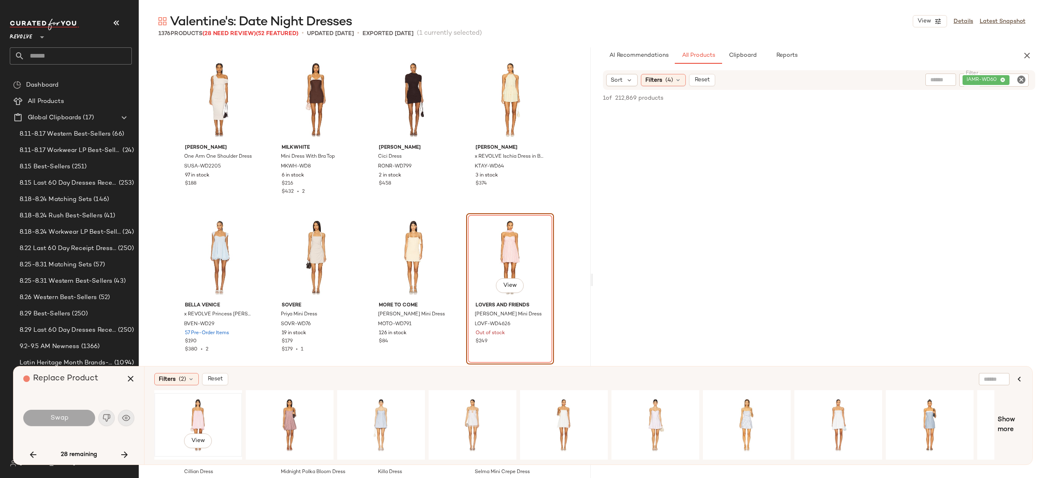
click at [200, 406] on div "View" at bounding box center [198, 425] width 82 height 58
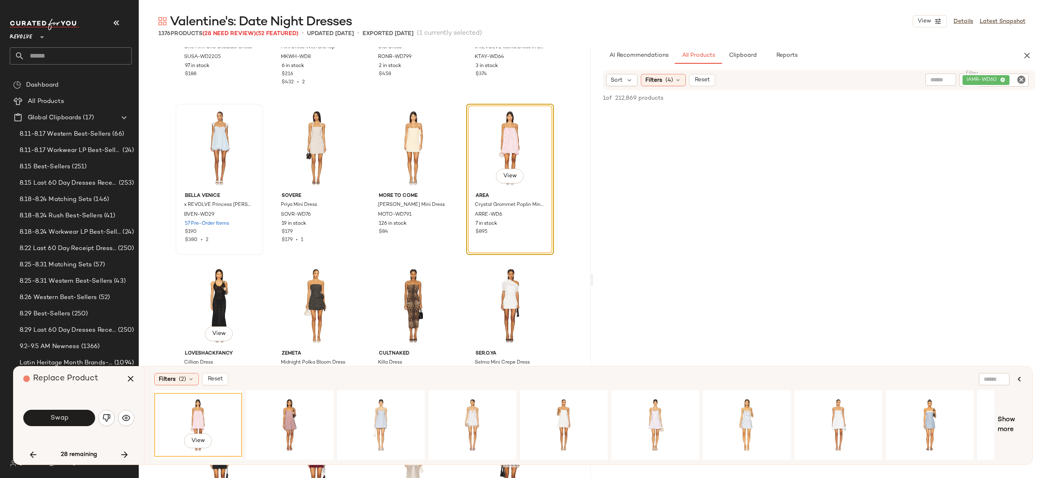
scroll to position [7369, 0]
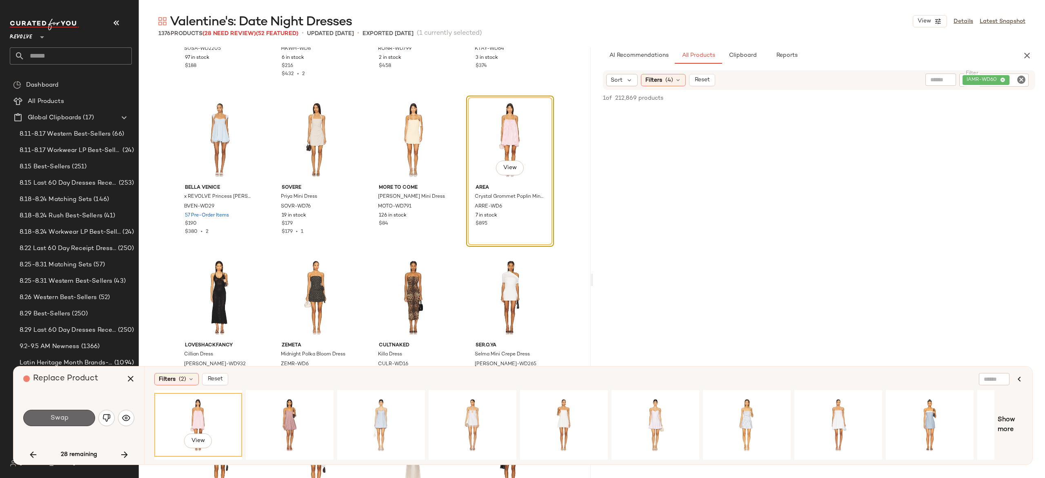
click at [85, 416] on button "Swap" at bounding box center [59, 418] width 72 height 16
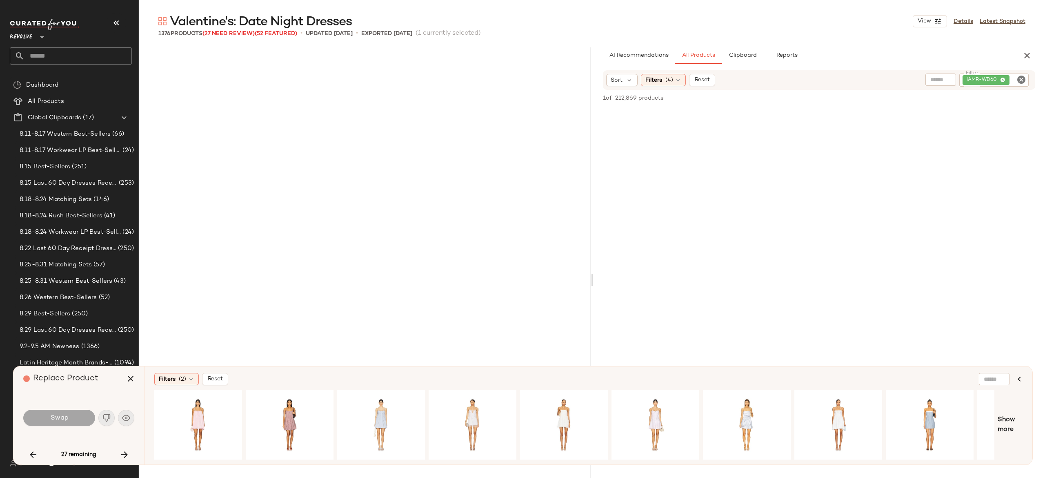
scroll to position [15922, 0]
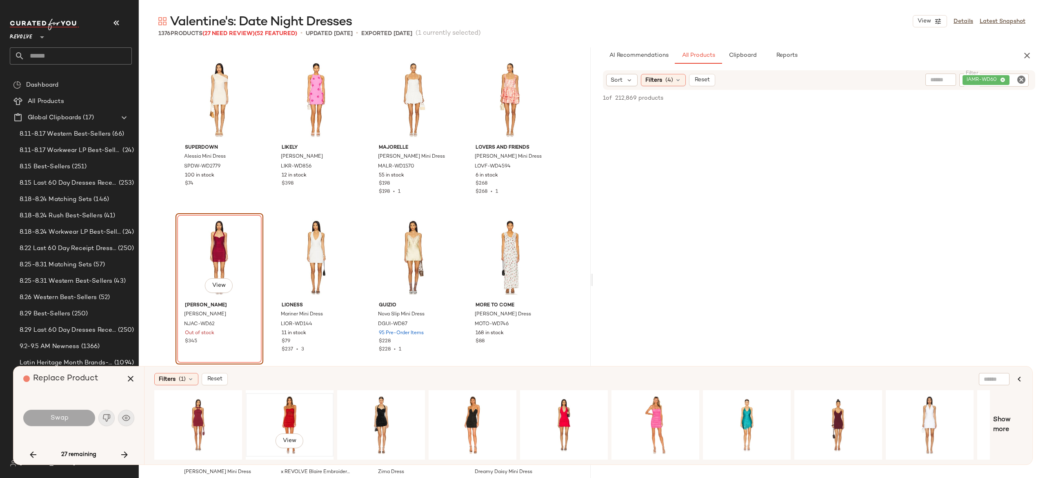
click at [288, 411] on div "View" at bounding box center [290, 425] width 82 height 58
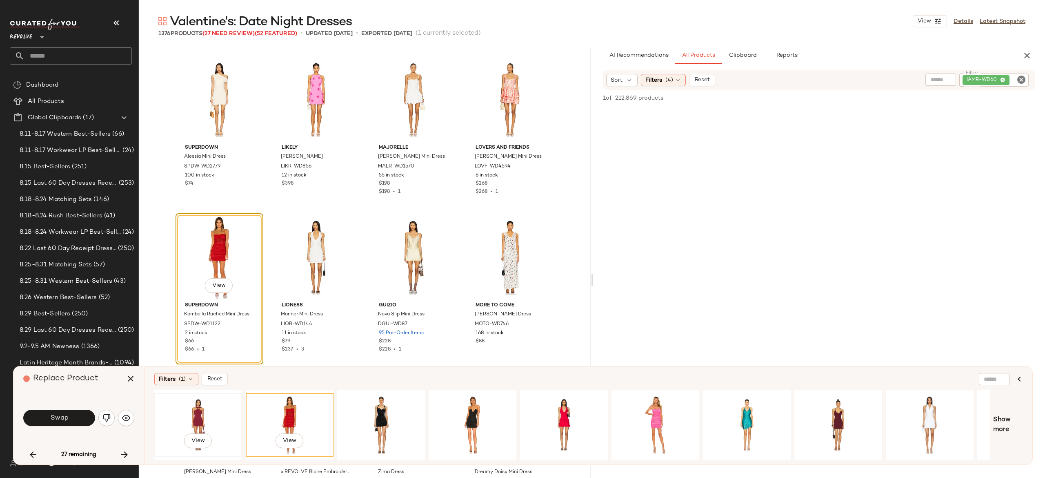
click at [198, 406] on div "View" at bounding box center [198, 425] width 82 height 58
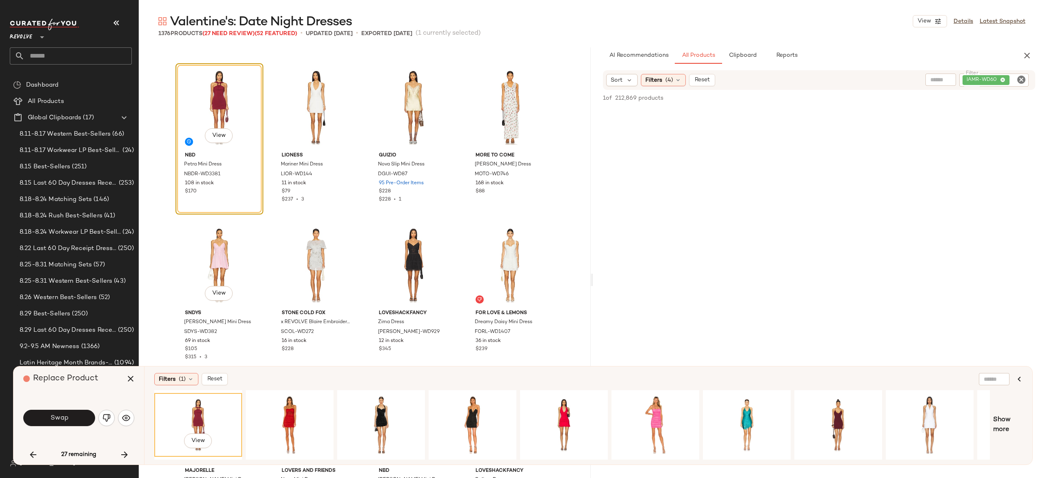
scroll to position [16073, 0]
click at [84, 415] on button "Swap" at bounding box center [59, 418] width 72 height 16
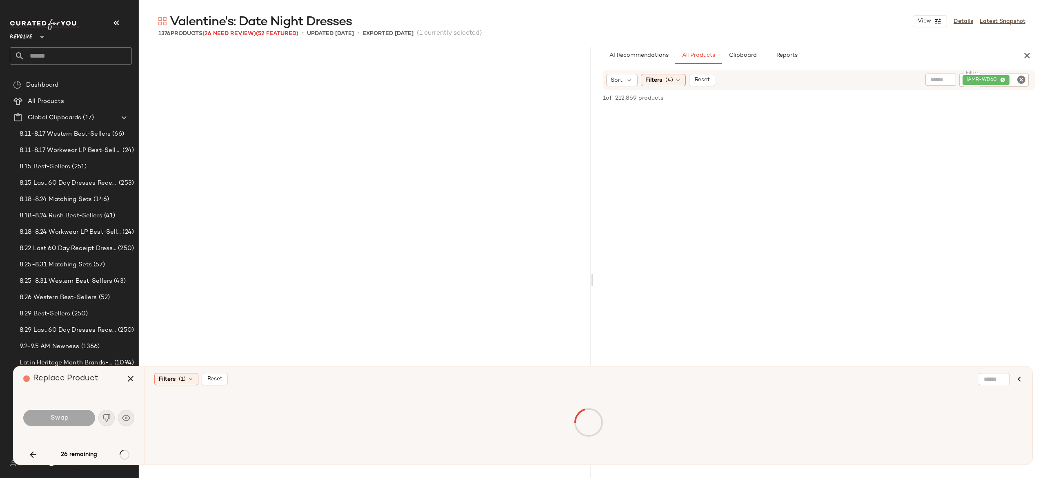
scroll to position [17656, 0]
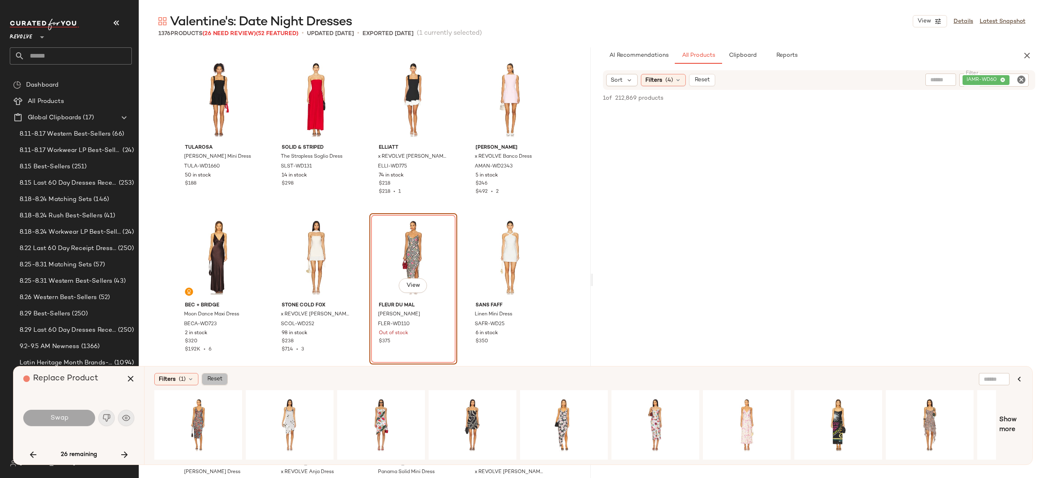
click at [216, 377] on span "Reset" at bounding box center [215, 379] width 16 height 7
click at [203, 410] on div "View" at bounding box center [198, 425] width 82 height 58
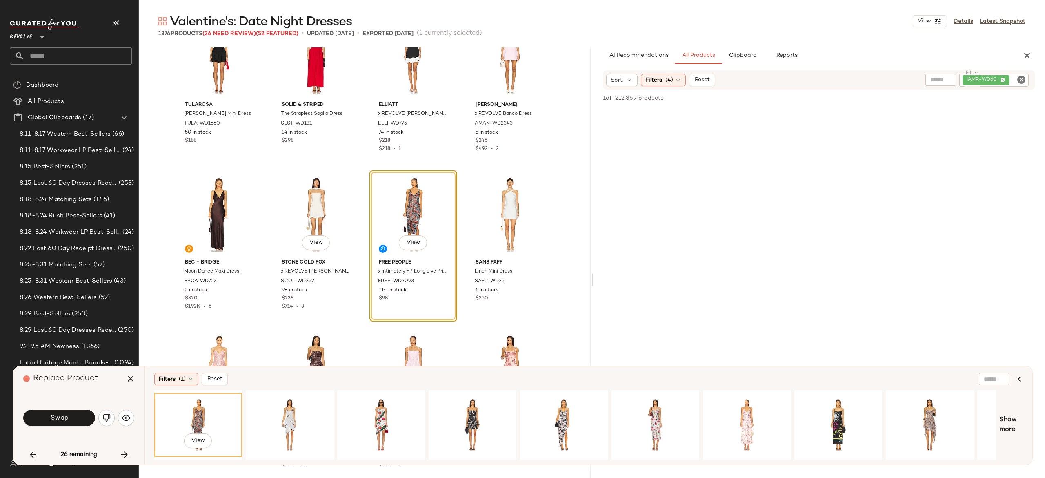
scroll to position [17697, 0]
click at [382, 408] on div "View" at bounding box center [381, 425] width 82 height 58
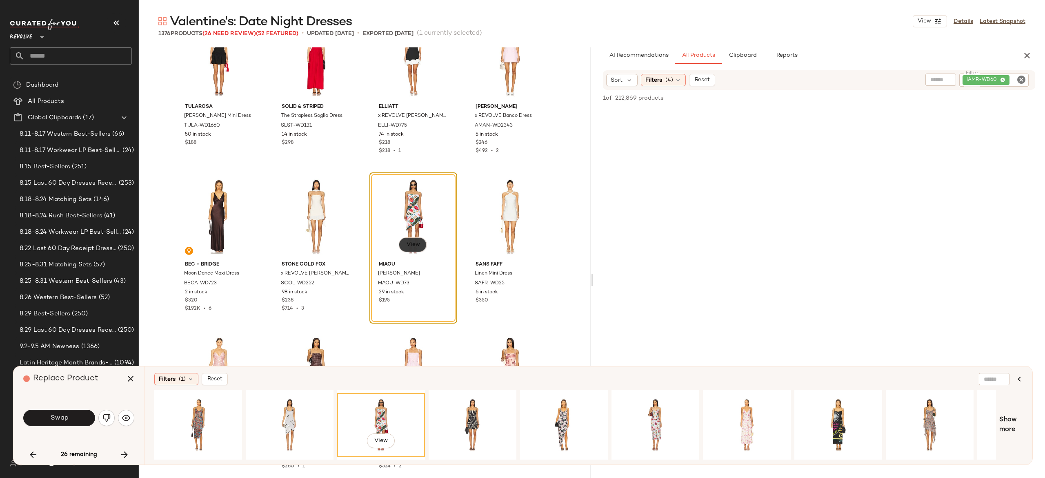
click at [412, 243] on span "View" at bounding box center [413, 244] width 14 height 7
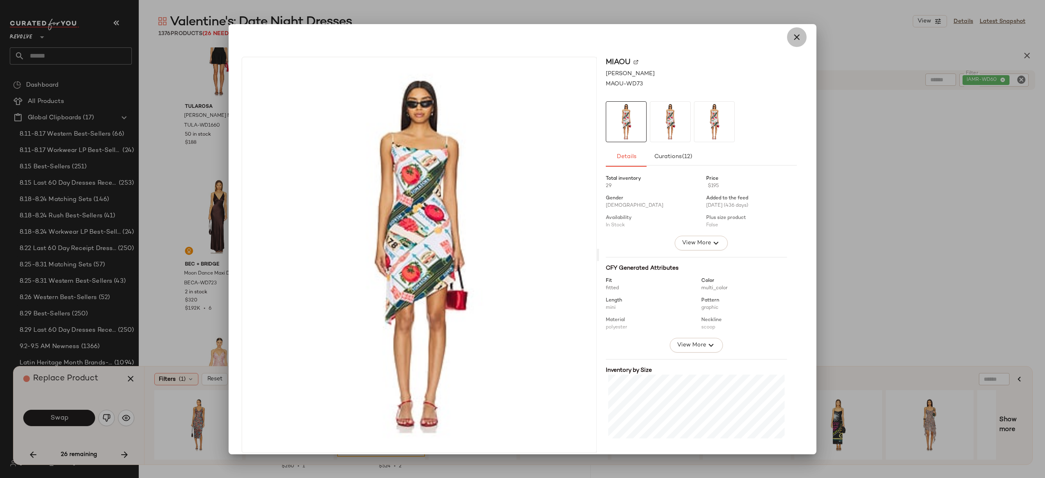
click at [793, 39] on icon "button" at bounding box center [797, 37] width 10 height 10
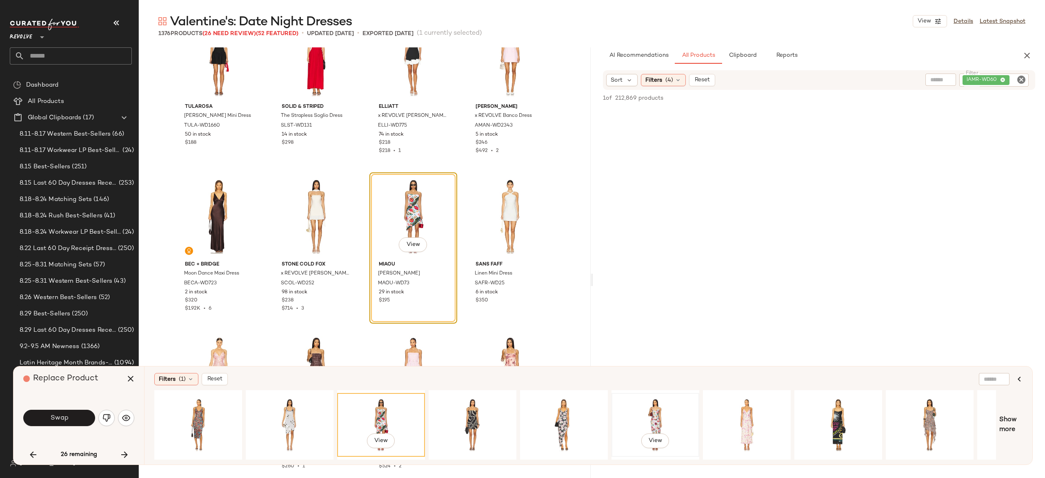
click at [655, 418] on div "View" at bounding box center [656, 425] width 82 height 58
click at [560, 413] on div "View" at bounding box center [564, 425] width 82 height 58
click at [408, 242] on span "View" at bounding box center [413, 244] width 14 height 7
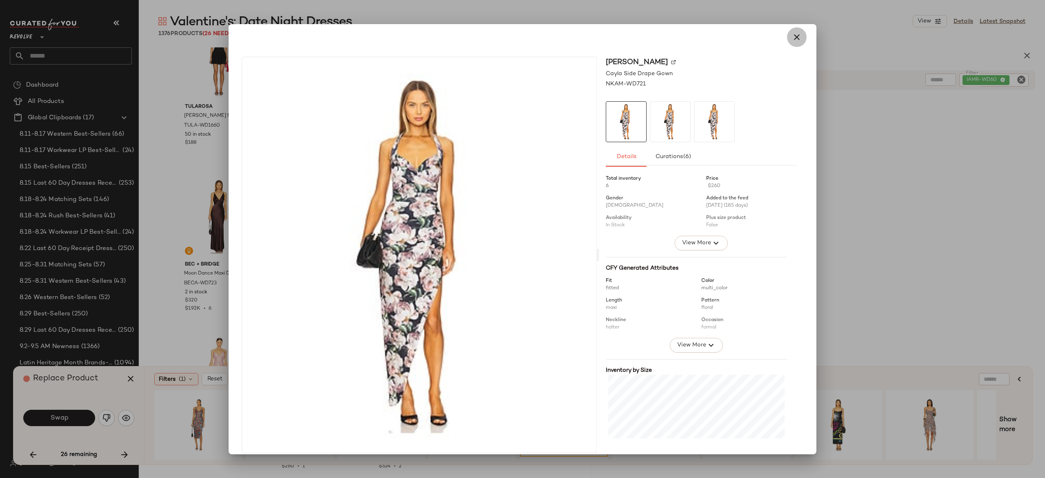
click at [792, 41] on icon "button" at bounding box center [797, 37] width 10 height 10
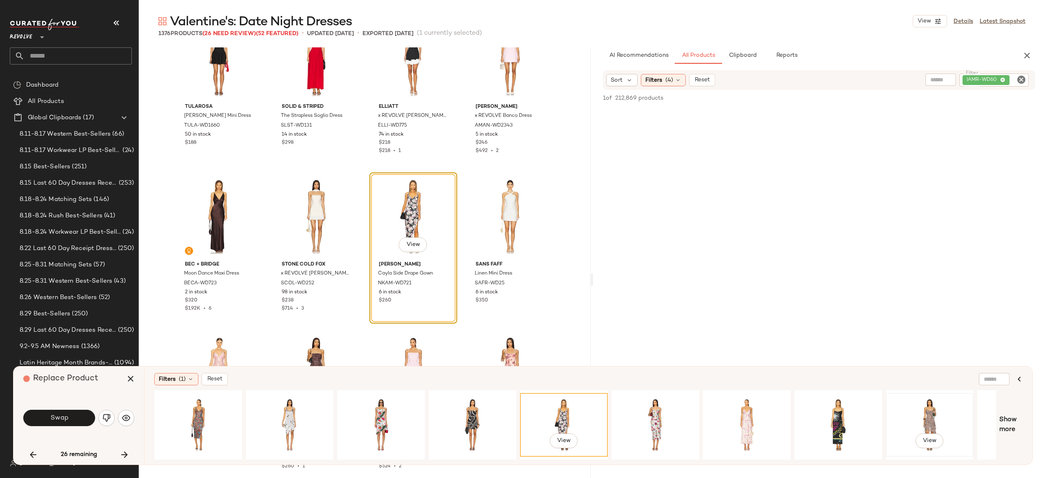
click at [927, 408] on div "View" at bounding box center [930, 425] width 82 height 58
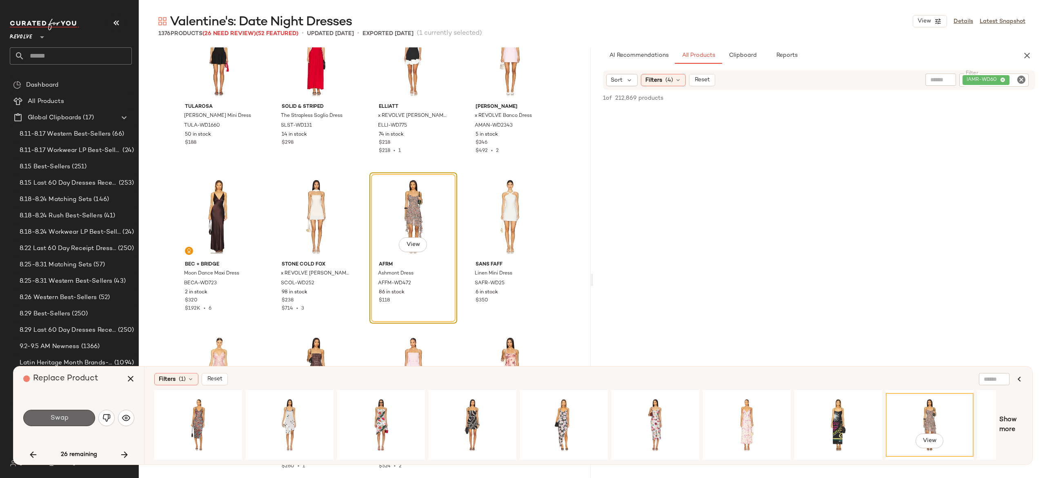
click at [59, 414] on span "Swap" at bounding box center [59, 418] width 18 height 8
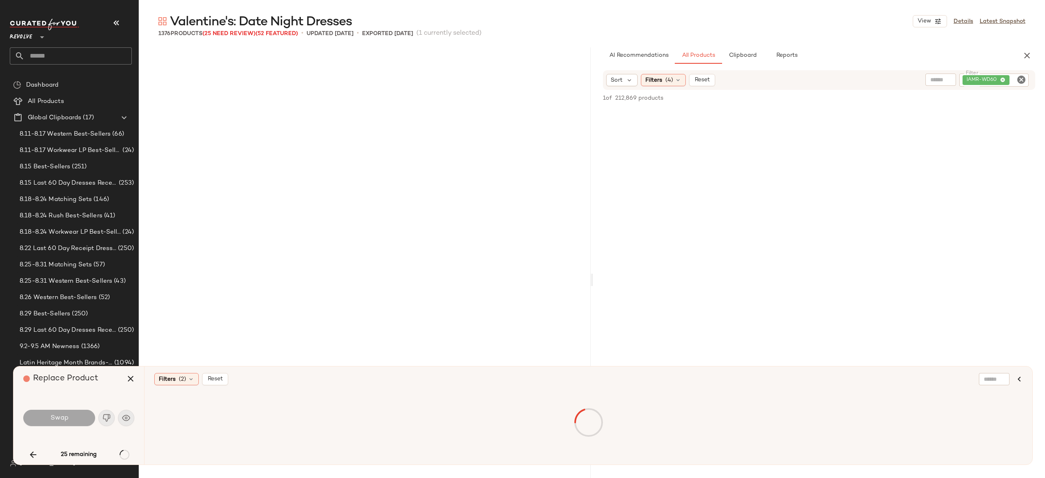
scroll to position [19863, 0]
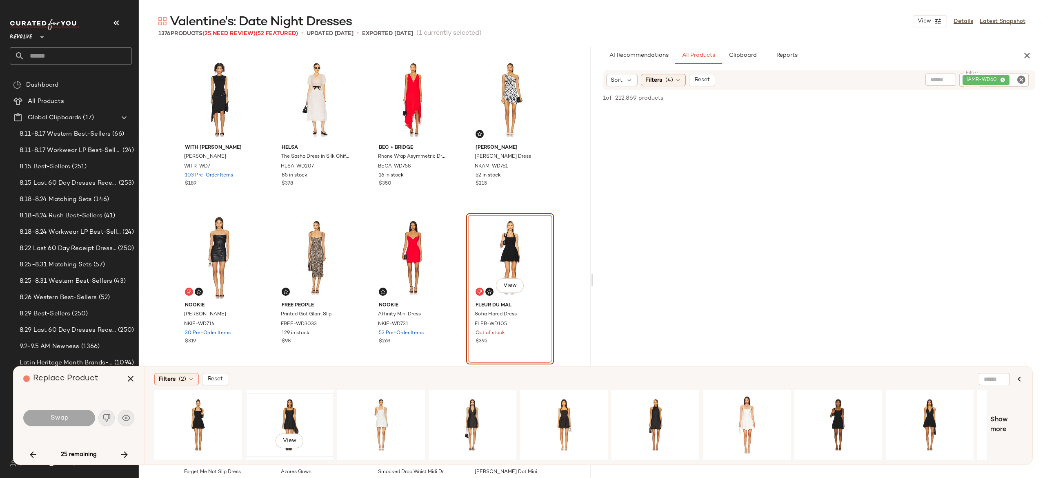
click at [293, 407] on div "View" at bounding box center [290, 425] width 82 height 58
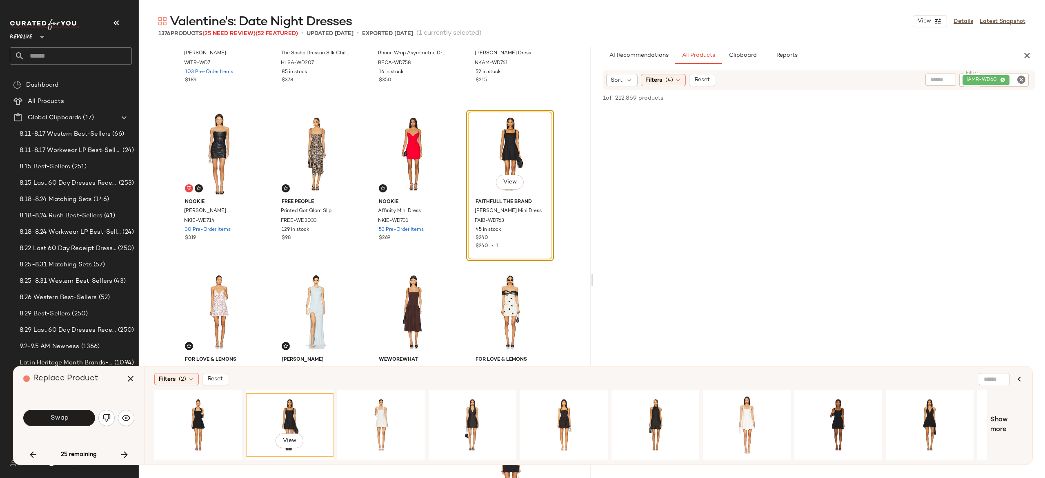
scroll to position [19999, 0]
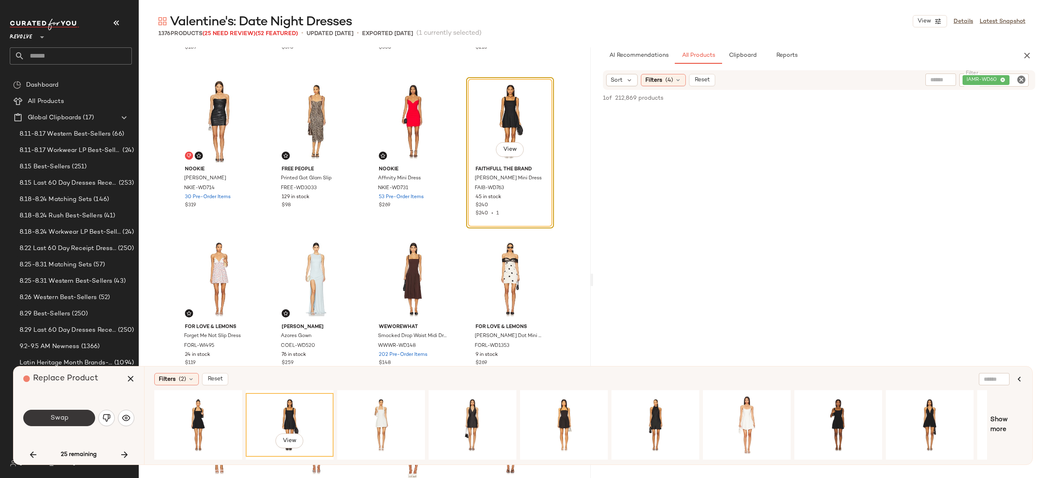
click at [79, 413] on button "Swap" at bounding box center [59, 418] width 72 height 16
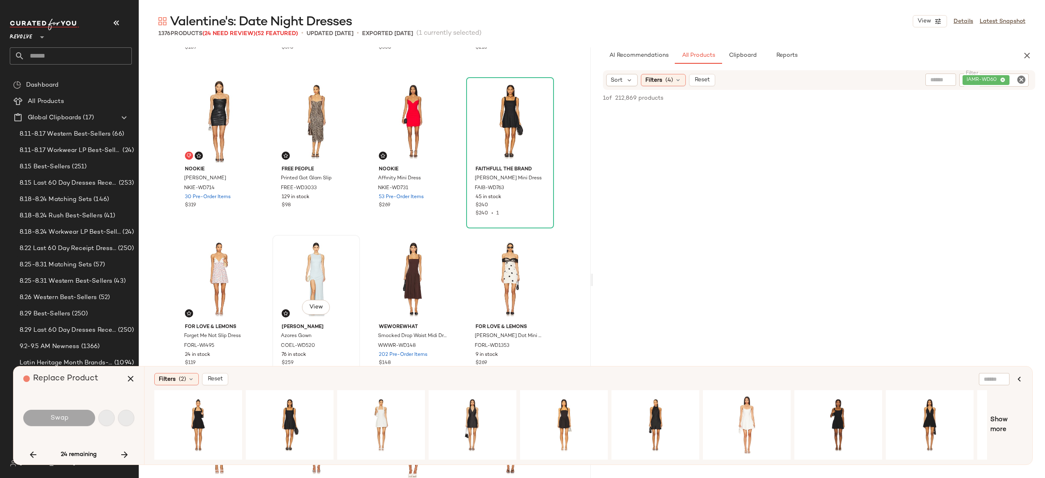
scroll to position [22070, 0]
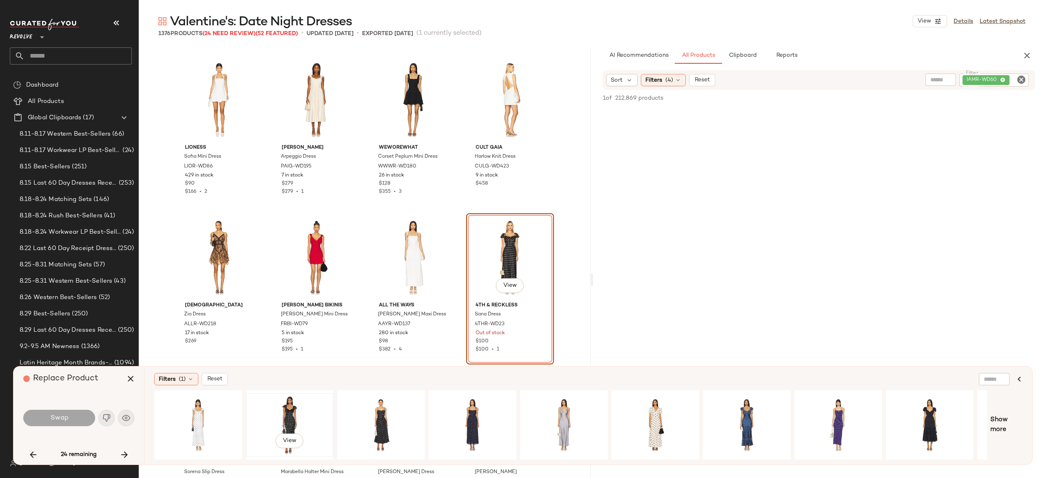
click at [294, 408] on div "View" at bounding box center [290, 425] width 82 height 58
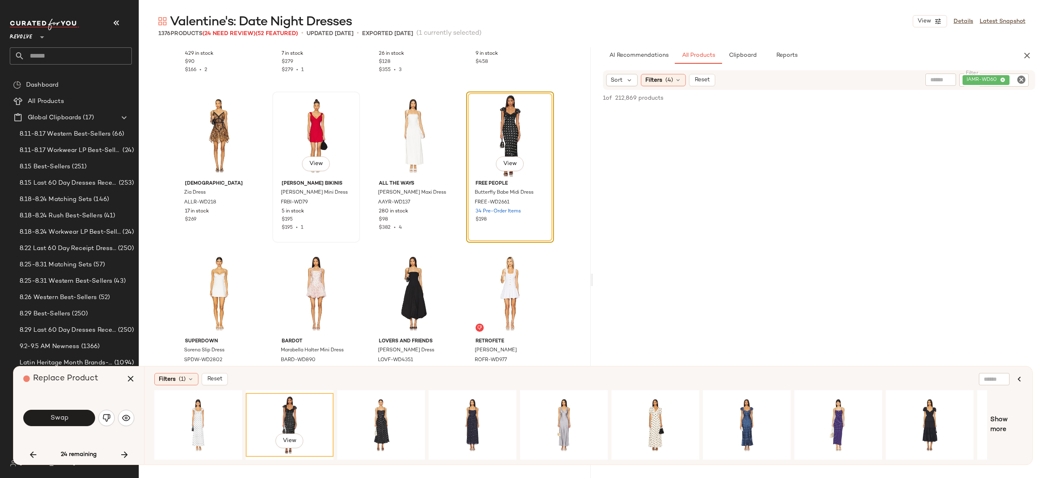
scroll to position [22194, 0]
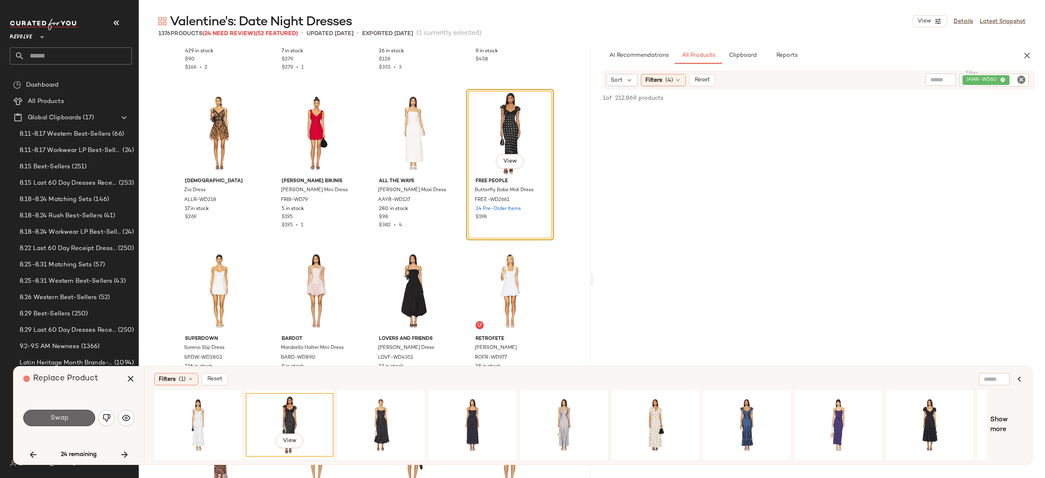
click at [80, 413] on button "Swap" at bounding box center [59, 418] width 72 height 16
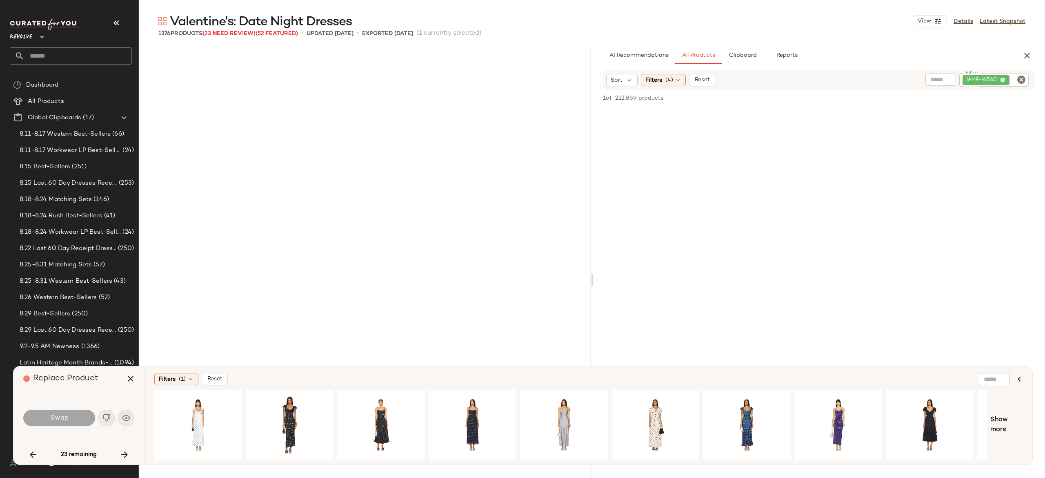
scroll to position [22700, 0]
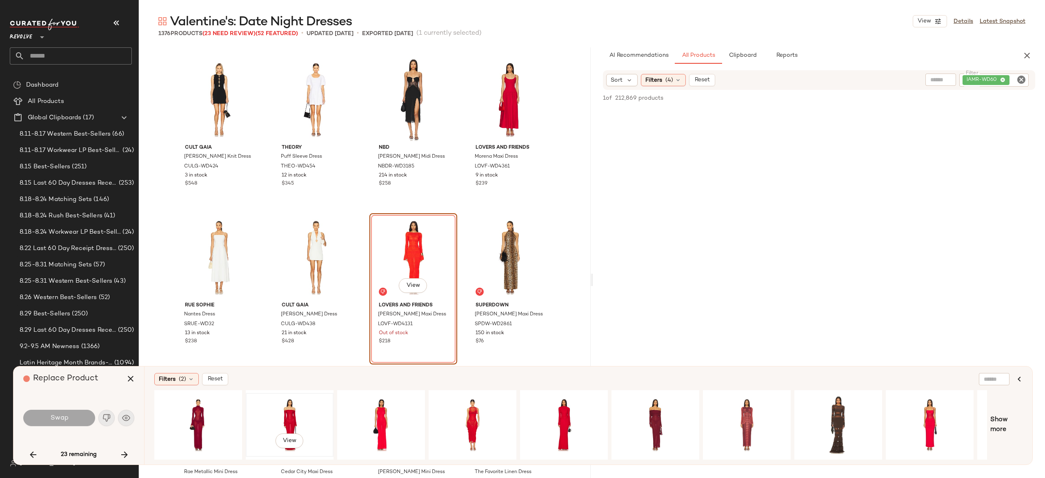
click at [289, 409] on div "View" at bounding box center [290, 425] width 82 height 58
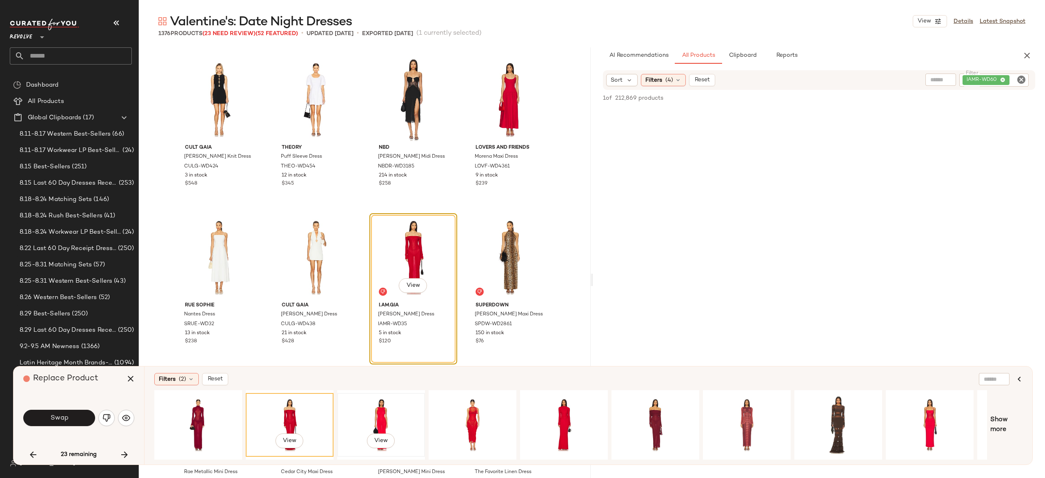
click at [383, 408] on div "View" at bounding box center [381, 425] width 82 height 58
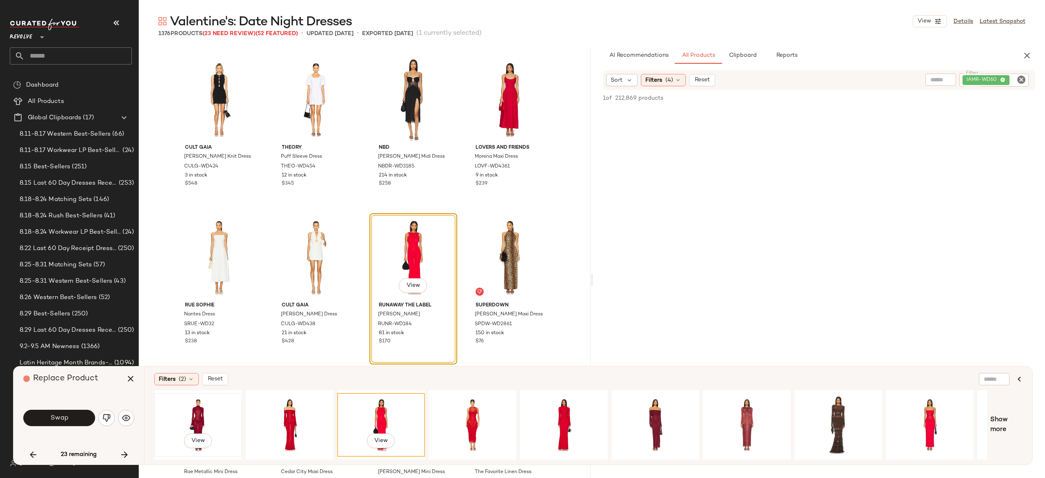
click at [201, 401] on div "View" at bounding box center [198, 425] width 82 height 58
click at [561, 411] on div "View" at bounding box center [564, 425] width 82 height 58
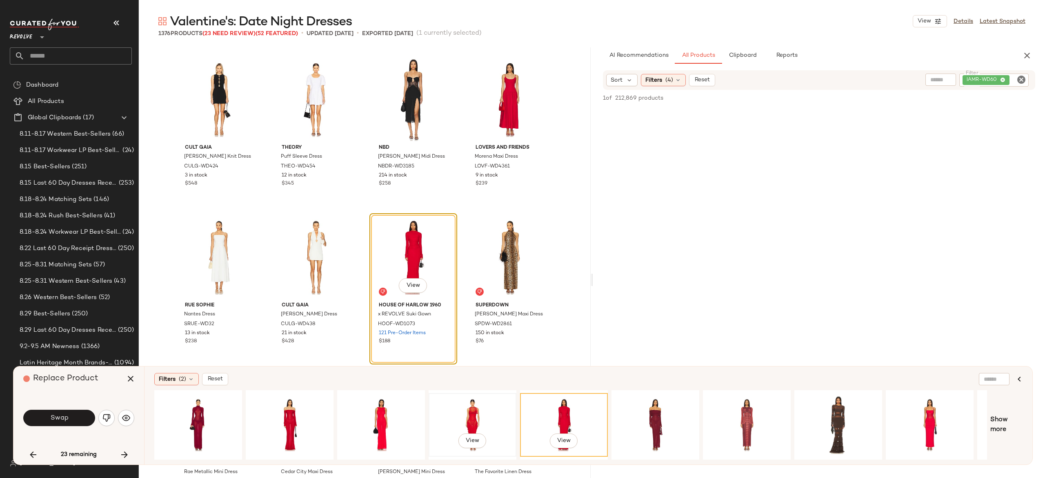
click at [482, 408] on div "View" at bounding box center [473, 425] width 82 height 58
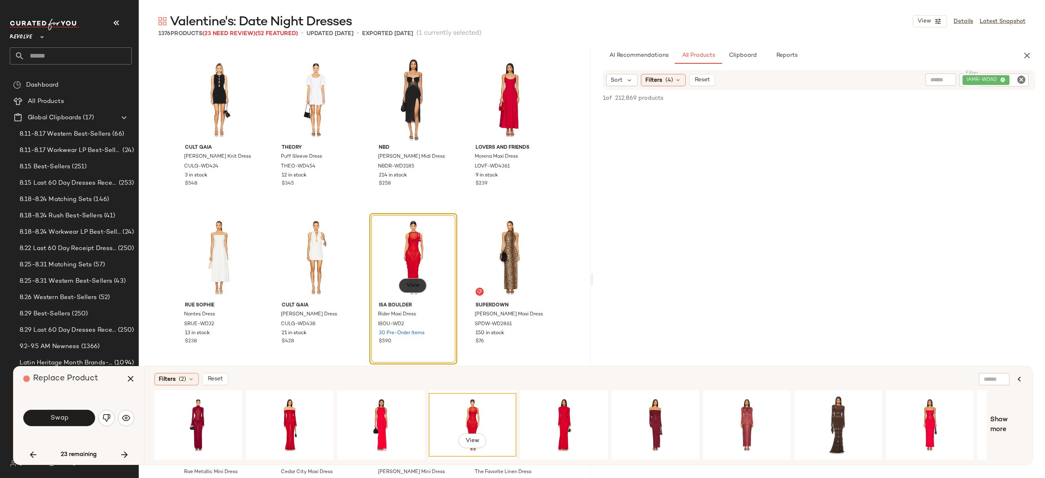
click at [418, 281] on button "View" at bounding box center [413, 285] width 28 height 15
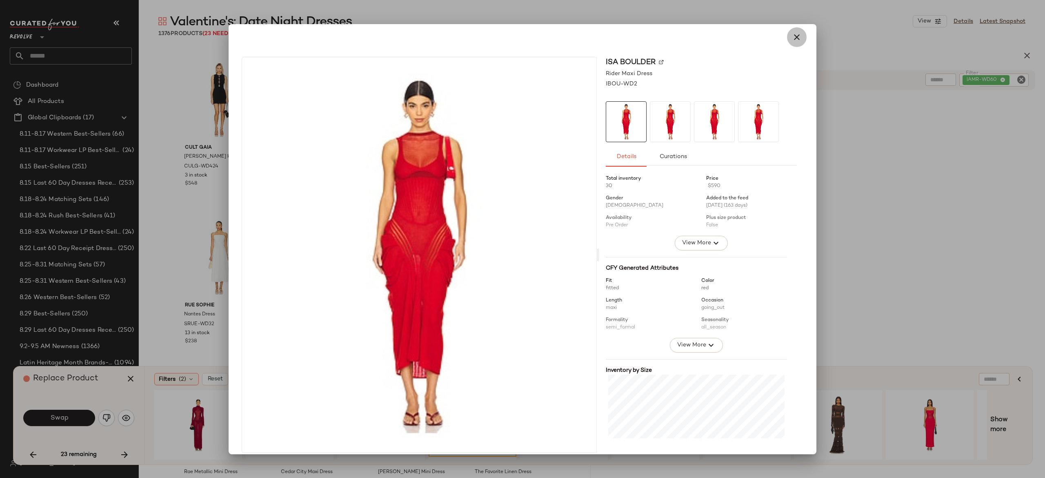
click at [792, 40] on icon "button" at bounding box center [797, 37] width 10 height 10
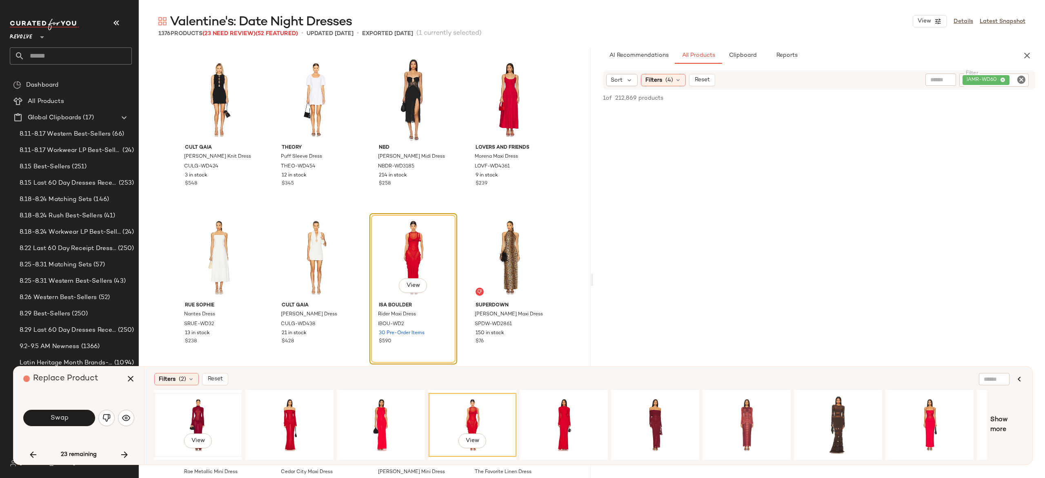
click at [203, 413] on div "View" at bounding box center [198, 425] width 82 height 58
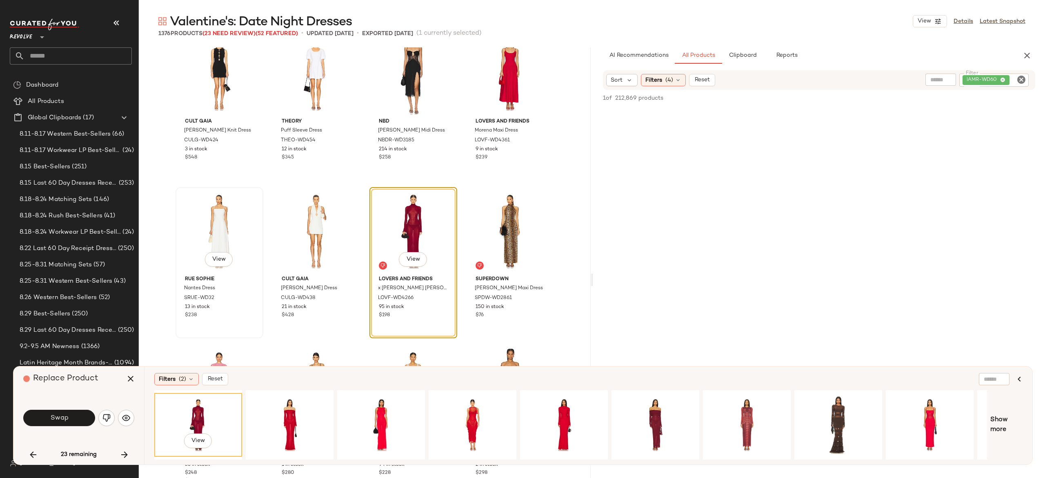
scroll to position [22724, 0]
click at [372, 407] on div "View" at bounding box center [381, 425] width 82 height 58
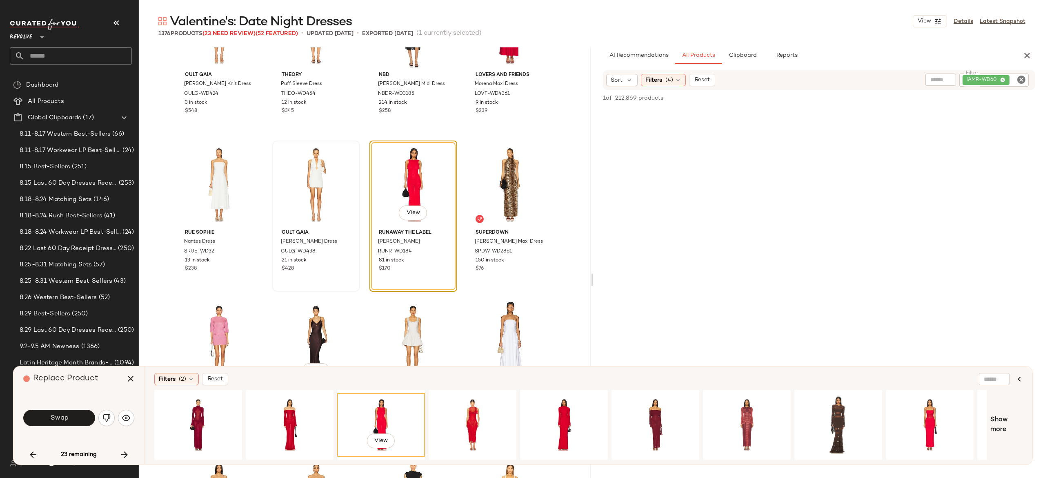
scroll to position [22748, 0]
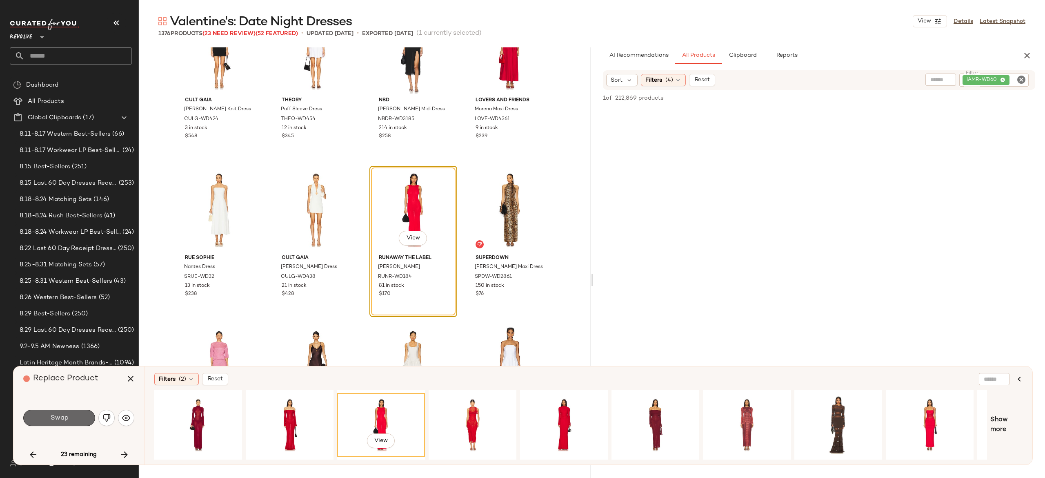
click at [77, 418] on button "Swap" at bounding box center [59, 418] width 72 height 16
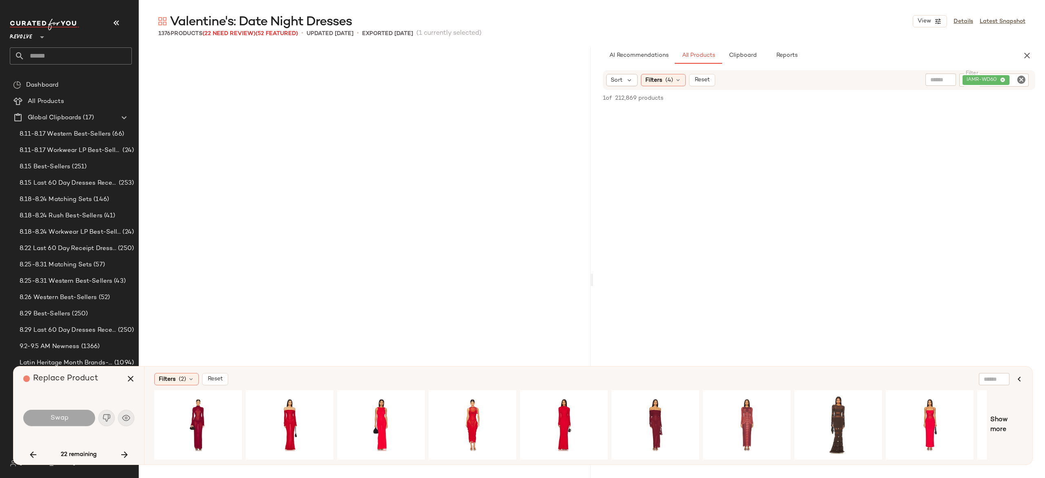
scroll to position [24277, 0]
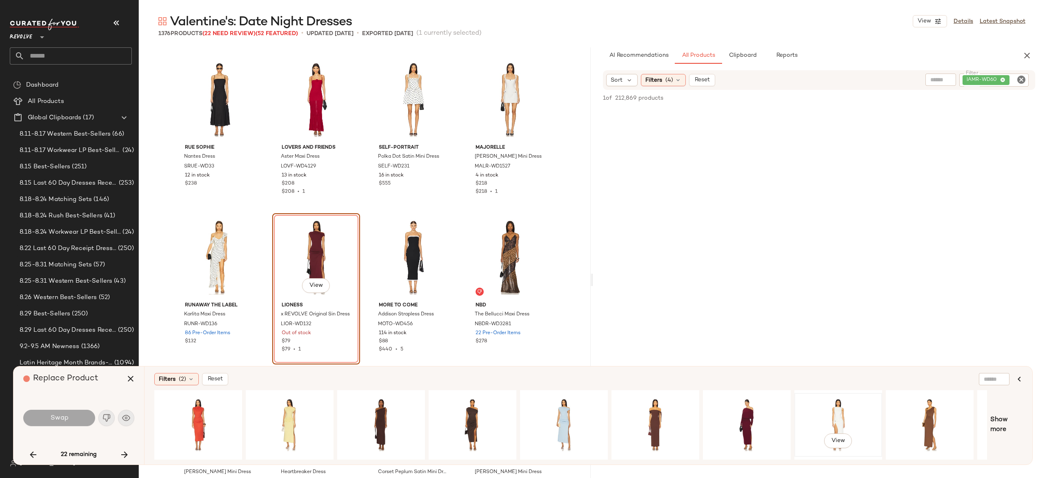
click at [838, 414] on div "View" at bounding box center [839, 425] width 82 height 58
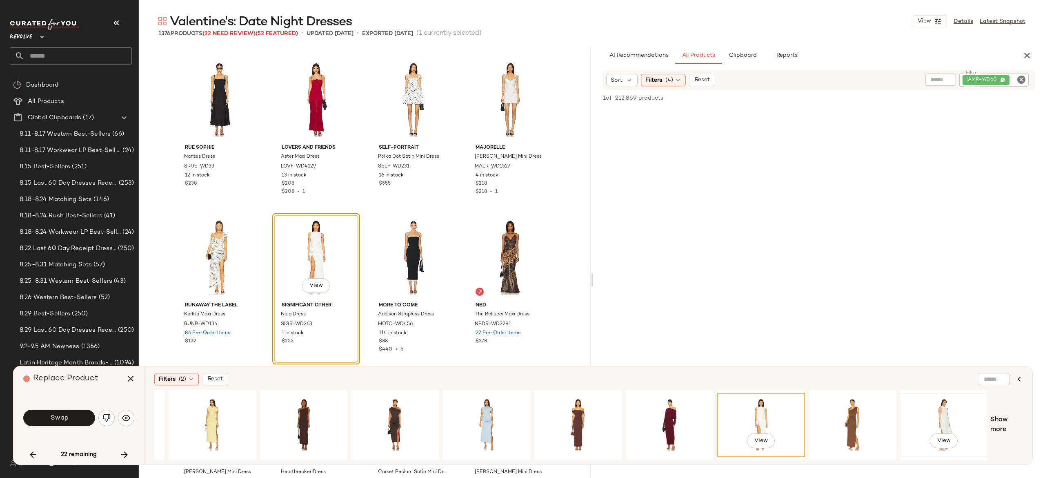
click at [950, 410] on div "View" at bounding box center [944, 425] width 82 height 58
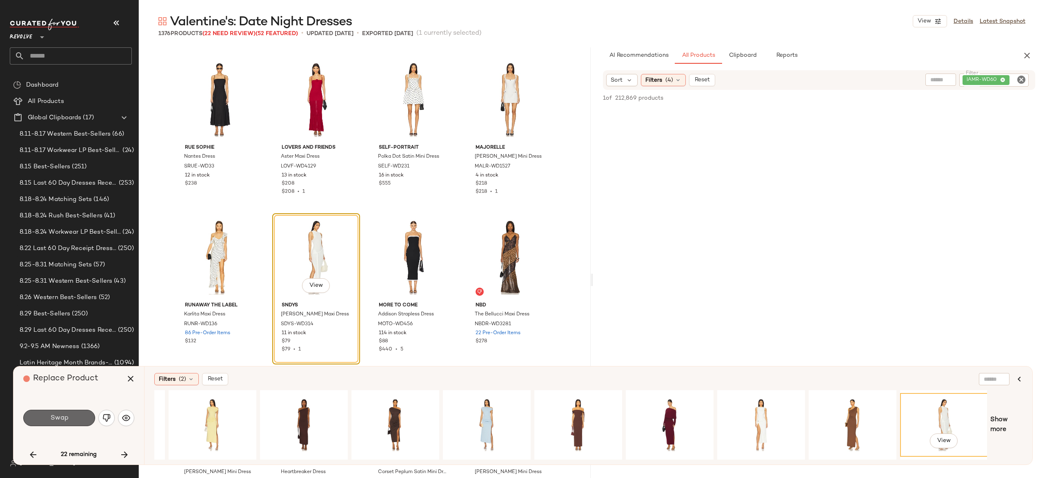
click at [62, 420] on span "Swap" at bounding box center [59, 418] width 18 height 8
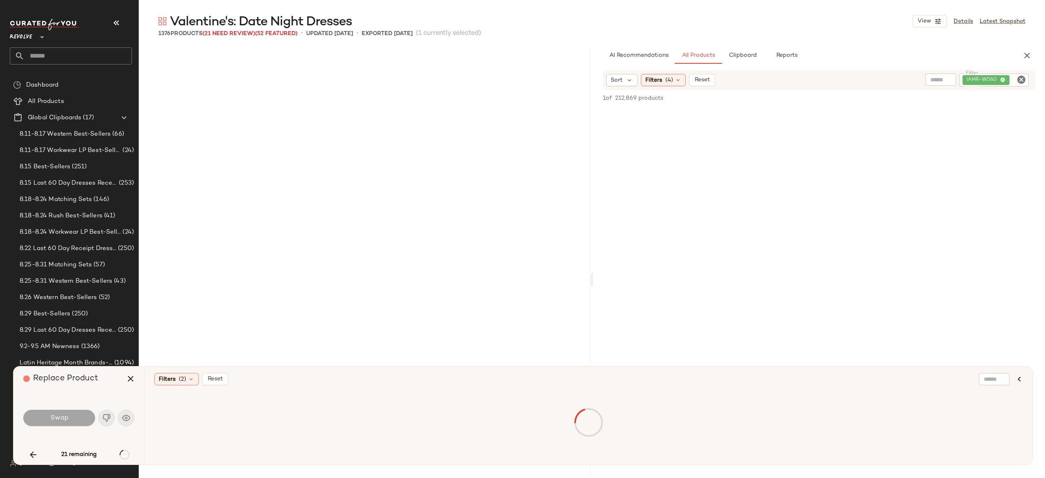
scroll to position [26484, 0]
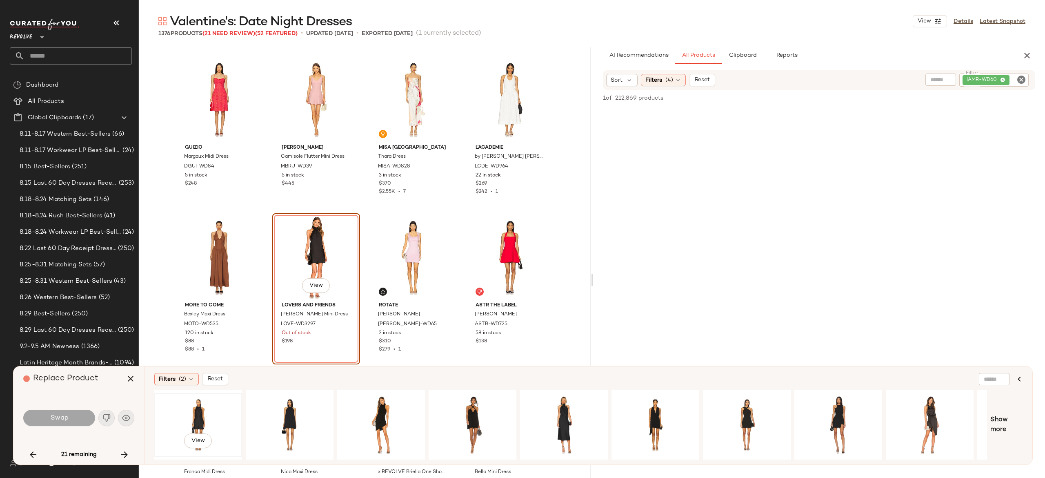
click at [193, 413] on div "View" at bounding box center [198, 425] width 82 height 58
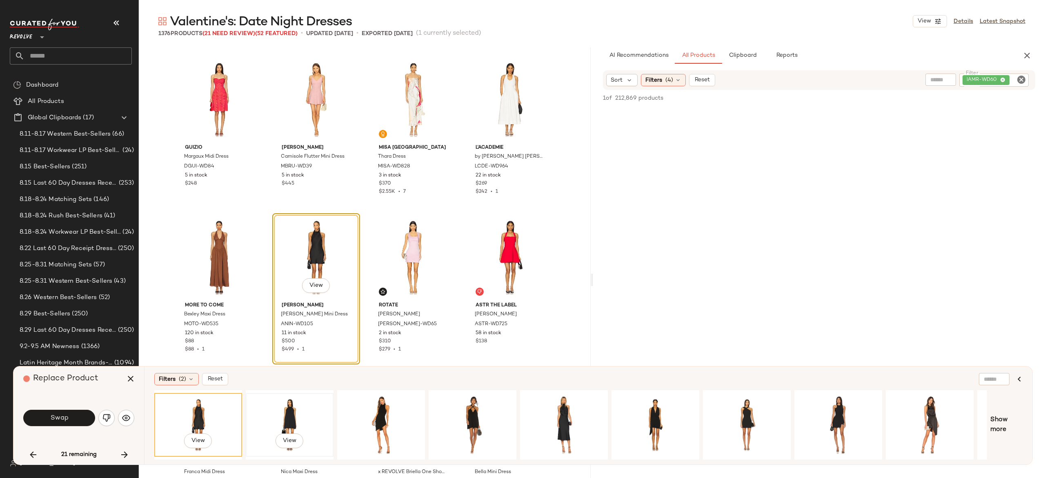
click at [292, 413] on div "View" at bounding box center [290, 425] width 82 height 58
click at [390, 406] on div "View" at bounding box center [381, 425] width 82 height 58
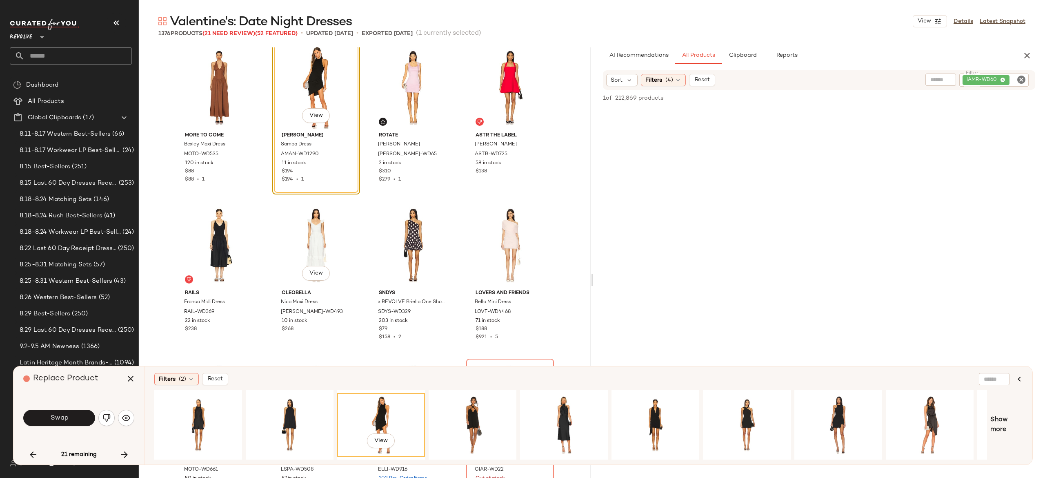
scroll to position [26655, 0]
click at [82, 418] on button "Swap" at bounding box center [59, 418] width 72 height 16
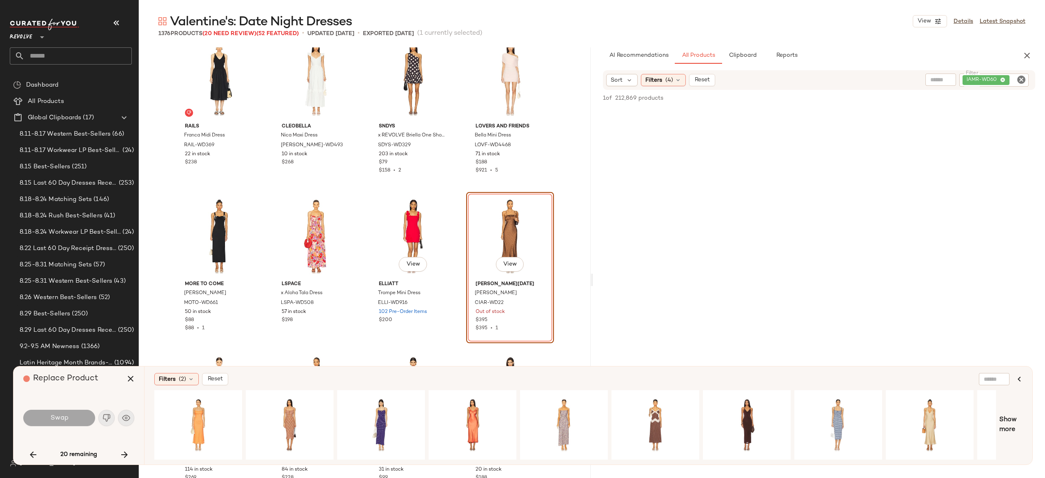
scroll to position [26818, 0]
click at [930, 410] on div "View" at bounding box center [930, 425] width 82 height 58
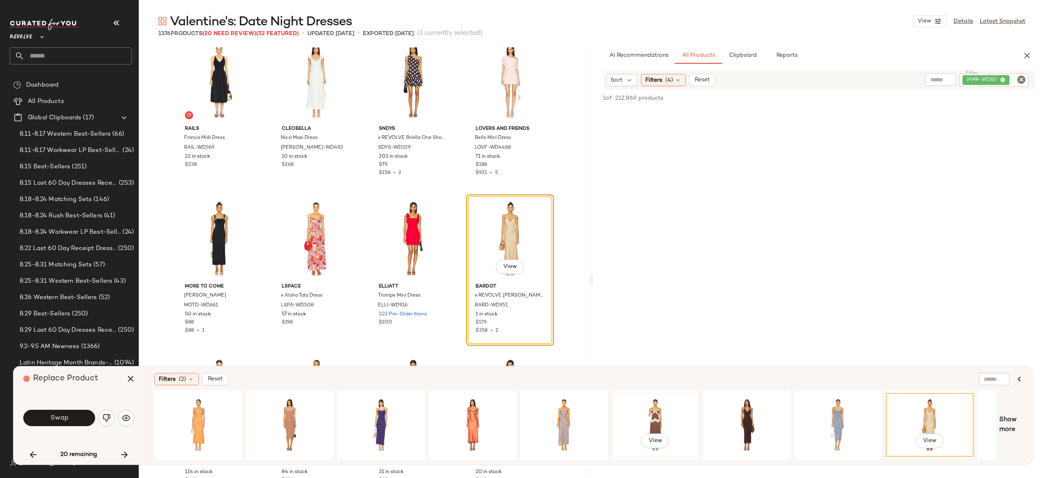
click at [658, 408] on div "View" at bounding box center [656, 425] width 82 height 58
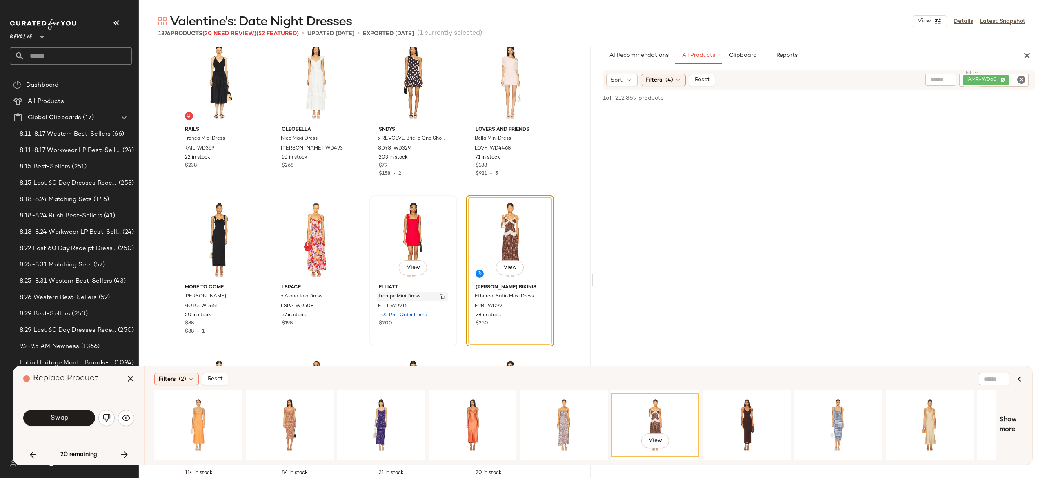
scroll to position [26817, 0]
click at [85, 418] on button "Swap" at bounding box center [59, 418] width 72 height 16
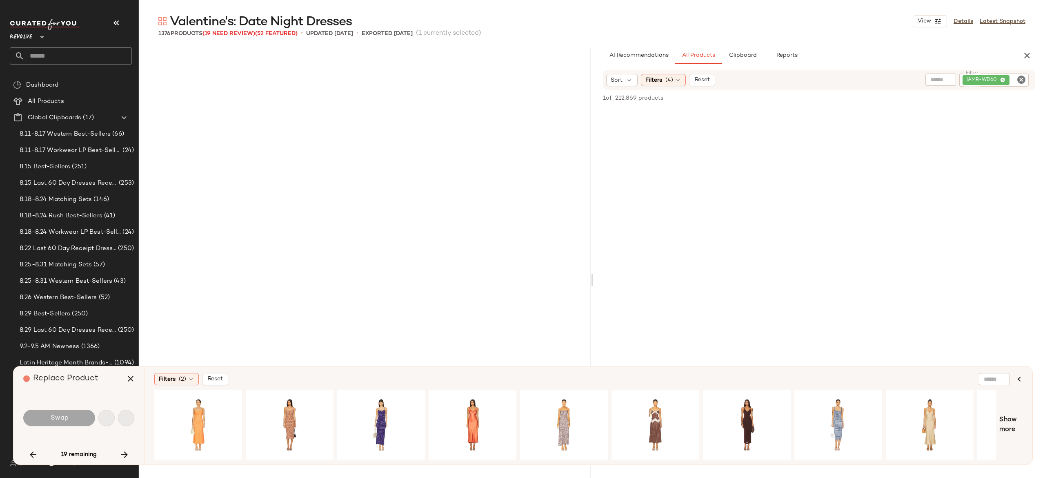
scroll to position [29321, 0]
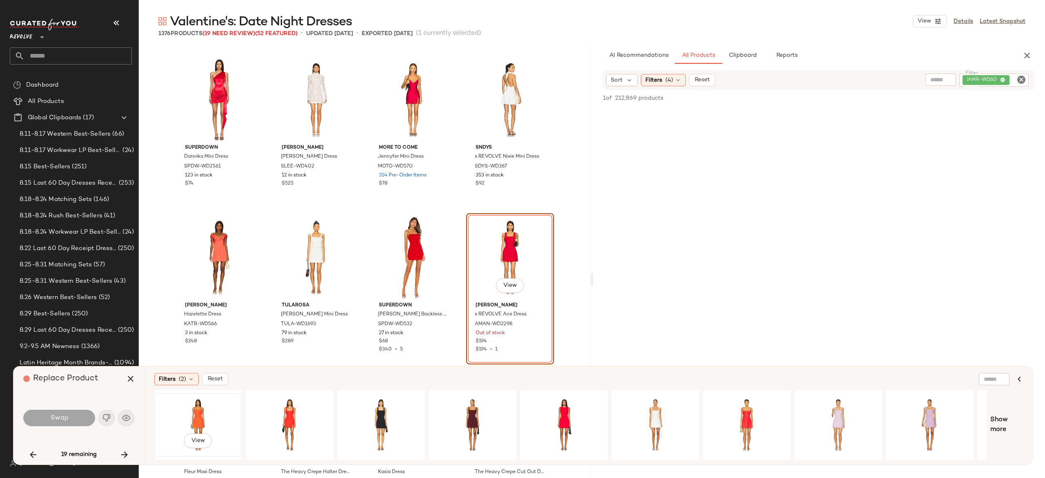
click at [203, 407] on div "View" at bounding box center [198, 425] width 82 height 58
click at [399, 358] on div "View superdown Dixie Backless Dress SPDW-WD532 27 in stock $68 $340 • 5" at bounding box center [413, 288] width 86 height 149
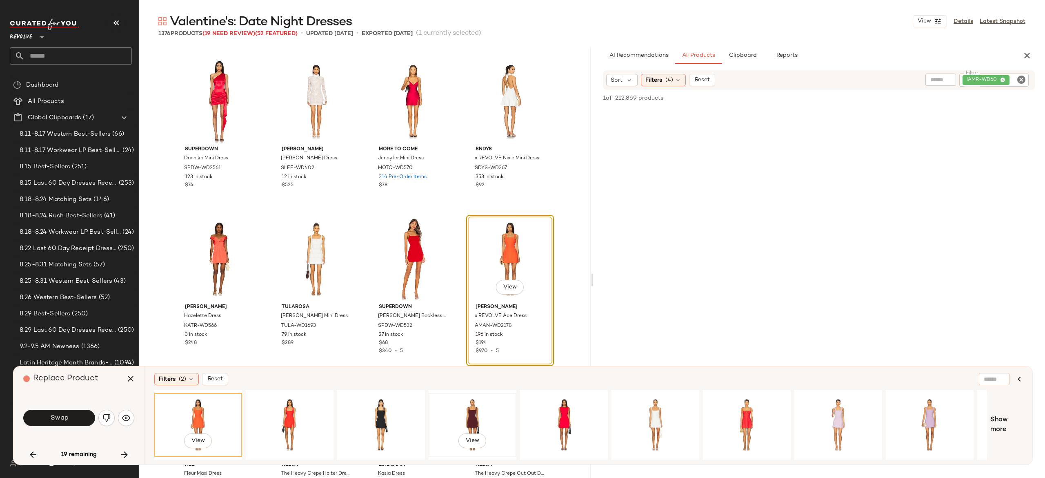
click at [474, 405] on div "View" at bounding box center [473, 425] width 82 height 58
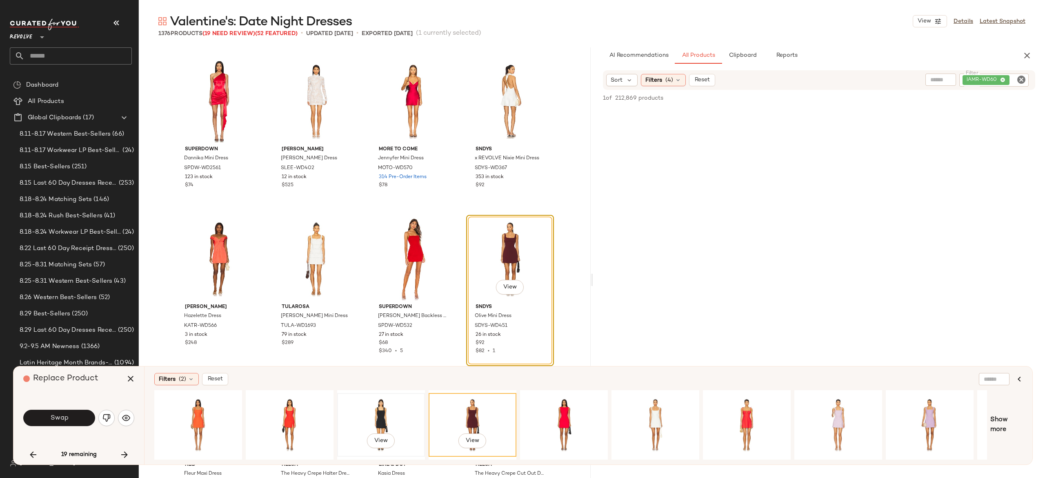
click at [378, 405] on div "View" at bounding box center [381, 425] width 82 height 58
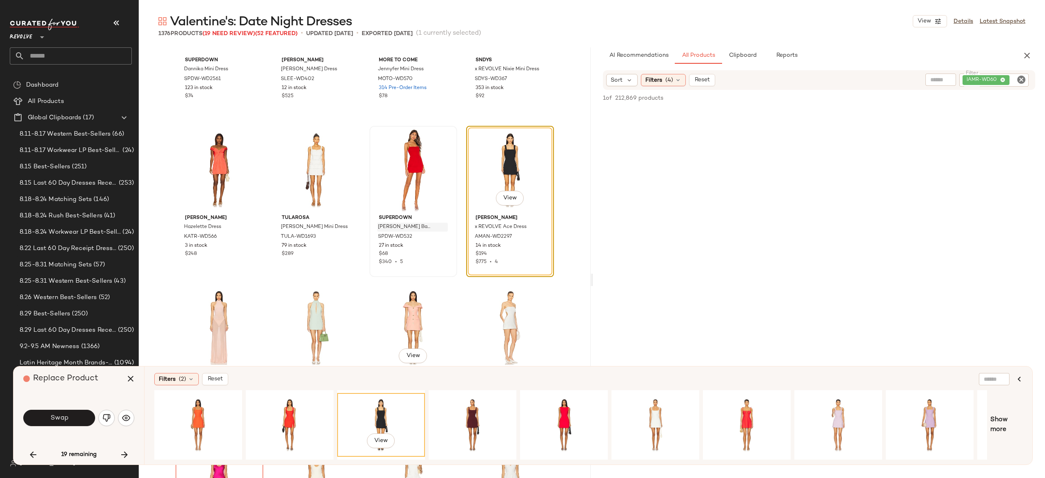
scroll to position [29302, 0]
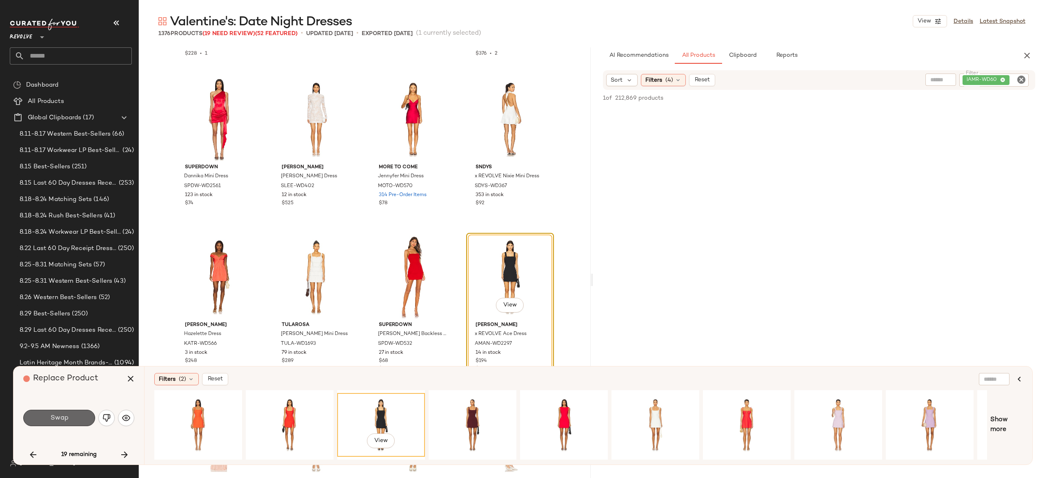
click at [78, 419] on button "Swap" at bounding box center [59, 418] width 72 height 16
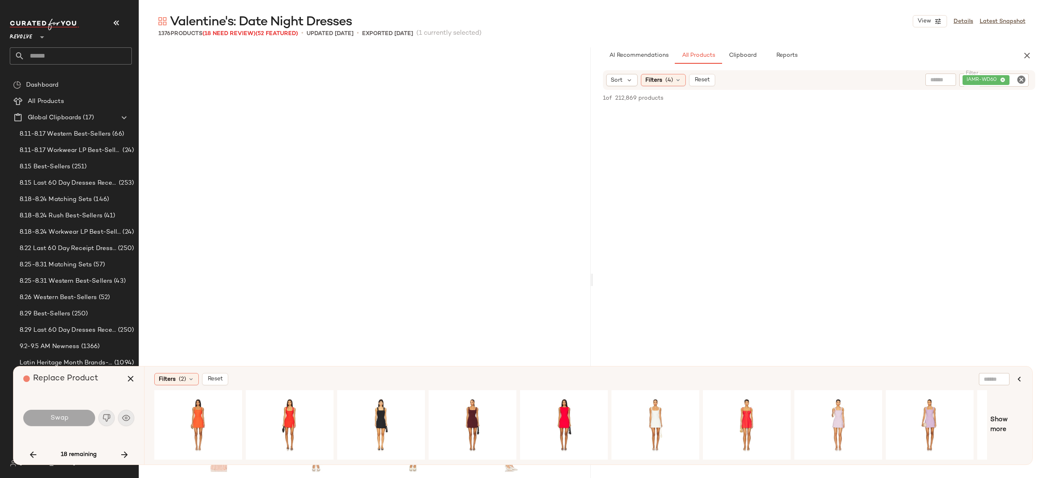
scroll to position [29637, 0]
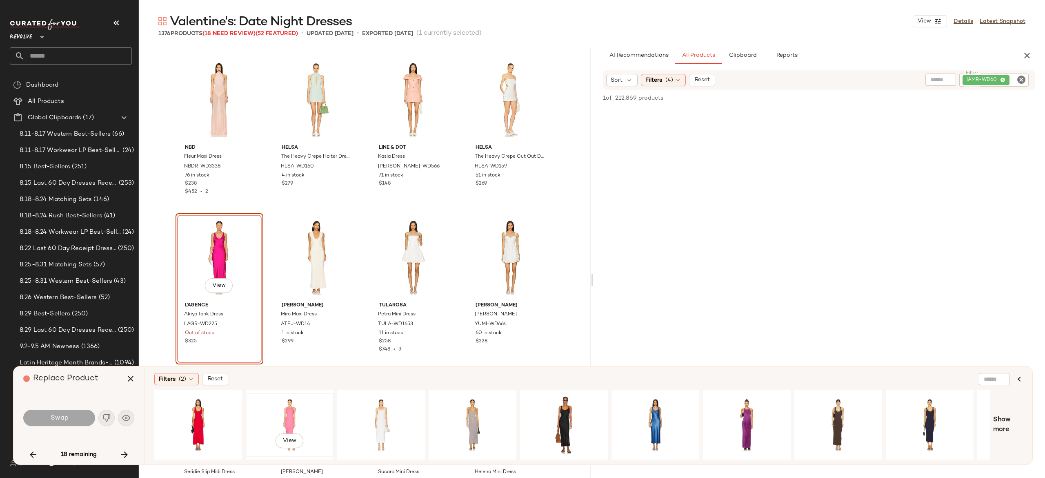
click at [288, 404] on div "View" at bounding box center [290, 425] width 82 height 58
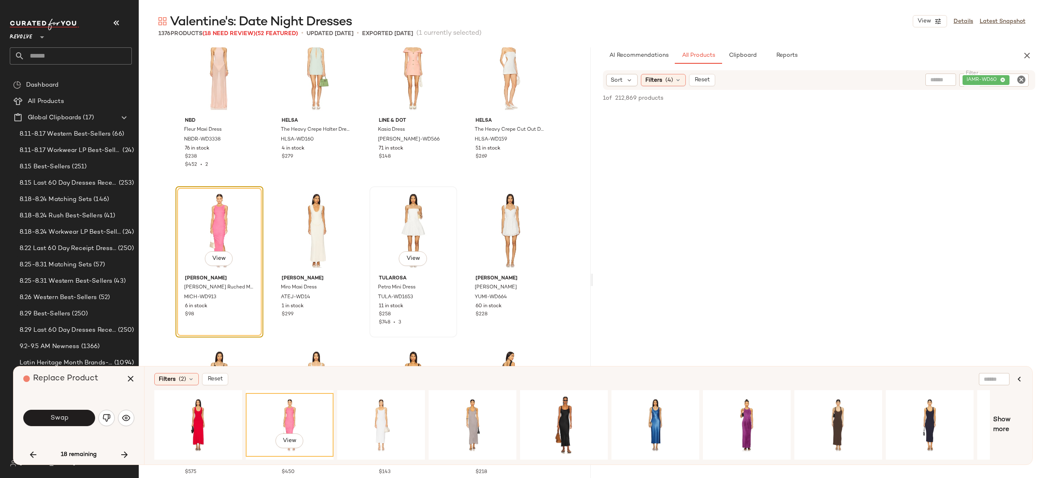
scroll to position [29669, 0]
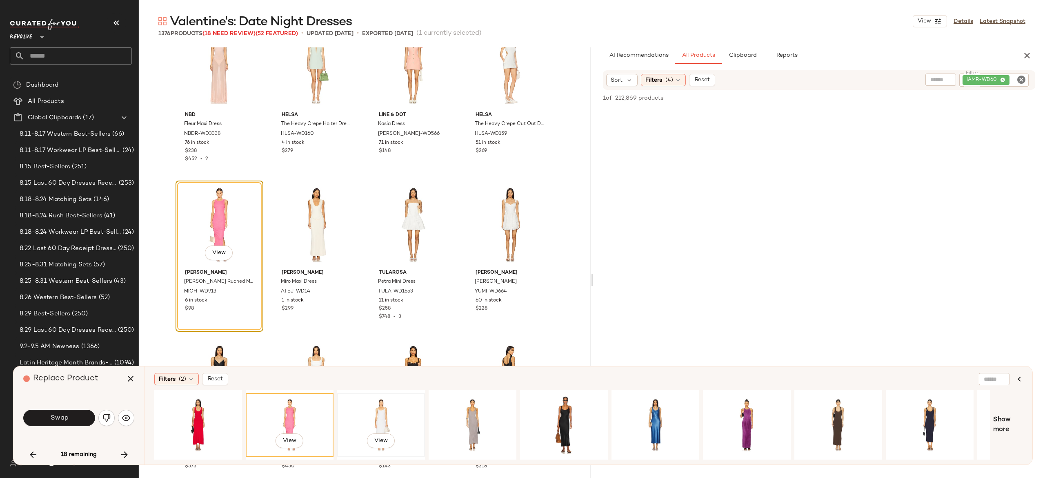
click at [384, 410] on div "View" at bounding box center [381, 425] width 82 height 58
click at [293, 408] on div "View" at bounding box center [290, 425] width 82 height 58
click at [77, 419] on button "Swap" at bounding box center [59, 418] width 72 height 16
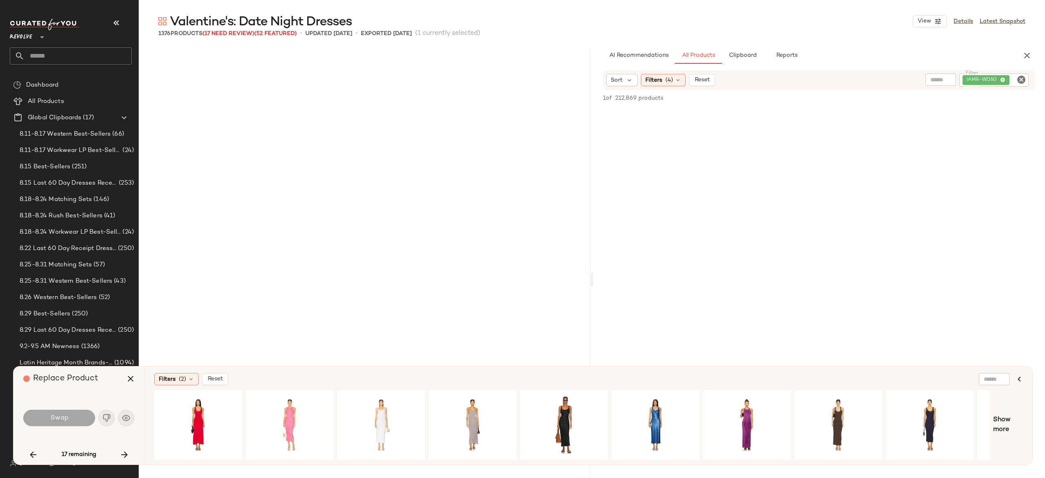
scroll to position [30898, 0]
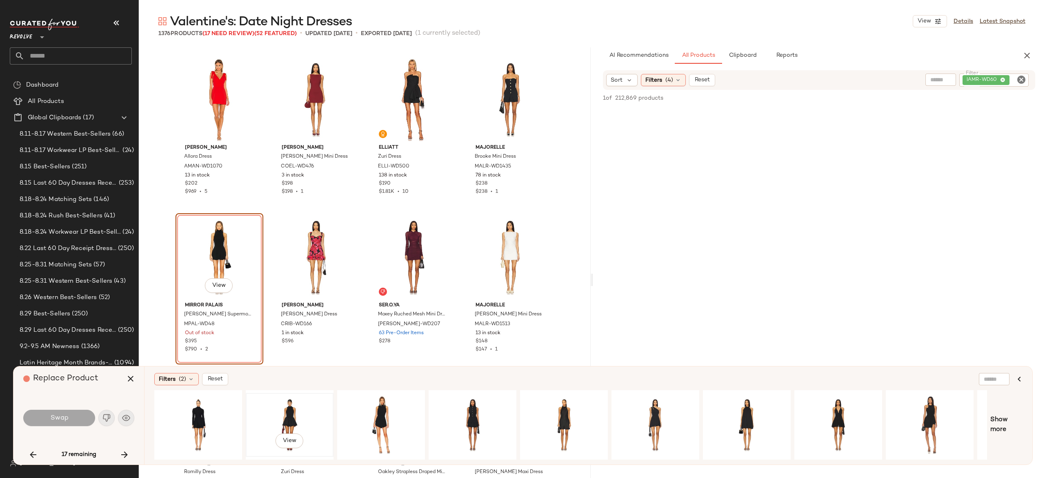
click at [291, 401] on div "View" at bounding box center [290, 425] width 82 height 58
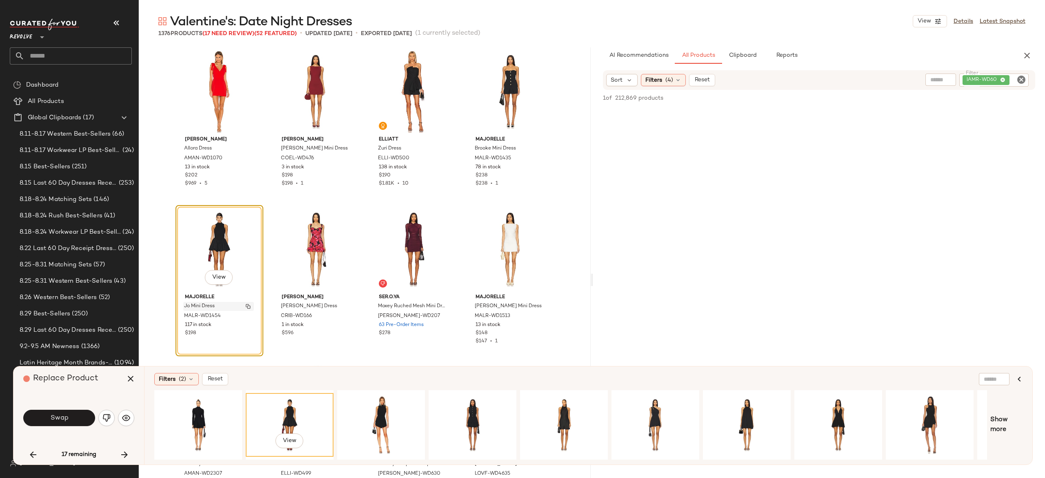
scroll to position [30907, 0]
click at [78, 413] on button "Swap" at bounding box center [59, 418] width 72 height 16
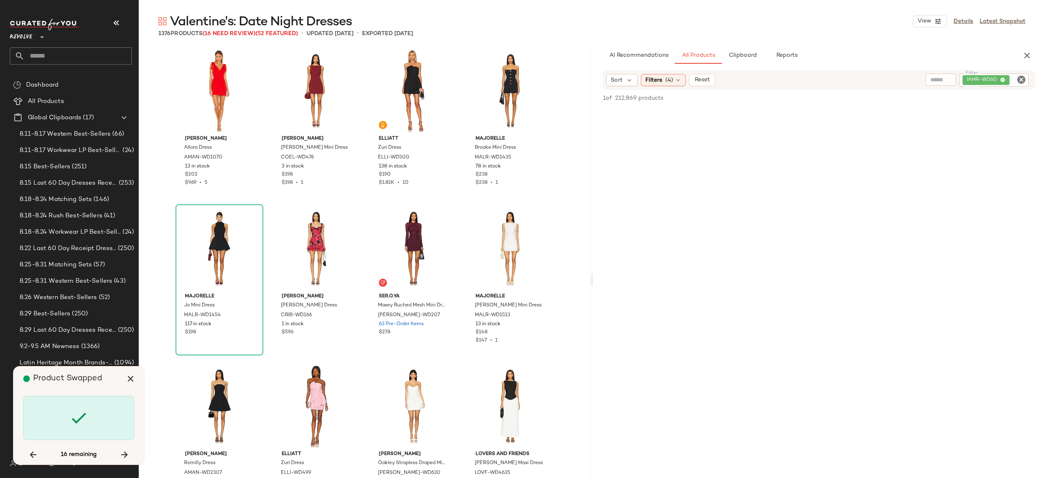
scroll to position [34208, 0]
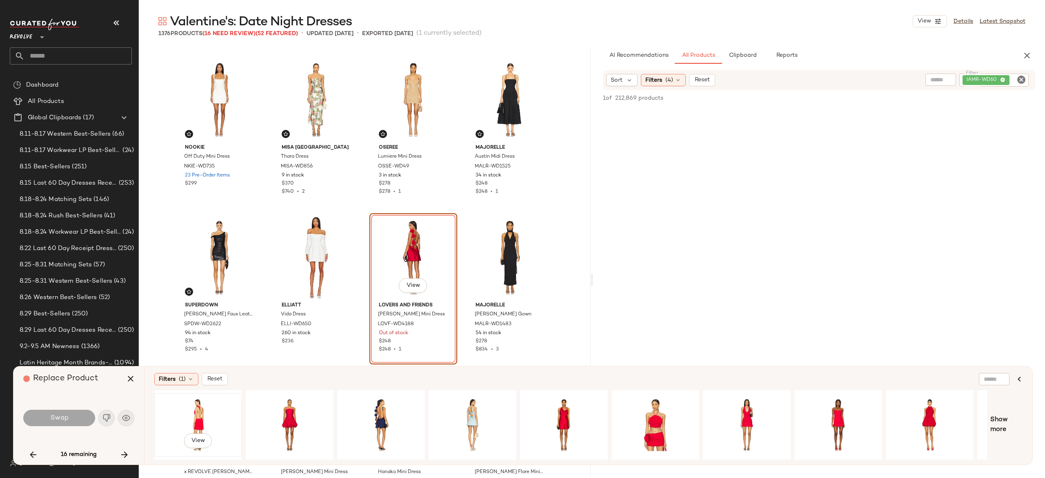
click at [198, 410] on div "View" at bounding box center [198, 425] width 82 height 58
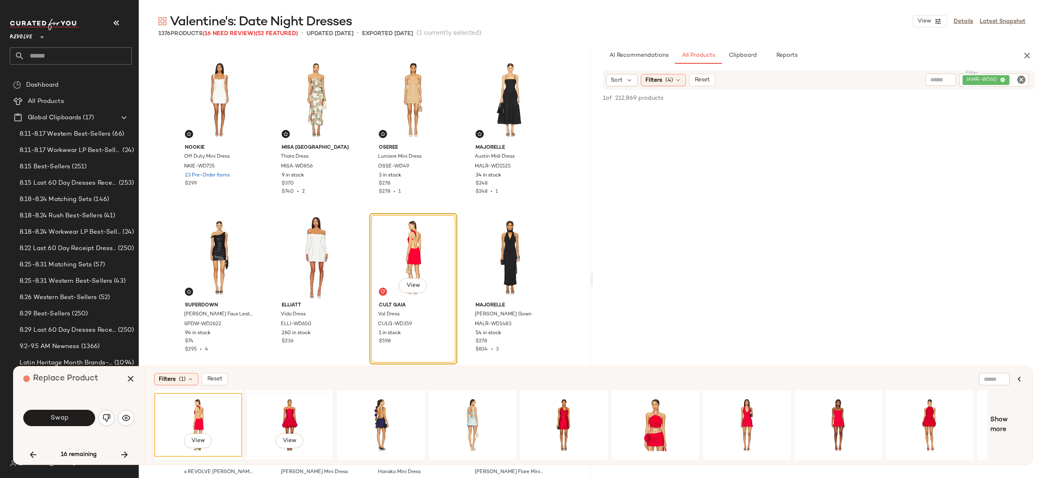
click at [291, 406] on div "View" at bounding box center [290, 425] width 82 height 58
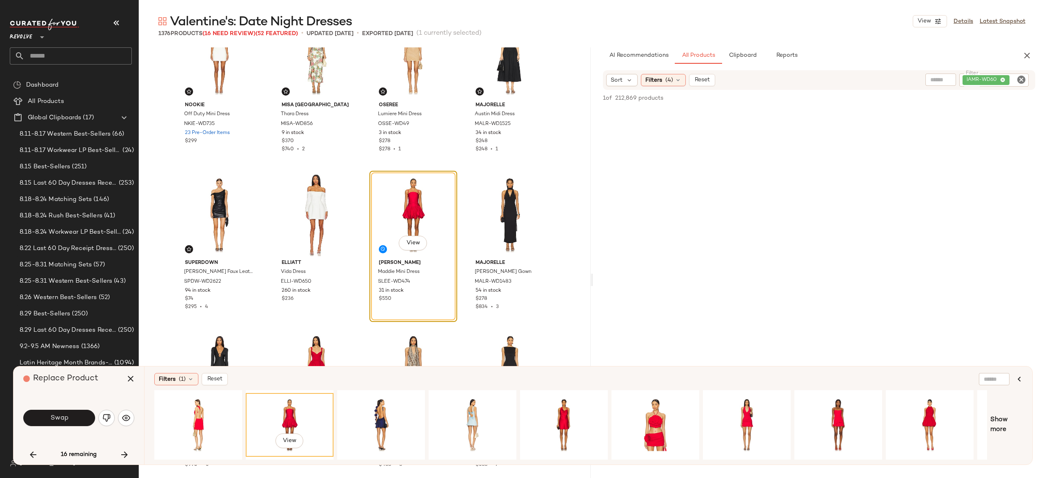
scroll to position [34249, 0]
click at [74, 417] on button "Swap" at bounding box center [59, 418] width 72 height 16
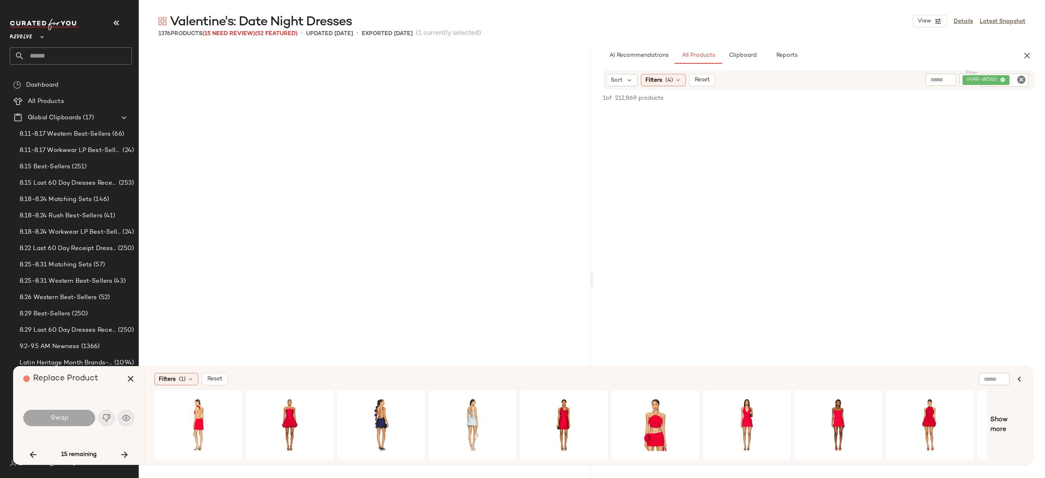
scroll to position [35312, 0]
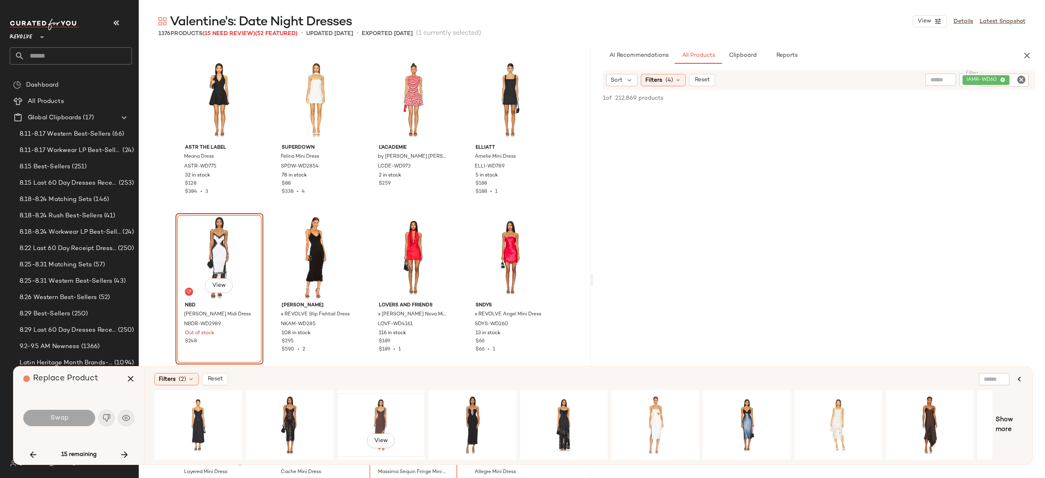
click at [386, 406] on div "View" at bounding box center [381, 425] width 82 height 58
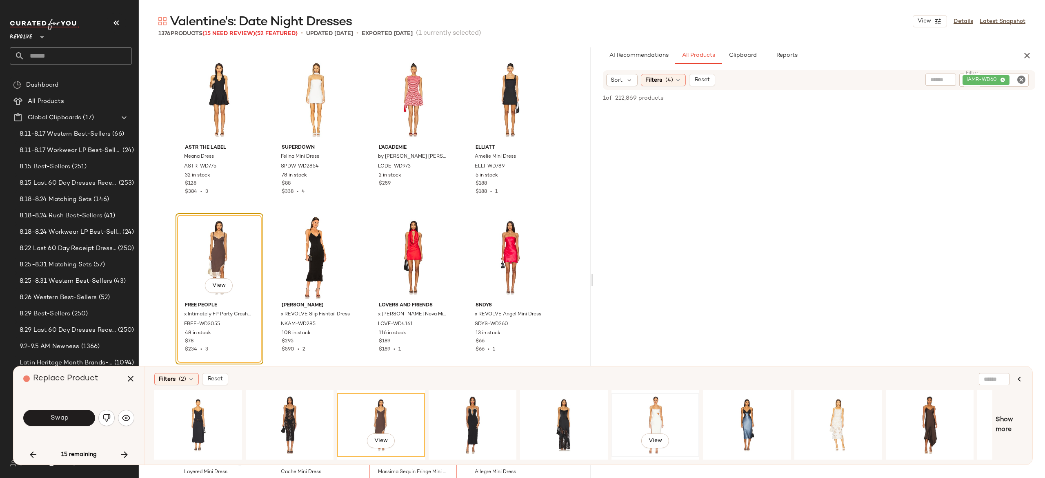
click at [652, 403] on div "View" at bounding box center [656, 425] width 82 height 58
click at [831, 406] on div "View" at bounding box center [839, 425] width 82 height 58
click at [293, 412] on div "View" at bounding box center [290, 425] width 82 height 58
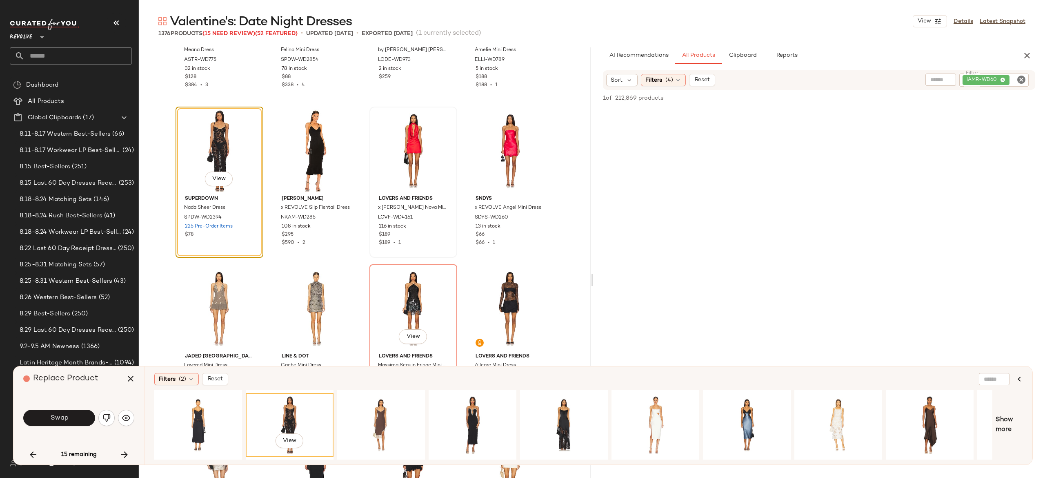
scroll to position [35415, 0]
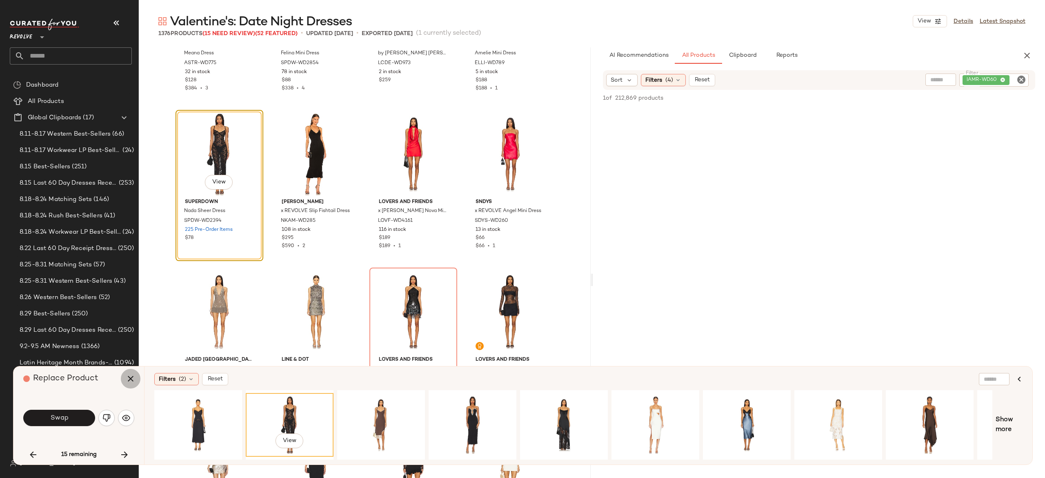
click at [129, 377] on icon "button" at bounding box center [131, 379] width 10 height 10
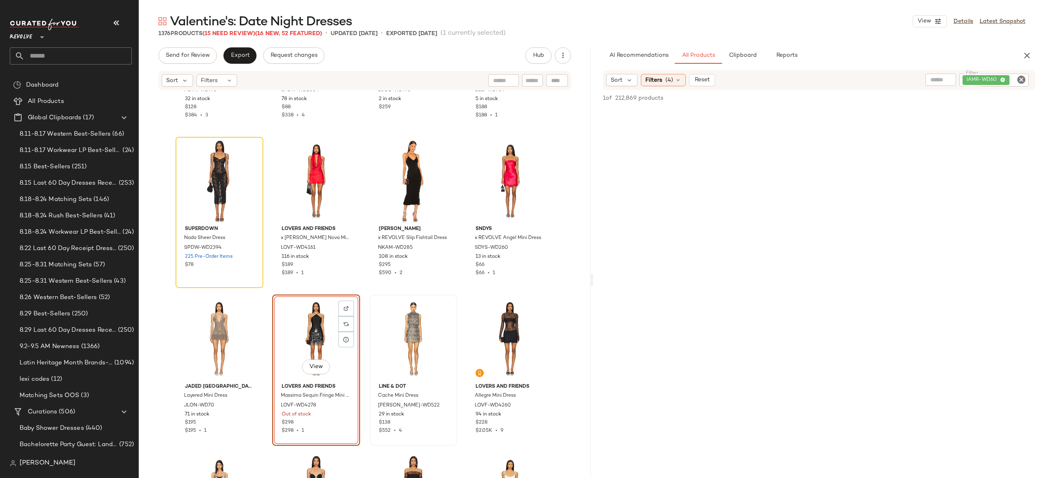
scroll to position [35430, 0]
click at [247, 152] on icon at bounding box center [250, 152] width 6 height 6
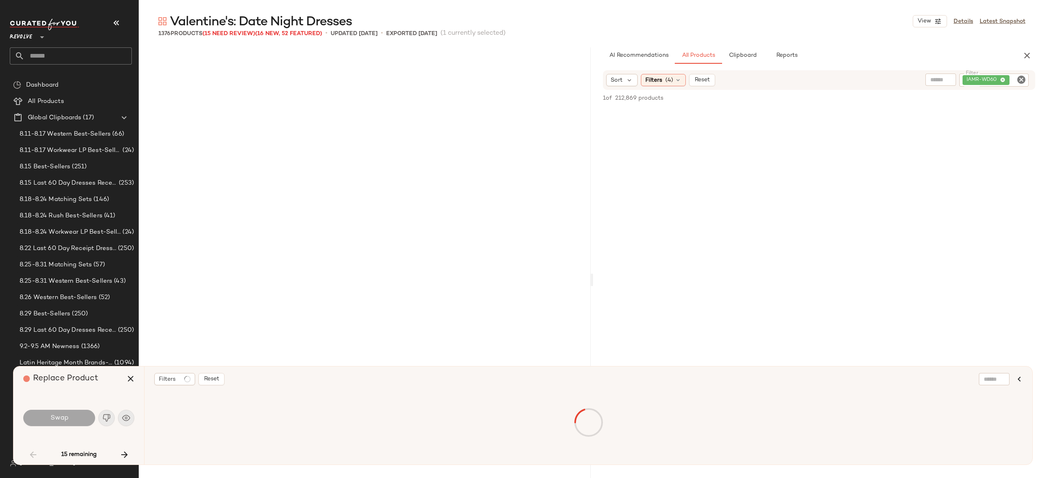
scroll to position [946, 0]
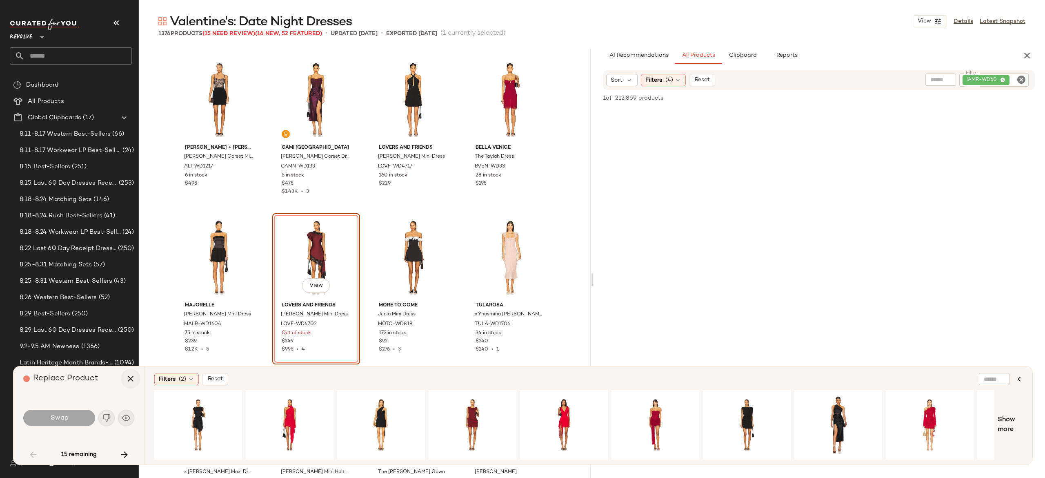
click at [131, 377] on icon "button" at bounding box center [131, 379] width 10 height 10
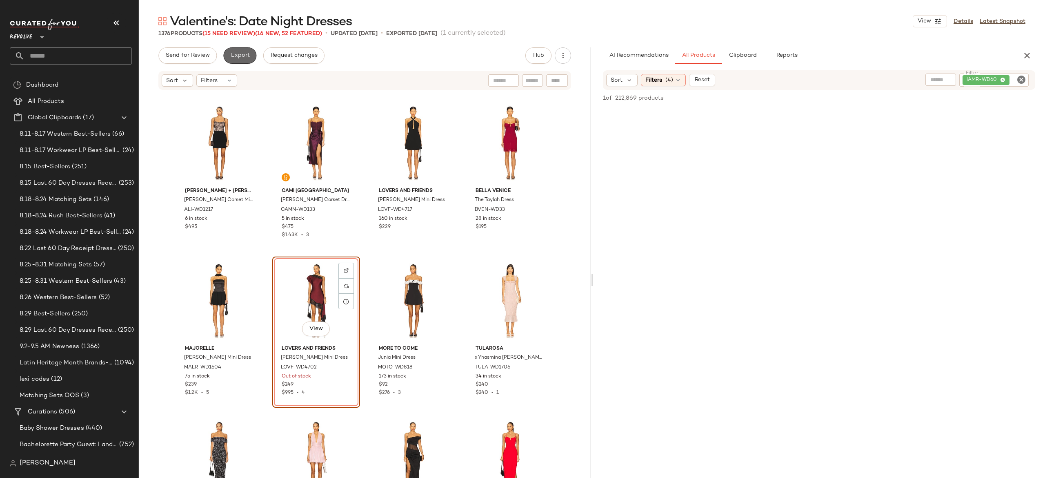
click at [243, 57] on span "Export" at bounding box center [239, 55] width 19 height 7
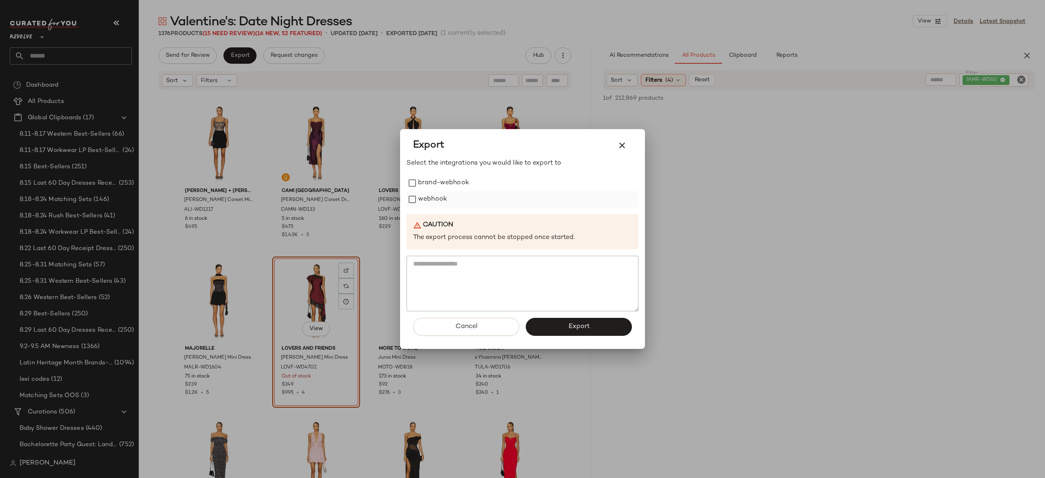
click at [439, 197] on label "webhook" at bounding box center [432, 199] width 29 height 16
click at [541, 323] on button "Export" at bounding box center [579, 327] width 106 height 18
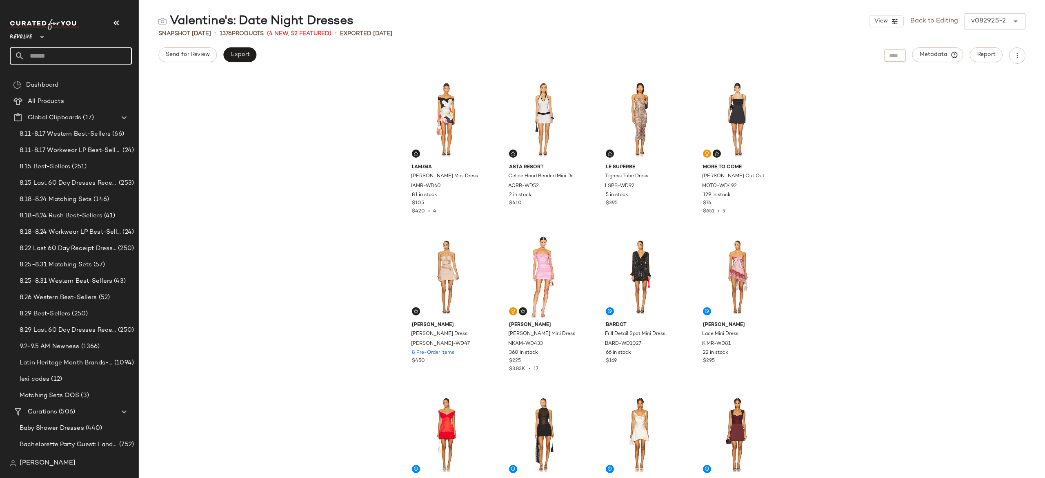
click at [111, 56] on input "text" at bounding box center [78, 55] width 107 height 17
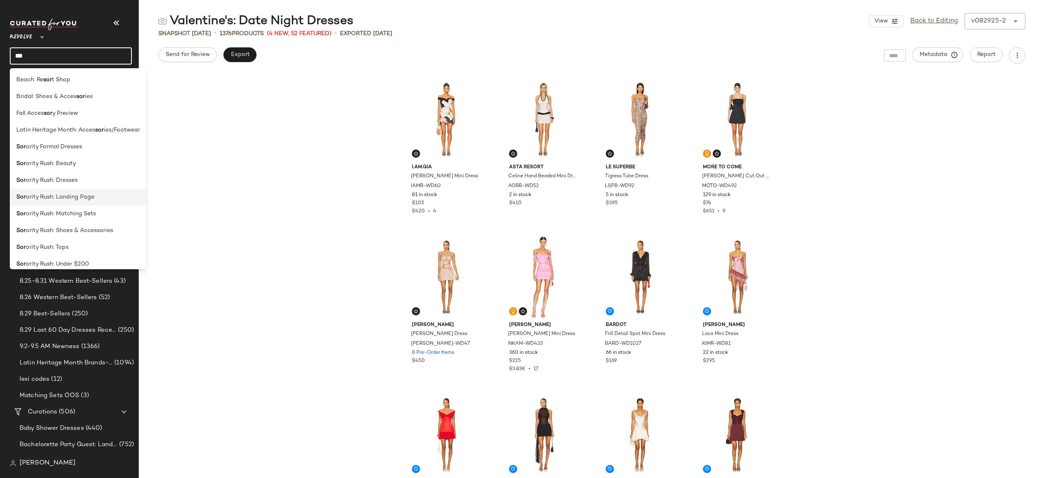
type input "***"
click at [96, 197] on div "Sor ority Rush: Landing Page" at bounding box center [78, 197] width 124 height 9
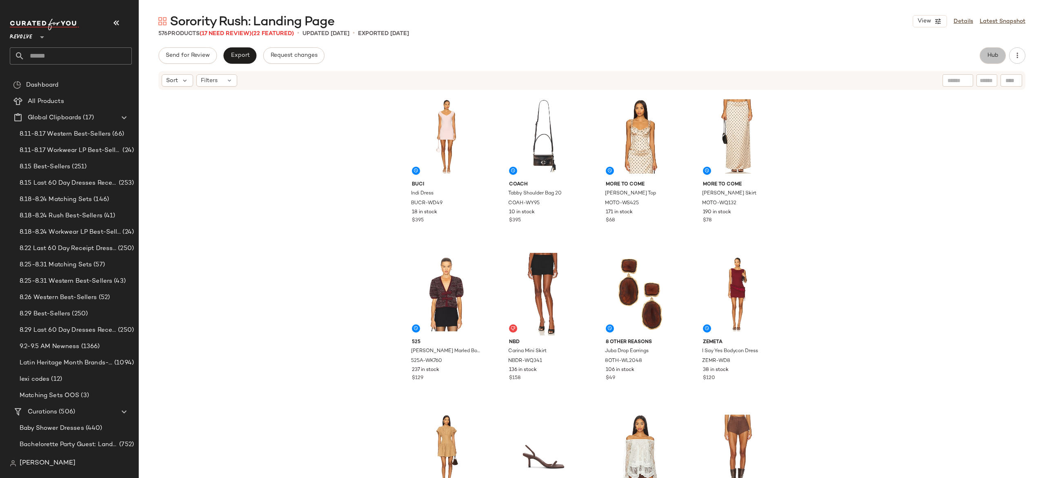
click at [998, 54] on span "Hub" at bounding box center [993, 55] width 11 height 7
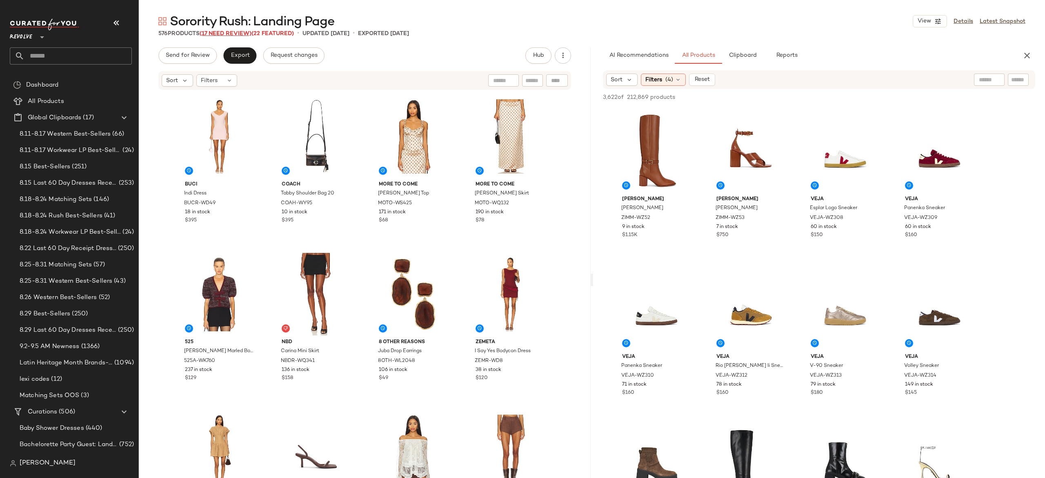
click at [247, 32] on span "(17 Need Review)" at bounding box center [226, 34] width 52 height 6
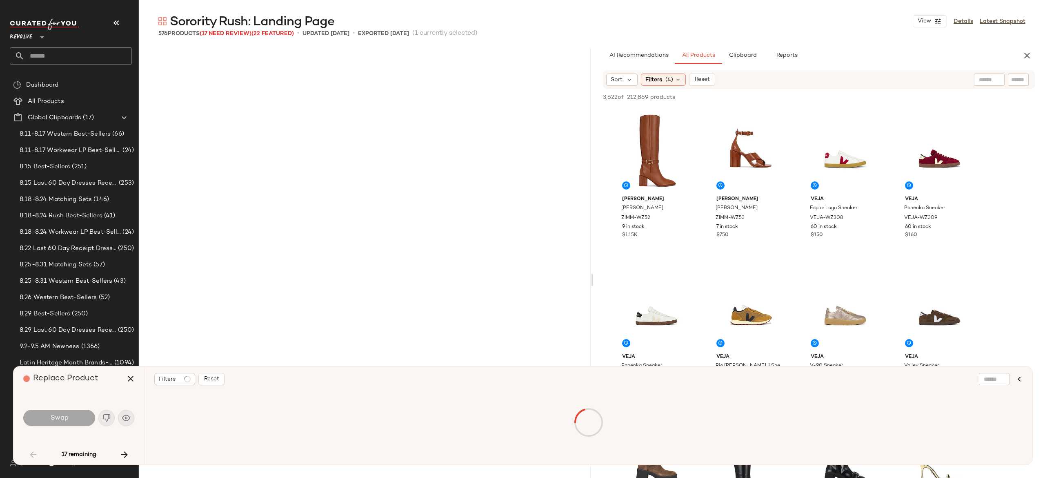
scroll to position [1419, 0]
